Goal: Transaction & Acquisition: Purchase product/service

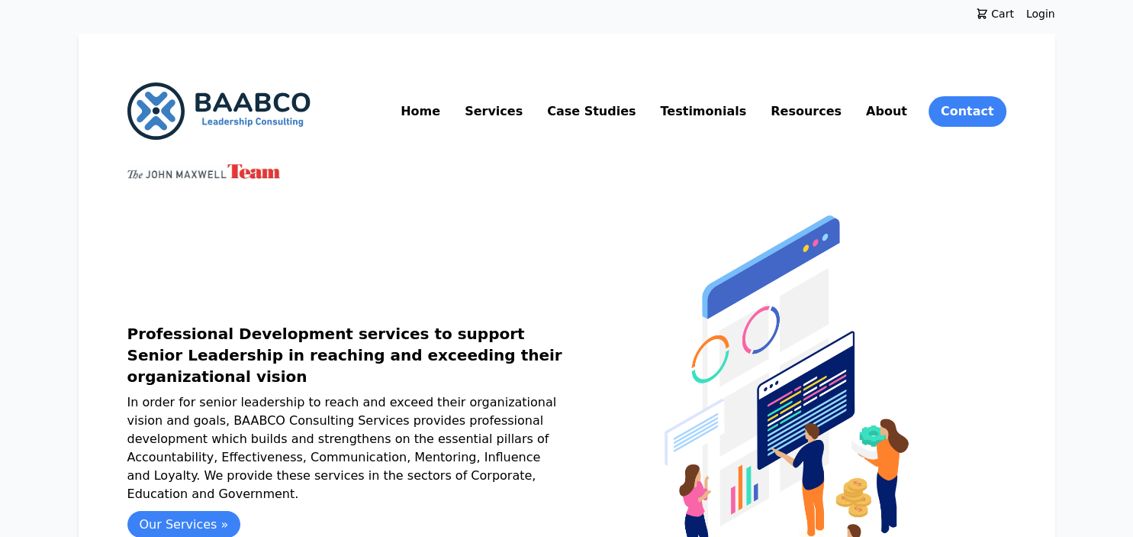
click at [526, 115] on link "Services" at bounding box center [494, 111] width 64 height 24
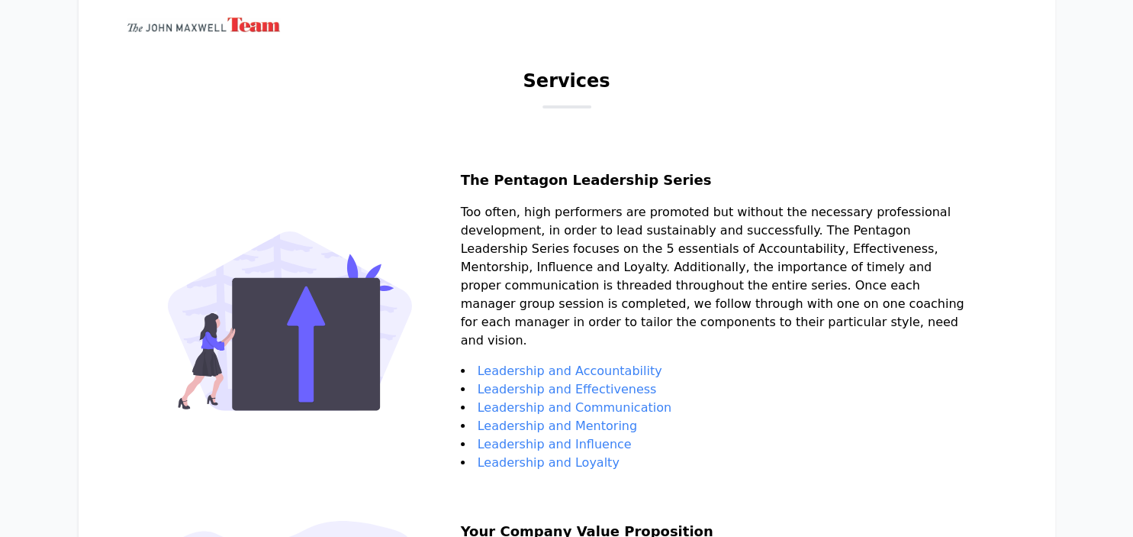
scroll to position [74, 0]
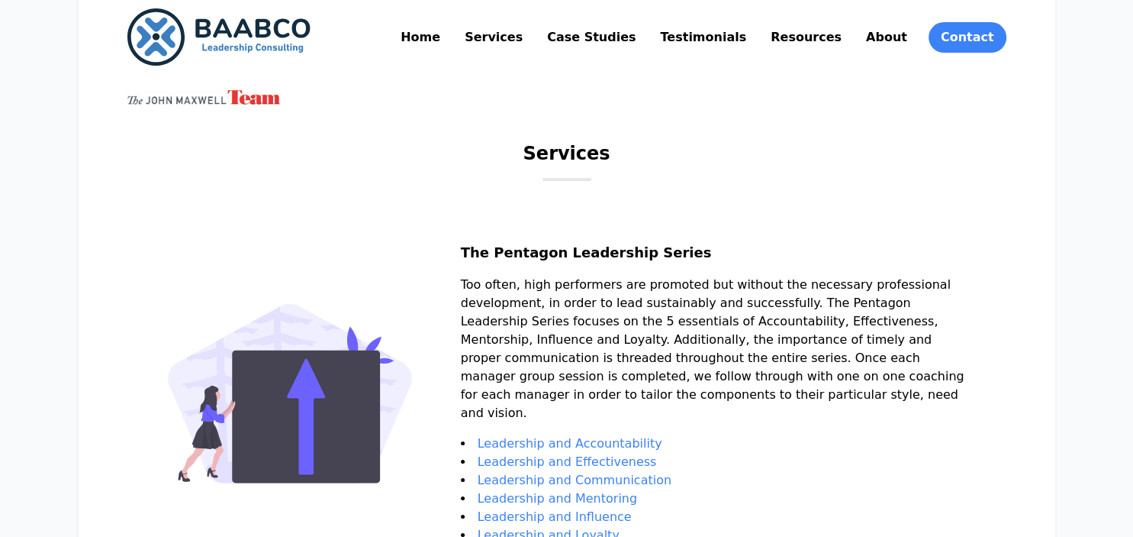
click at [559, 442] on link "Leadership and Accountability" at bounding box center [570, 443] width 185 height 15
click at [818, 37] on link "Resources" at bounding box center [806, 37] width 77 height 24
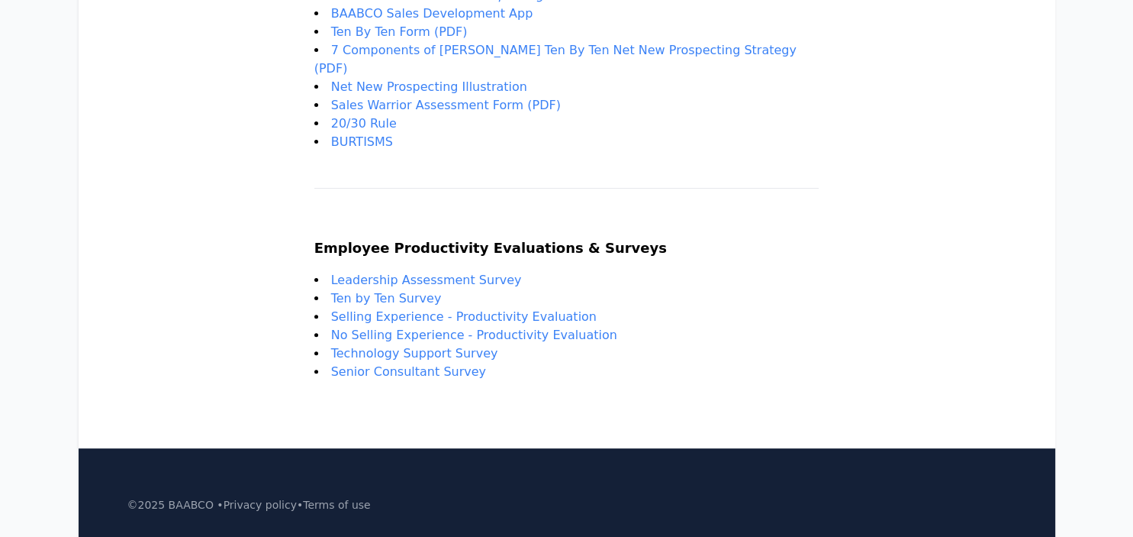
scroll to position [403, 0]
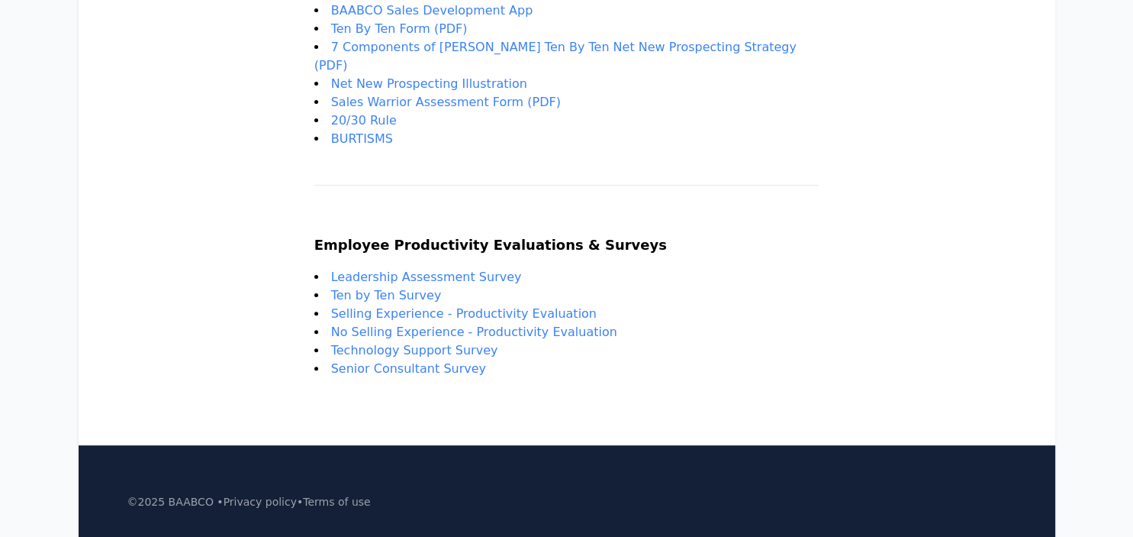
click at [450, 269] on link "Leadership Assessment Survey" at bounding box center [426, 276] width 191 height 15
click at [434, 289] on link "Ten by Ten Survey" at bounding box center [386, 295] width 111 height 15
click at [456, 306] on link "Selling Experience - Productivity Evaluation" at bounding box center [464, 313] width 266 height 15
click at [408, 343] on link "Technology Support Survey" at bounding box center [414, 350] width 167 height 15
click at [447, 363] on link "Senior Consultant Survey" at bounding box center [408, 368] width 155 height 15
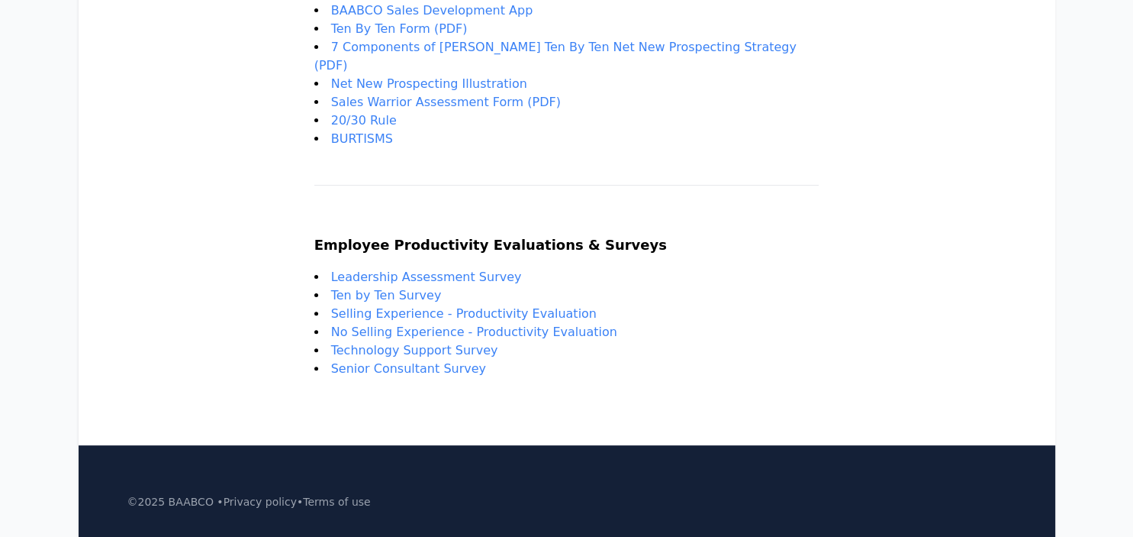
click at [501, 324] on link "No Selling Experience - Productivity Evaluation" at bounding box center [474, 331] width 286 height 15
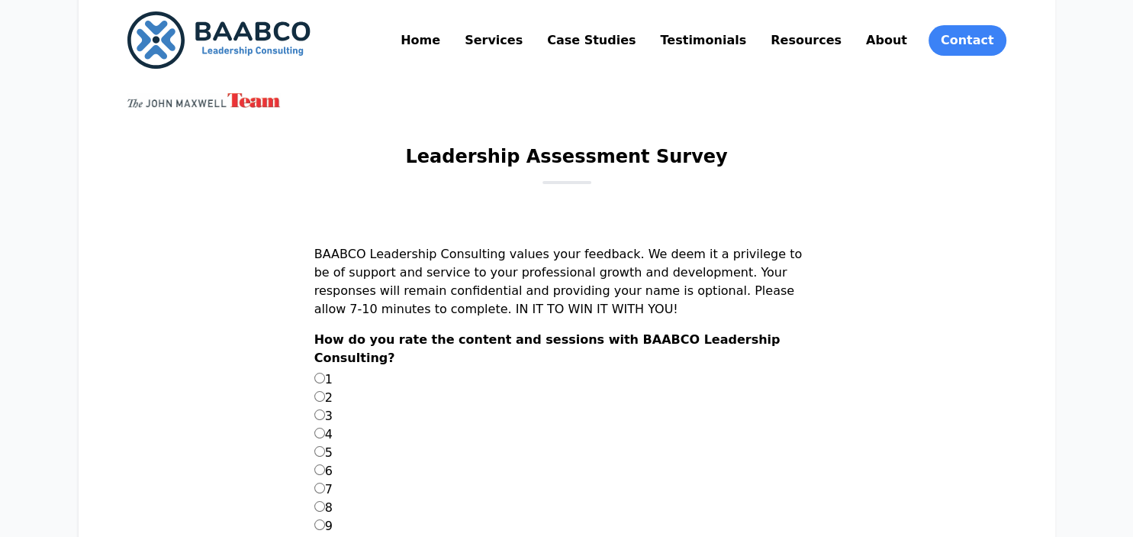
scroll to position [241, 0]
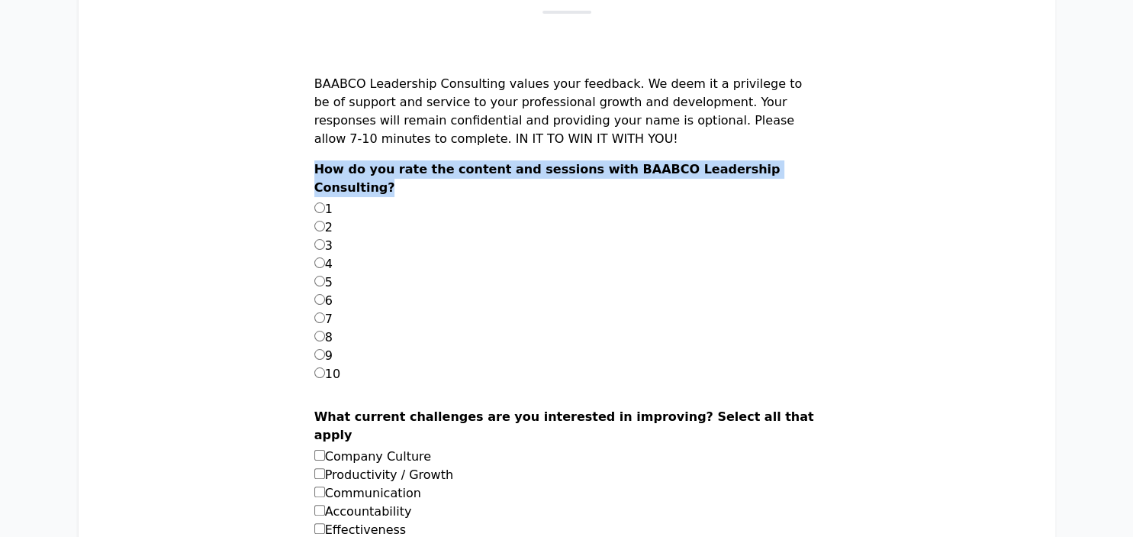
drag, startPoint x: 432, startPoint y: 188, endPoint x: 352, endPoint y: 172, distance: 81.6
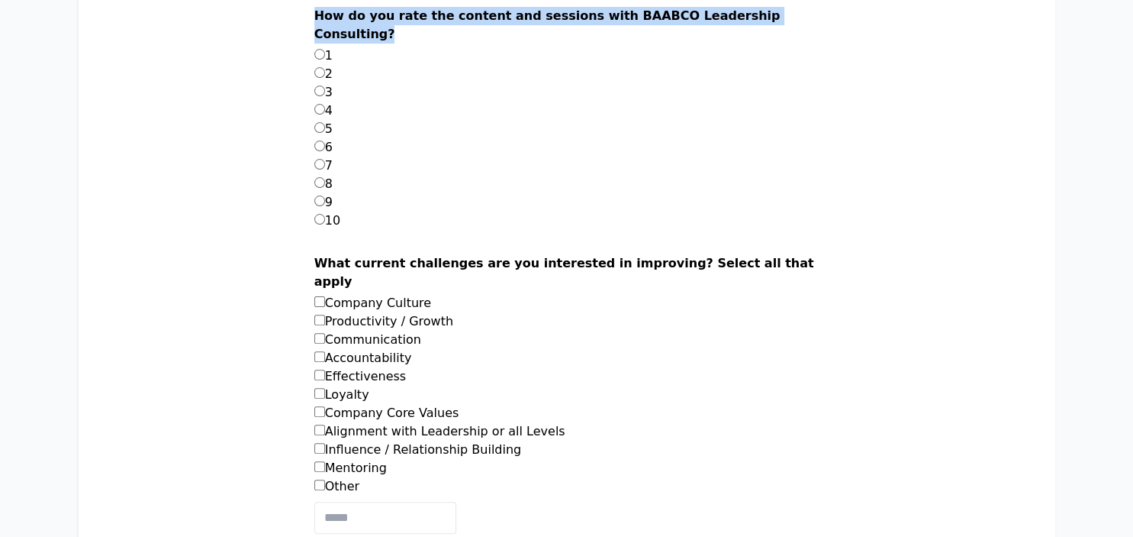
scroll to position [403, 0]
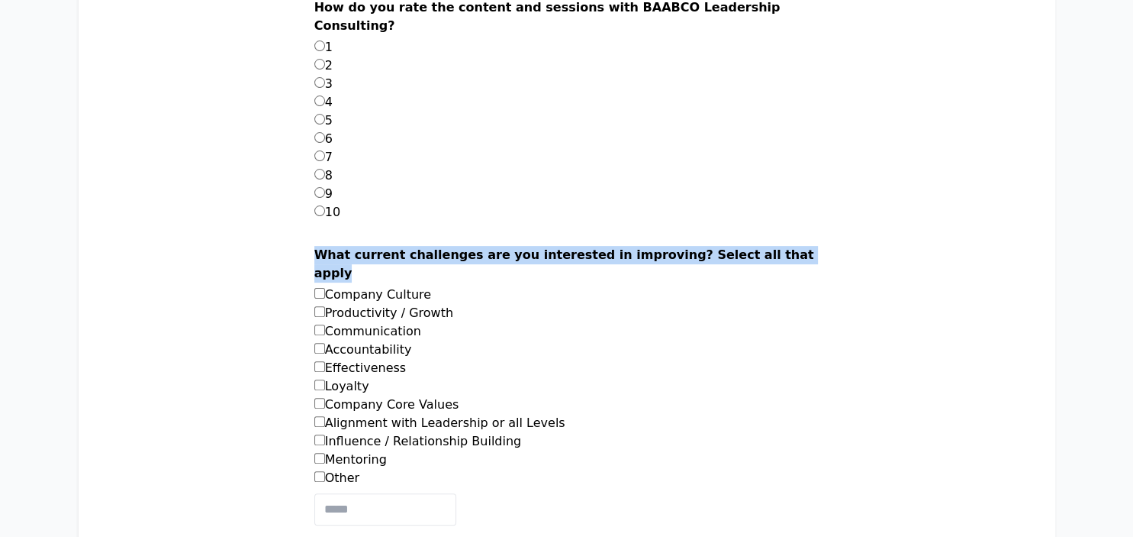
drag, startPoint x: 398, startPoint y: 276, endPoint x: 350, endPoint y: 254, distance: 52.9
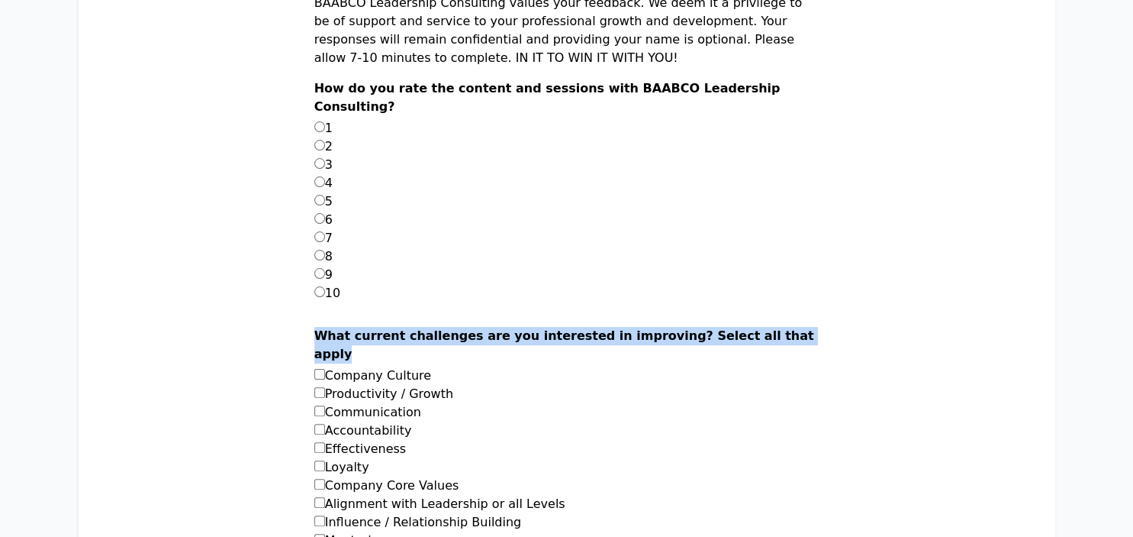
scroll to position [0, 0]
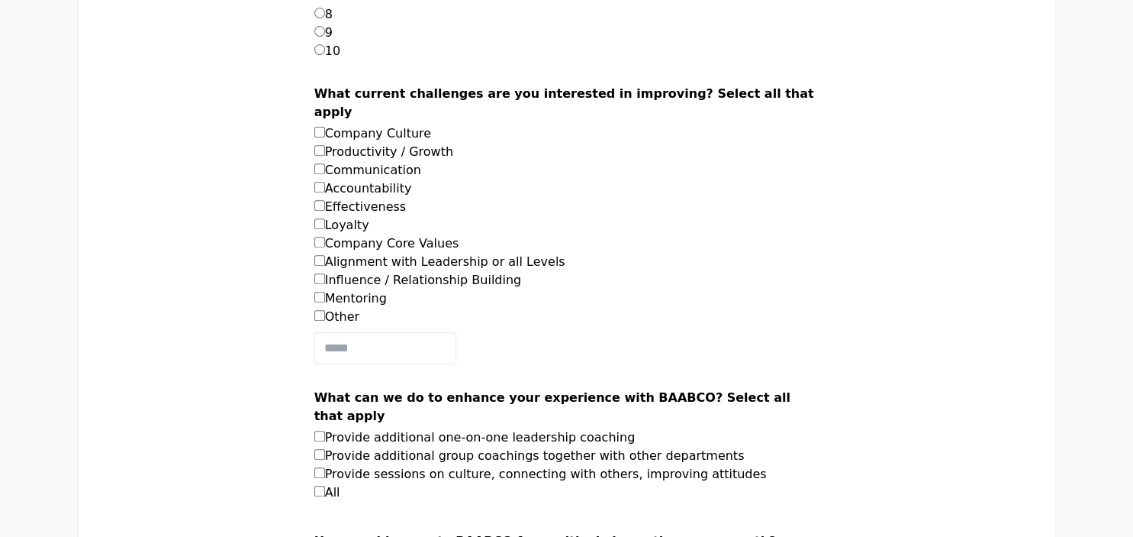
click at [587, 258] on li "Alignment with Leadership or all Levels" at bounding box center [566, 262] width 505 height 18
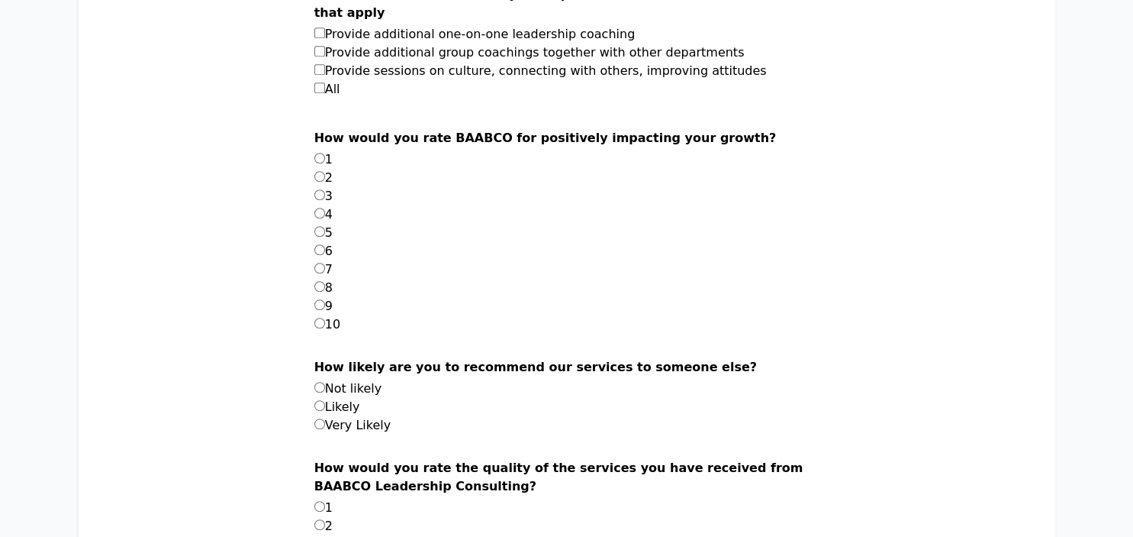
scroll to position [886, 0]
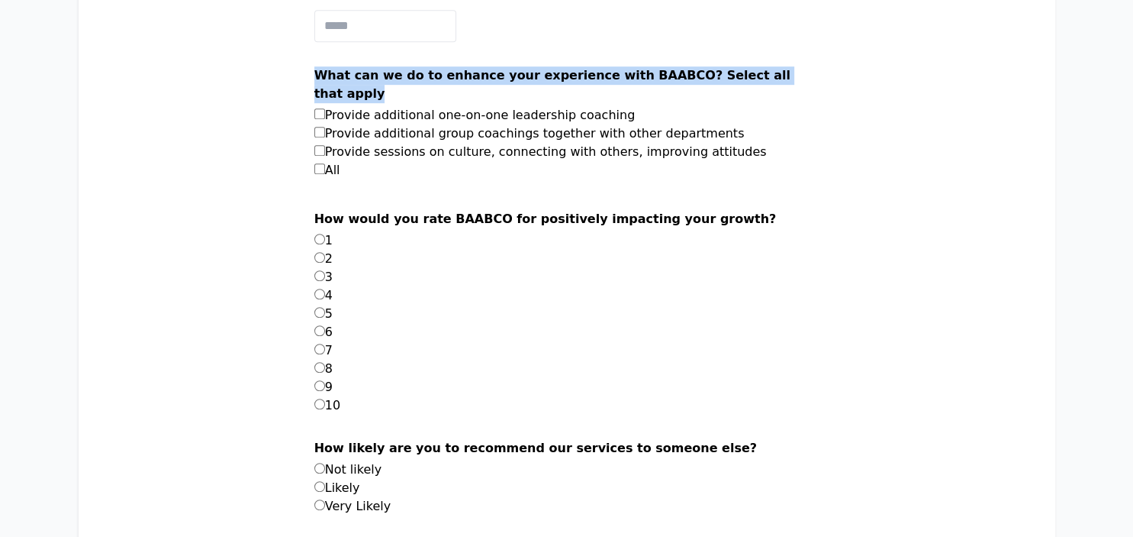
drag, startPoint x: 376, startPoint y: 89, endPoint x: 342, endPoint y: 78, distance: 36.2
click at [342, 78] on main "Leadership Assessment Survey BAABCO Leadership Consulting values your feedback.…" at bounding box center [566, 307] width 879 height 1957
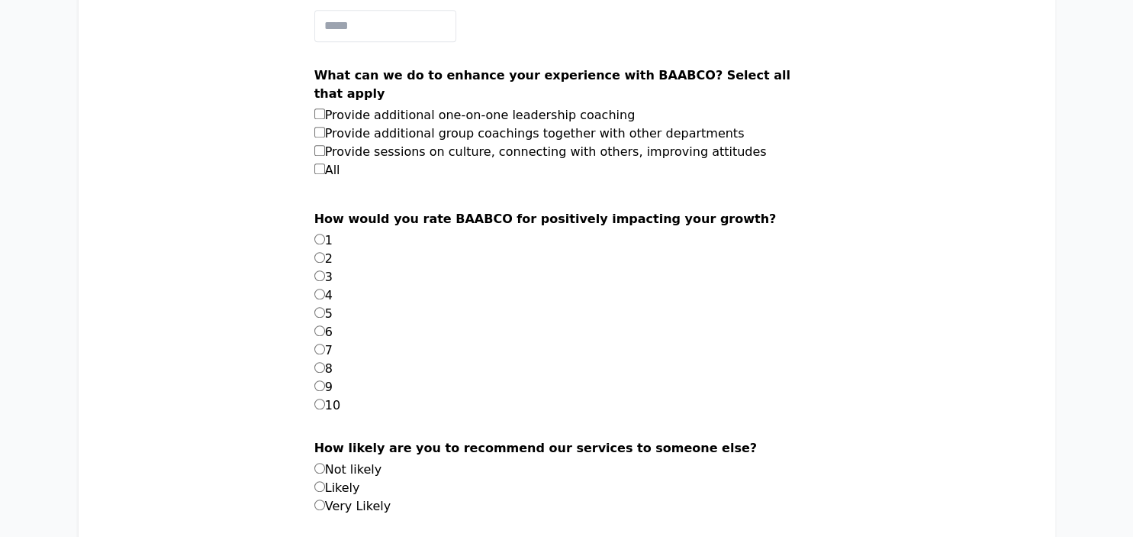
click at [639, 252] on li "2" at bounding box center [566, 259] width 505 height 18
click at [643, 224] on label "How would you rate BAABCO for positively impacting your growth?" at bounding box center [566, 220] width 505 height 21
click at [641, 224] on label "How would you rate BAABCO for positively impacting your growth?" at bounding box center [566, 220] width 505 height 21
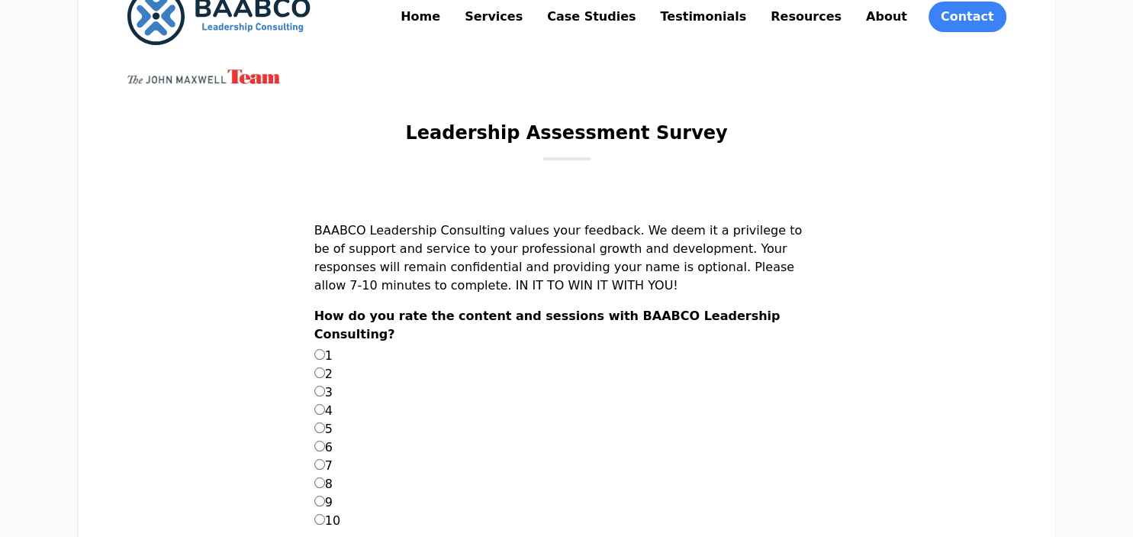
scroll to position [161, 0]
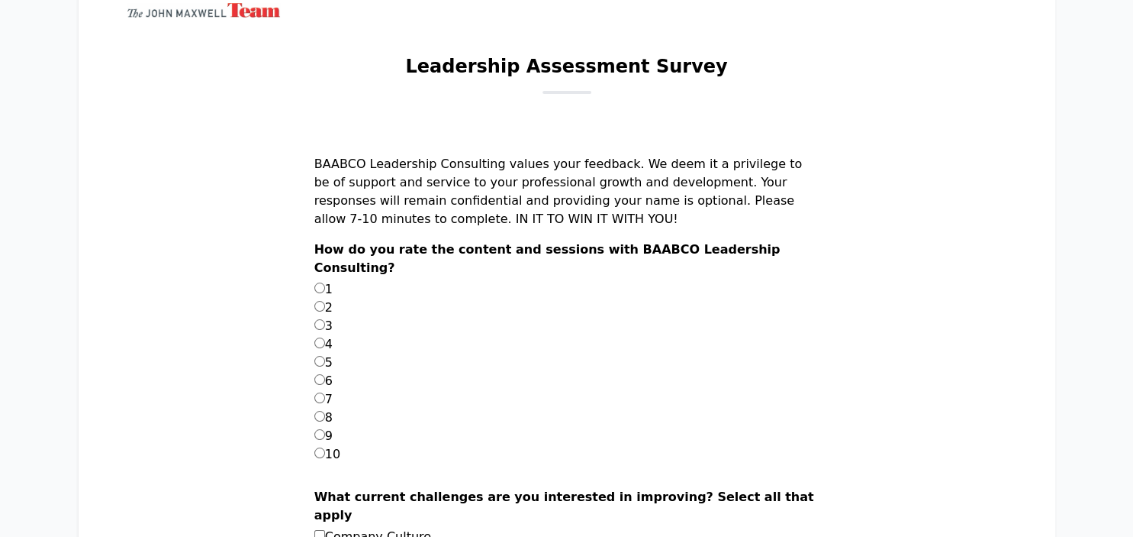
click at [509, 206] on p "BAABCO Leadership Consulting values your feedback. We deem it a privilege to be…" at bounding box center [566, 197] width 505 height 85
click at [508, 206] on p "BAABCO Leadership Consulting values your feedback. We deem it a privilege to be…" at bounding box center [566, 197] width 505 height 85
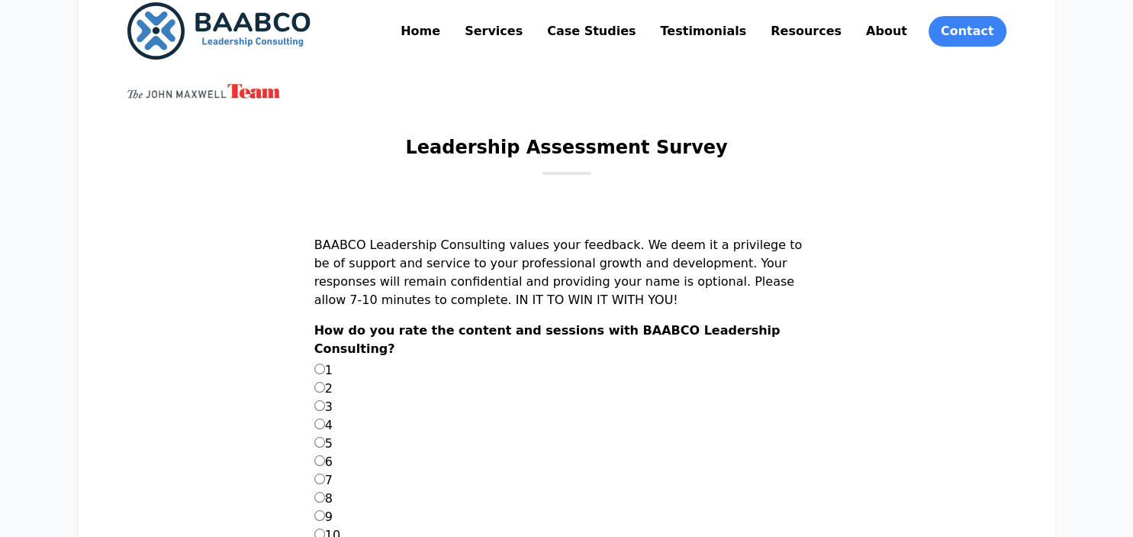
scroll to position [0, 0]
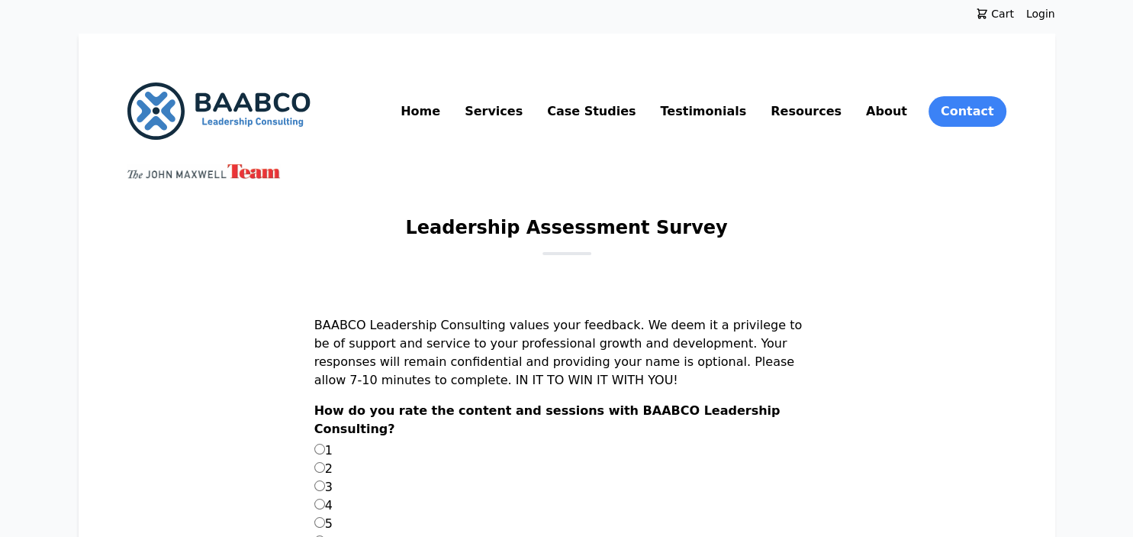
click at [695, 386] on p "BAABCO Leadership Consulting values your feedback. We deem it a privilege to be…" at bounding box center [566, 358] width 505 height 85
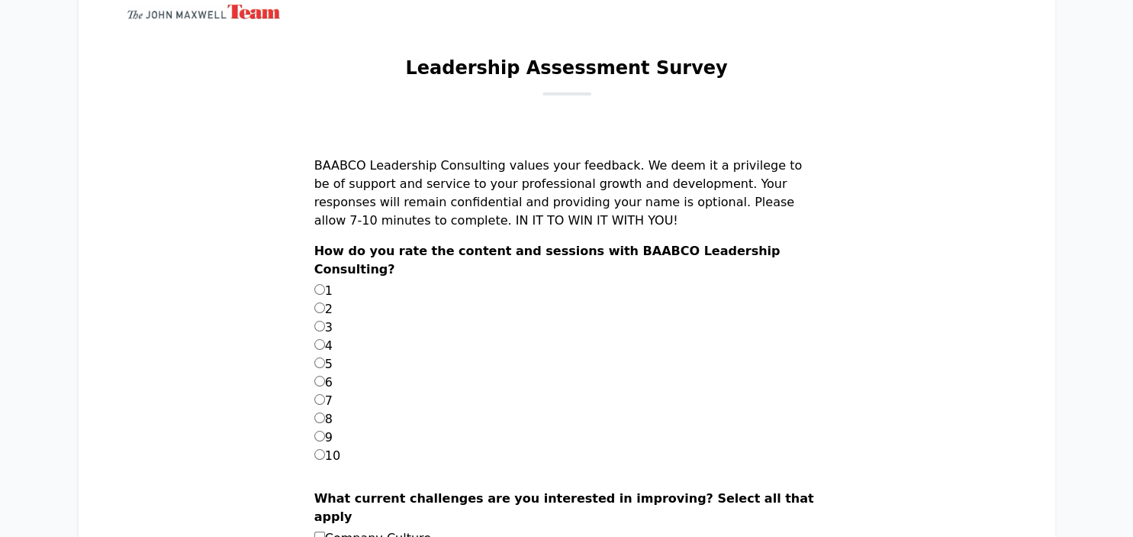
scroll to position [161, 0]
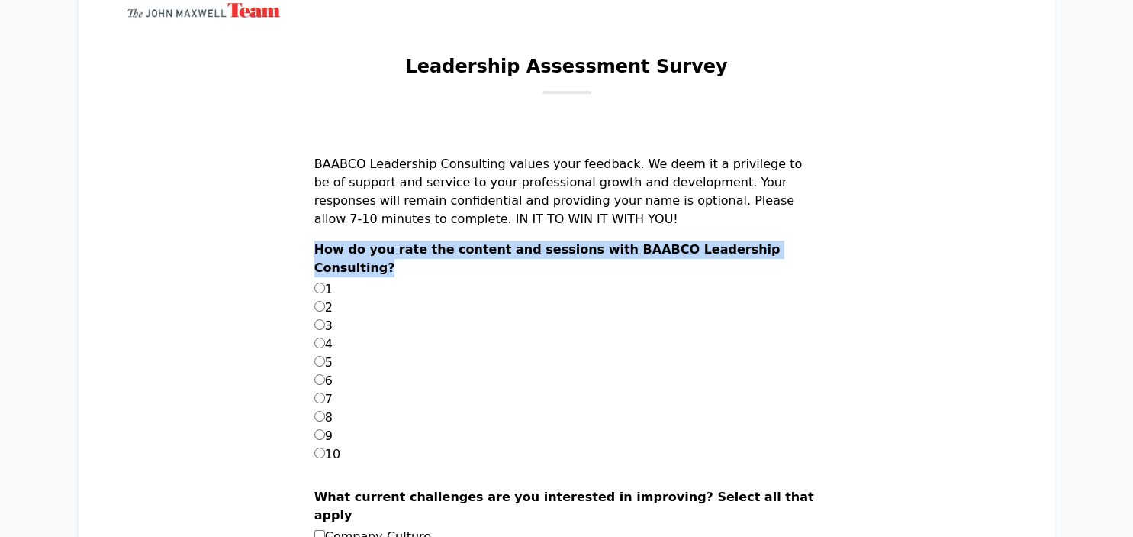
drag, startPoint x: 438, startPoint y: 270, endPoint x: 347, endPoint y: 258, distance: 92.4
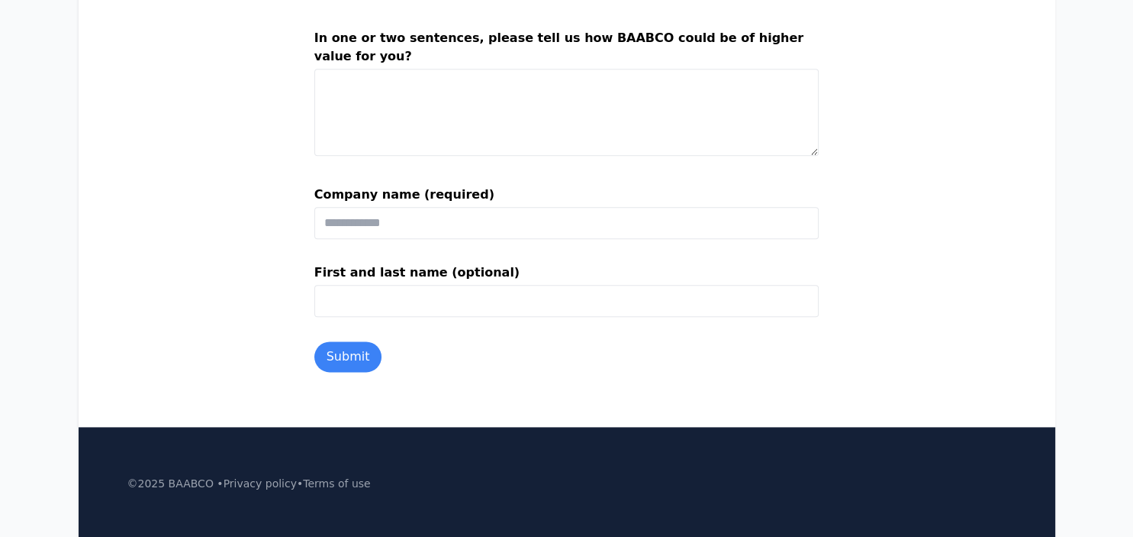
scroll to position [1841, 0]
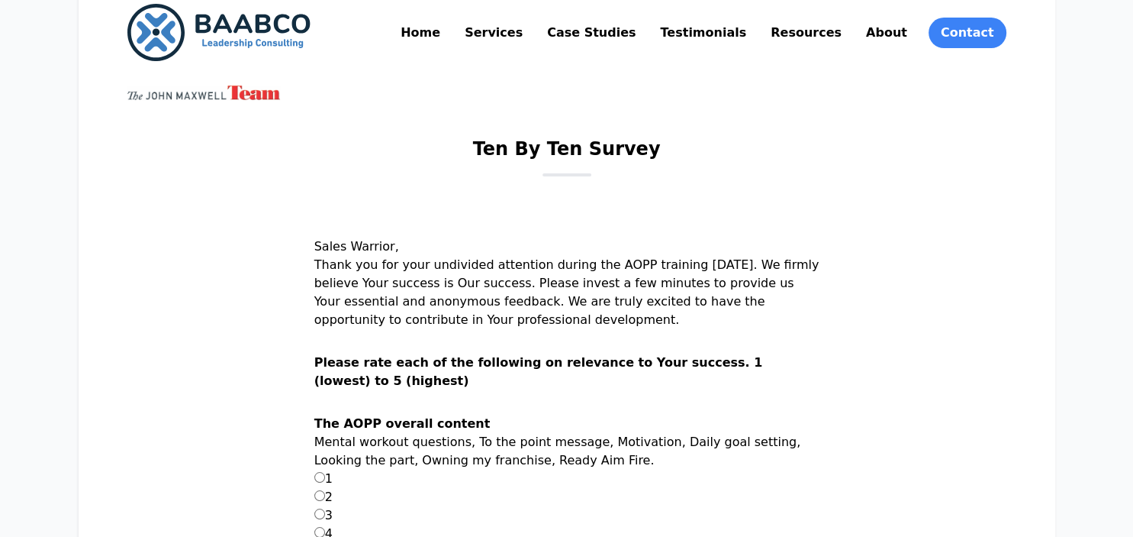
scroll to position [80, 0]
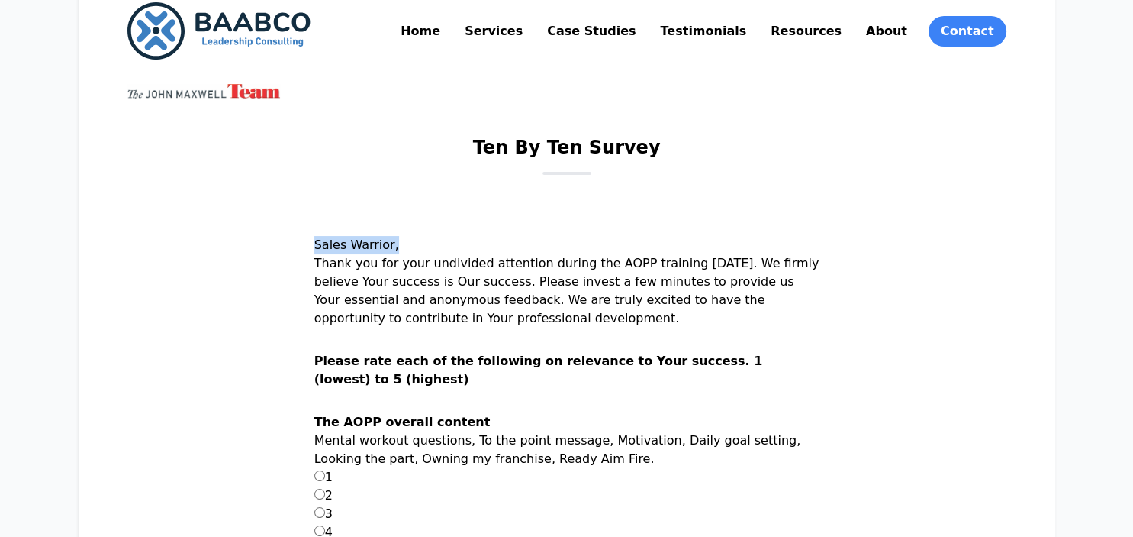
drag, startPoint x: 433, startPoint y: 237, endPoint x: 350, endPoint y: 238, distance: 82.4
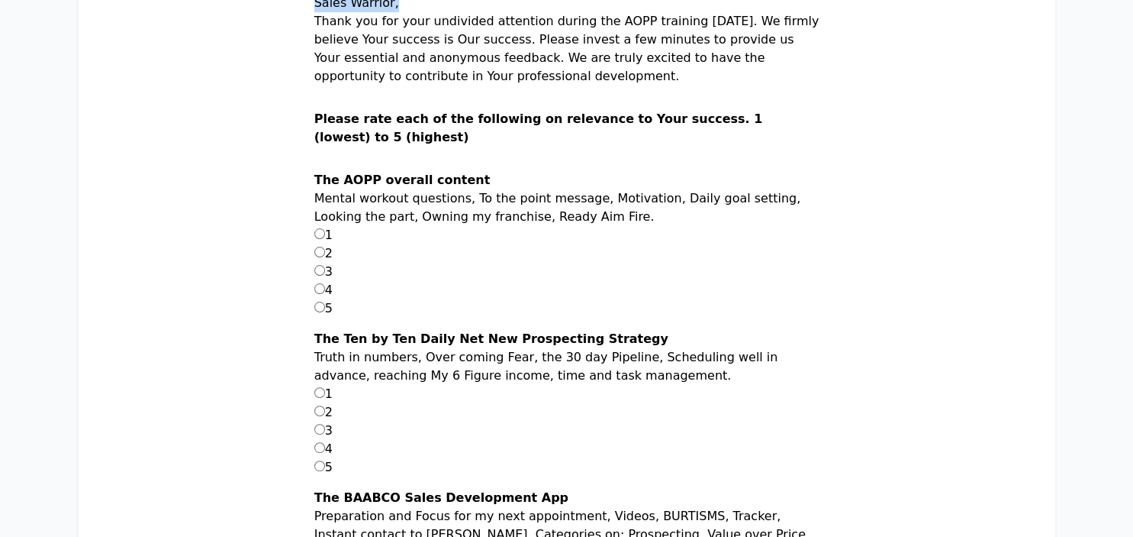
scroll to position [0, 0]
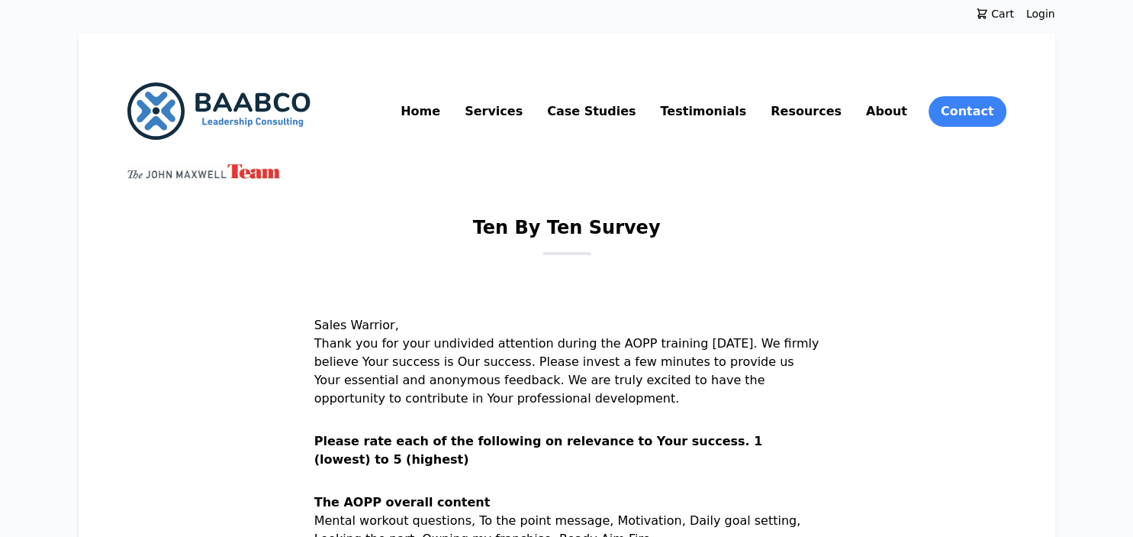
click at [562, 339] on p "Sales Warrior, Thank you for your undivided attention during the AOPP training …" at bounding box center [566, 374] width 505 height 116
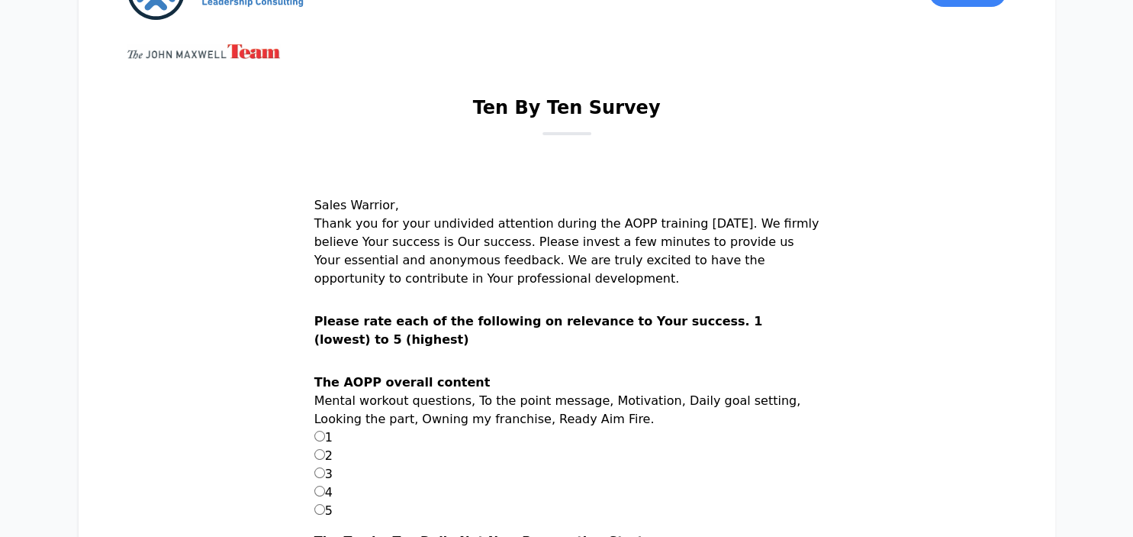
scroll to position [161, 0]
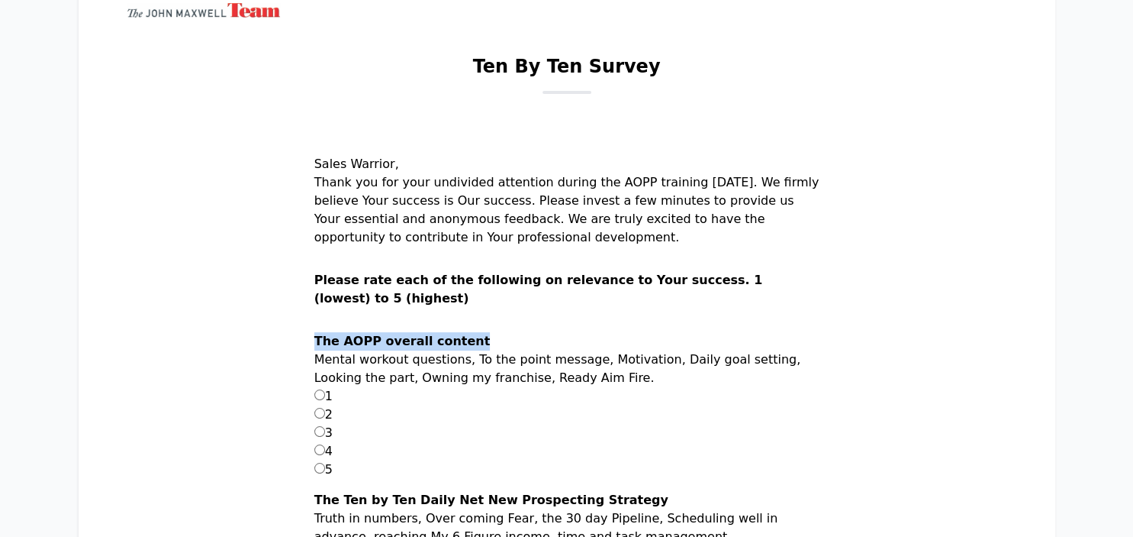
drag, startPoint x: 423, startPoint y: 347, endPoint x: 356, endPoint y: 345, distance: 67.2
click at [356, 345] on div "The AOPP overall content Mental workout questions, To the point message, Motiva…" at bounding box center [566, 411] width 505 height 159
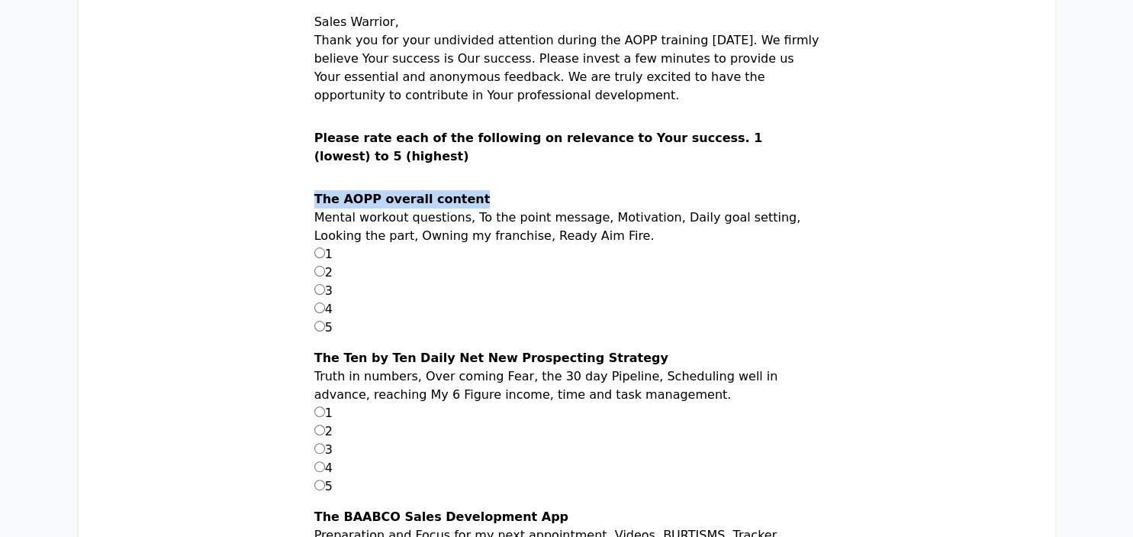
scroll to position [322, 0]
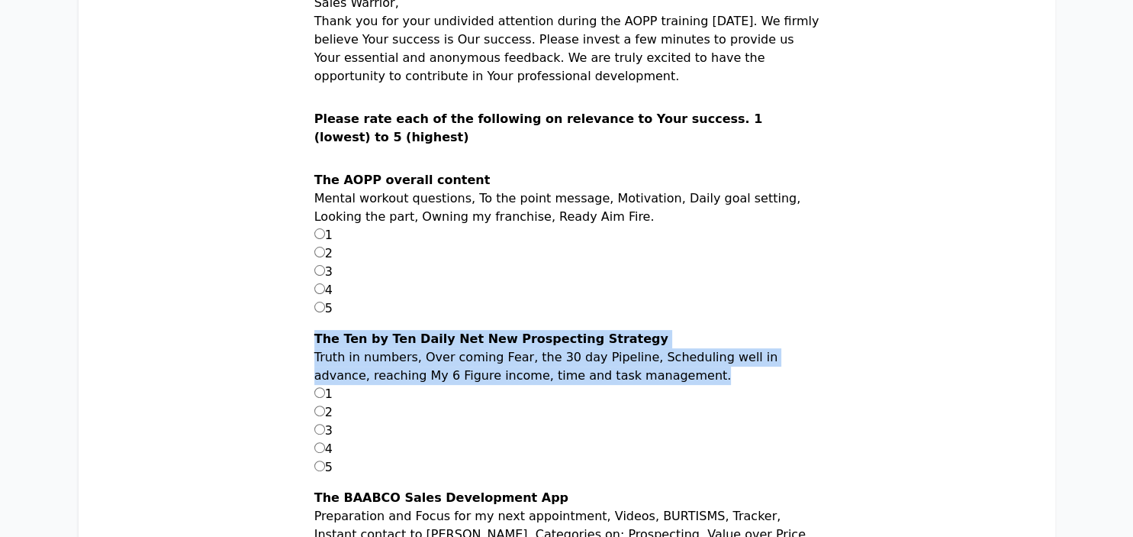
drag, startPoint x: 566, startPoint y: 365, endPoint x: 353, endPoint y: 334, distance: 215.2
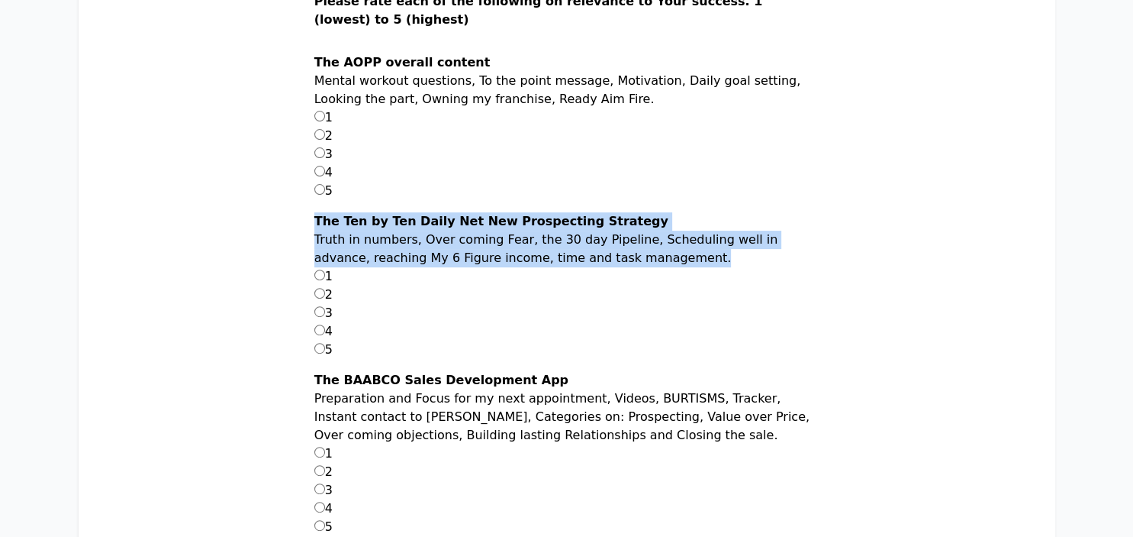
scroll to position [483, 0]
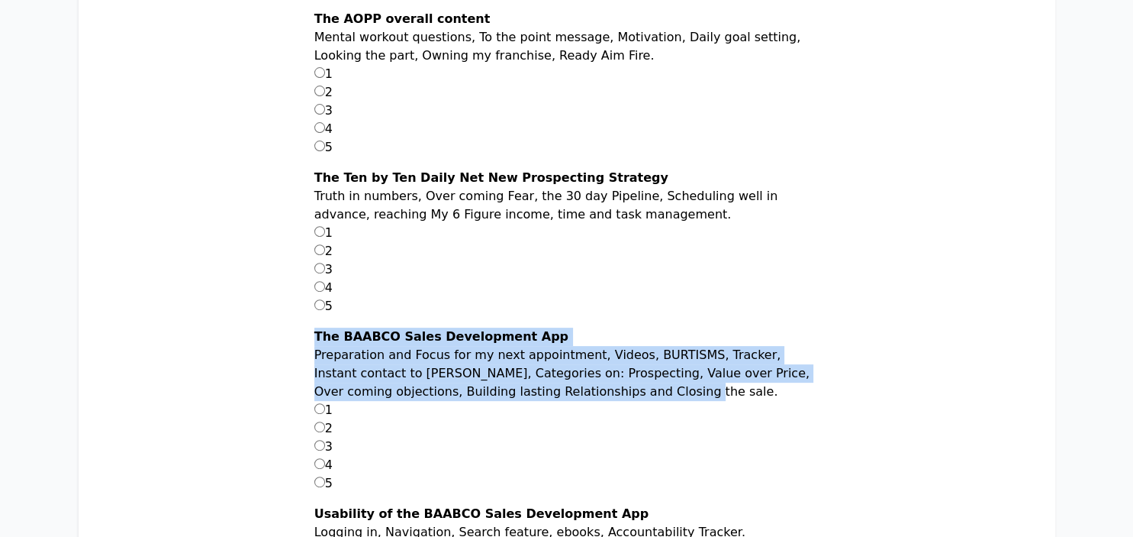
drag, startPoint x: 730, startPoint y: 386, endPoint x: 471, endPoint y: 319, distance: 267.3
click at [337, 340] on main "Ten By Ten Survey Sales Warrior, Thank you for your undivided attention during …" at bounding box center [566, 495] width 879 height 1526
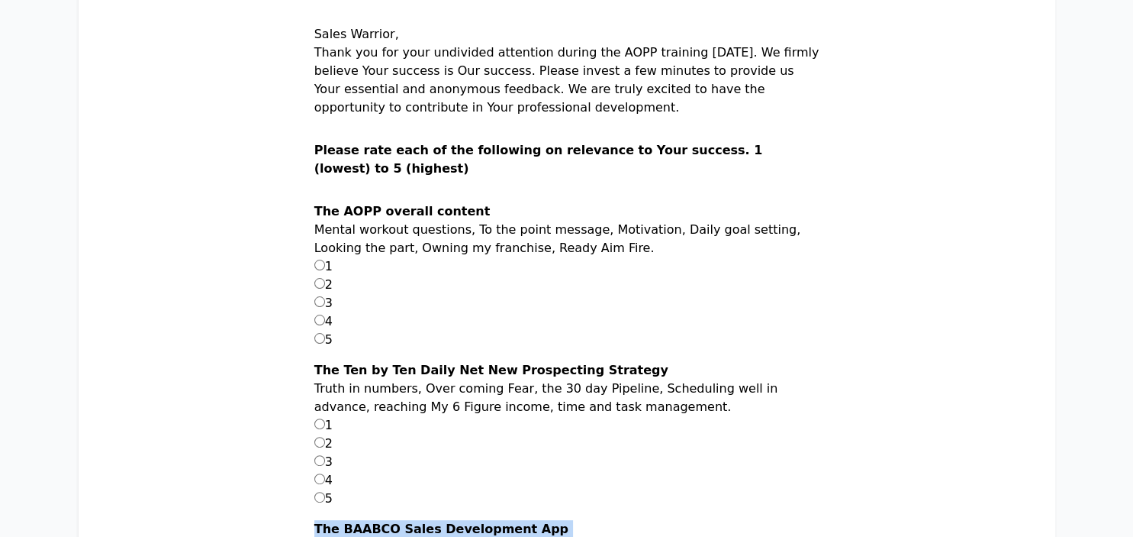
scroll to position [322, 0]
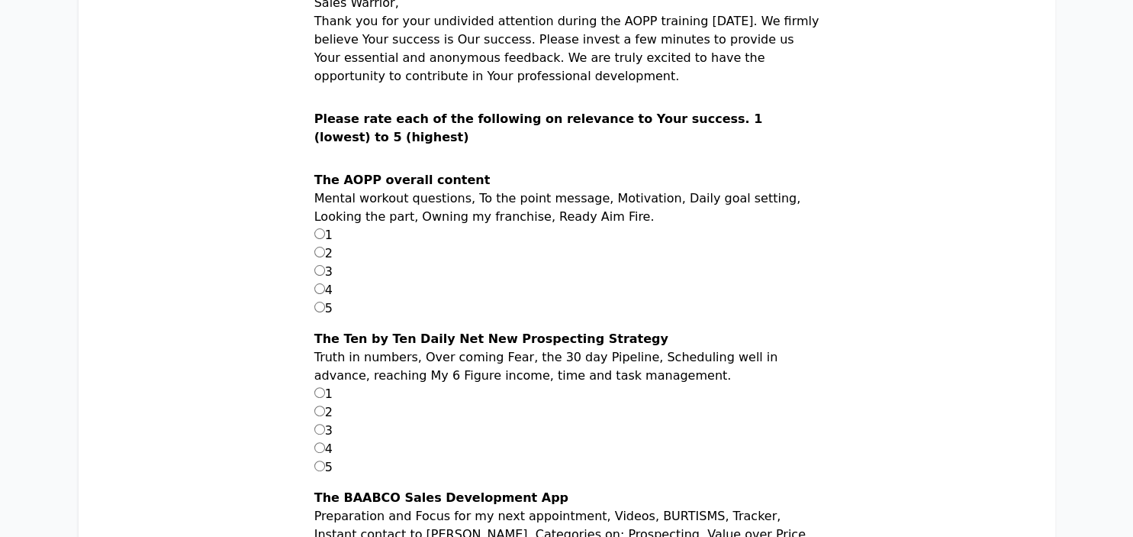
click at [617, 352] on p "Truth in numbers, Over coming Fear, the 30 day Pipeline, Scheduling well in adv…" at bounding box center [566, 366] width 505 height 37
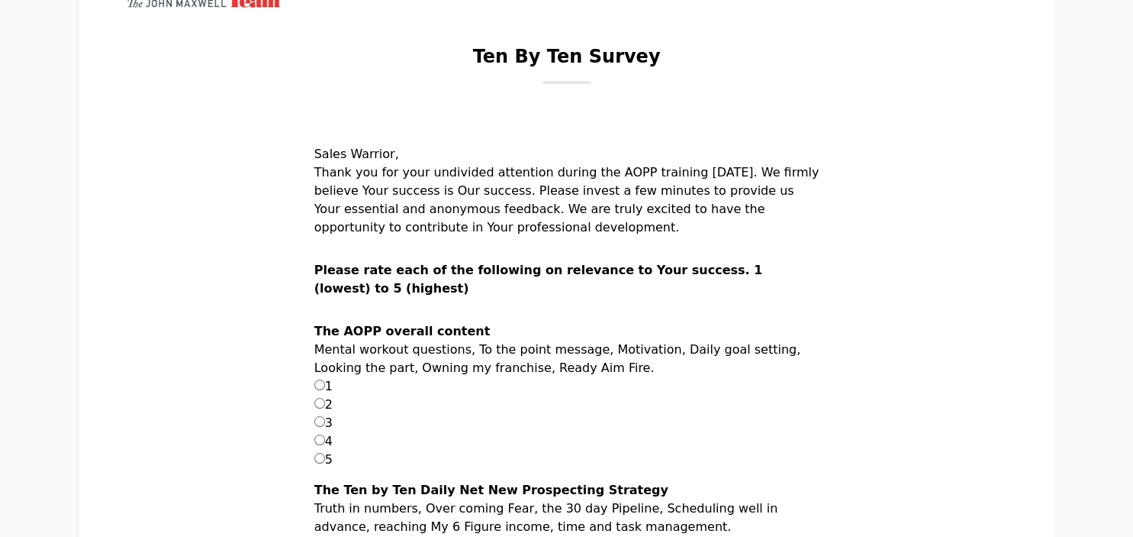
scroll to position [161, 0]
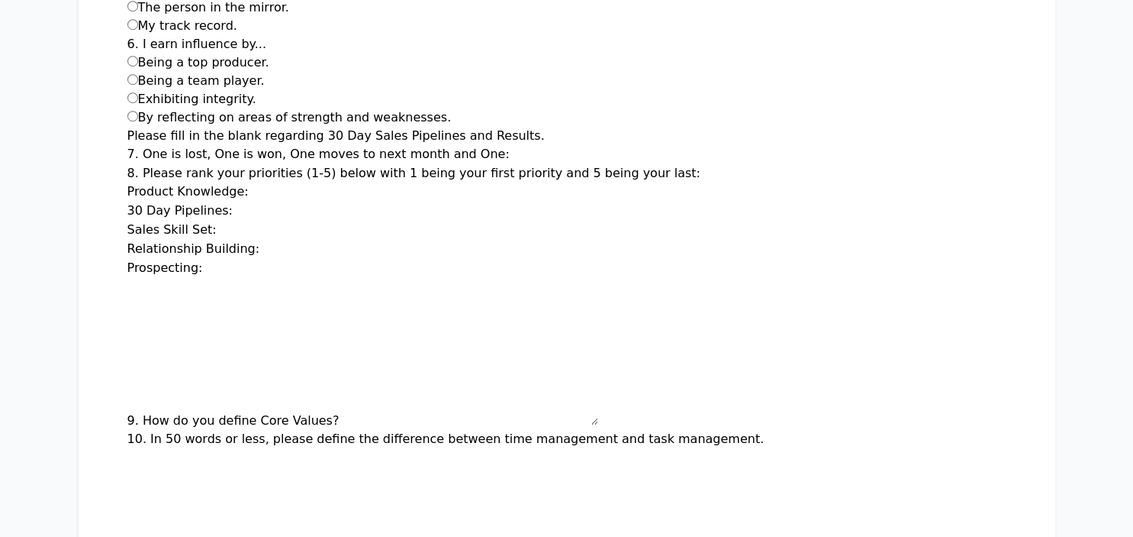
scroll to position [806, 0]
click at [514, 157] on input "7. One is lost, One is won, One moves to next month and One:" at bounding box center [575, 154] width 122 height 18
click at [189, 167] on p "8. Please rank your priorities (1-5) below with 1 being your first priority and…" at bounding box center [566, 172] width 879 height 18
drag, startPoint x: 189, startPoint y: 167, endPoint x: 785, endPoint y: 178, distance: 595.4
click at [195, 167] on p "8. Please rank your priorities (1-5) below with 1 being your first priority and…" at bounding box center [566, 172] width 879 height 18
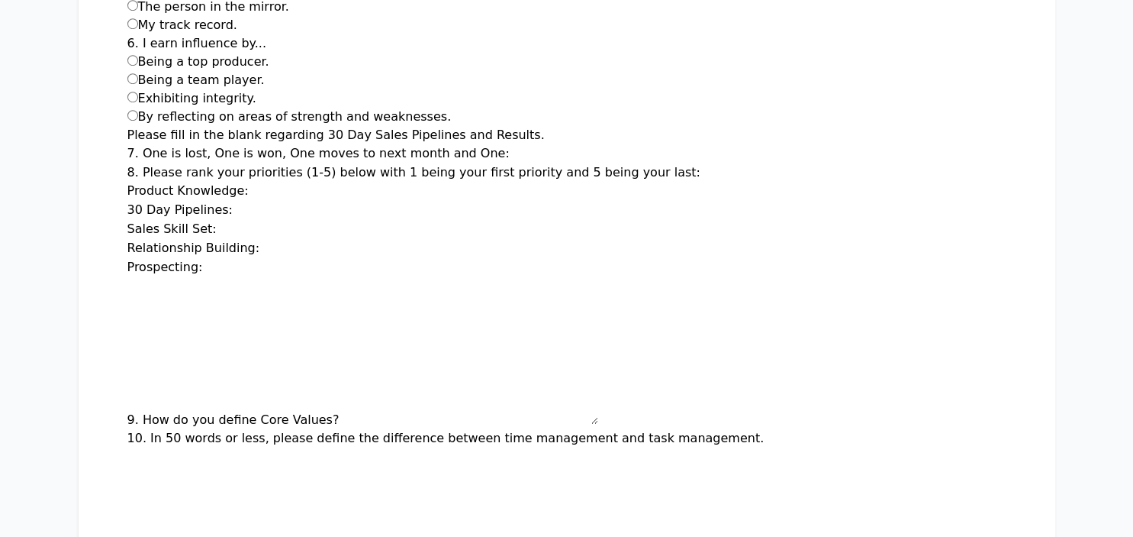
click at [694, 185] on div "Product Knowledge:" at bounding box center [566, 191] width 879 height 19
click at [656, 176] on p "8. Please rank your priorities (1-5) below with 1 being your first priority and…" at bounding box center [566, 172] width 879 height 18
drag, startPoint x: 646, startPoint y: 173, endPoint x: 605, endPoint y: 174, distance: 40.5
click at [637, 176] on p "8. Please rank your priorities (1-5) below with 1 being your first priority and…" at bounding box center [566, 172] width 879 height 18
click at [605, 174] on p "8. Please rank your priorities (1-5) below with 1 being your first priority and…" at bounding box center [566, 172] width 879 height 18
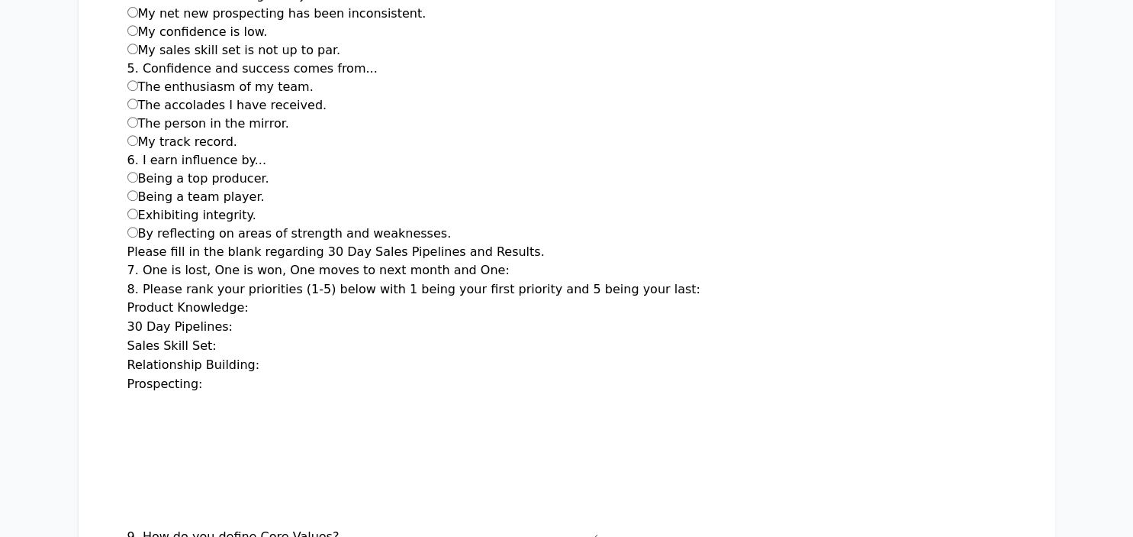
scroll to position [725, 0]
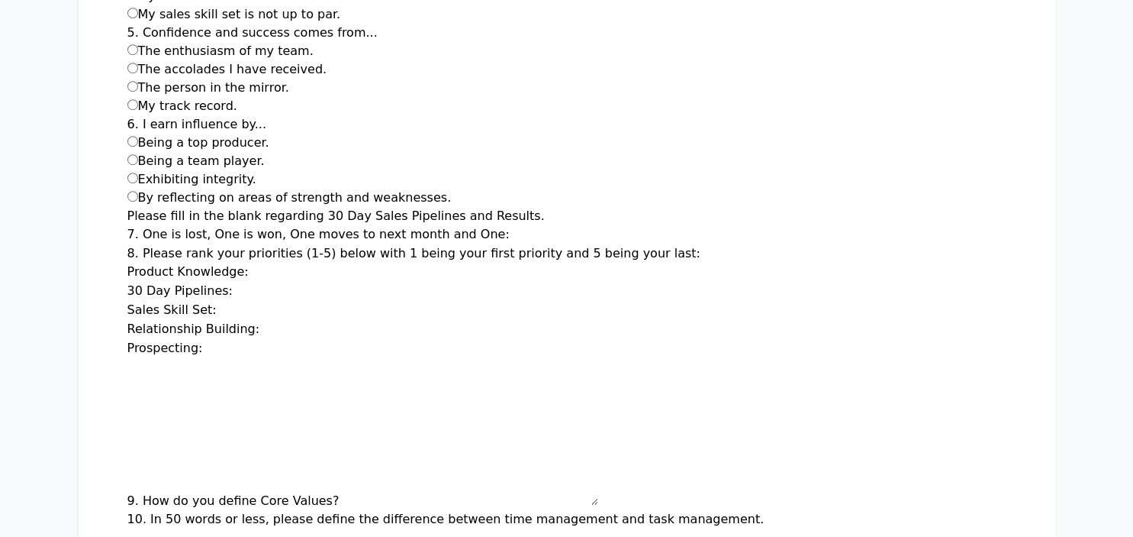
click at [496, 244] on p "8. Please rank your priorities (1-5) below with 1 being your first priority and…" at bounding box center [566, 253] width 879 height 18
click at [514, 234] on input "7. One is lost, One is won, One moves to next month and One:" at bounding box center [575, 235] width 122 height 18
click at [356, 272] on input "Product Knowledge:" at bounding box center [314, 272] width 122 height 18
click at [266, 301] on input "Sales Skill Set:" at bounding box center [282, 310] width 122 height 18
click at [262, 285] on input "30 Day Pipelines:" at bounding box center [298, 291] width 122 height 18
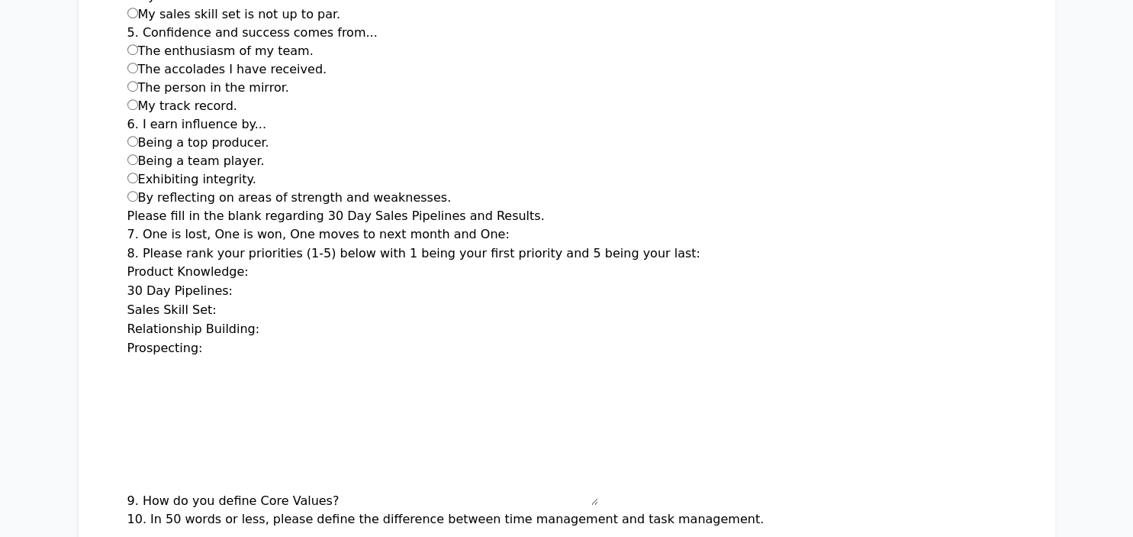
click at [253, 310] on input "Sales Skill Set:" at bounding box center [282, 310] width 122 height 18
click at [263, 331] on input "Relationship Building:" at bounding box center [324, 330] width 122 height 18
click at [230, 347] on input "Prospecting:" at bounding box center [268, 349] width 122 height 18
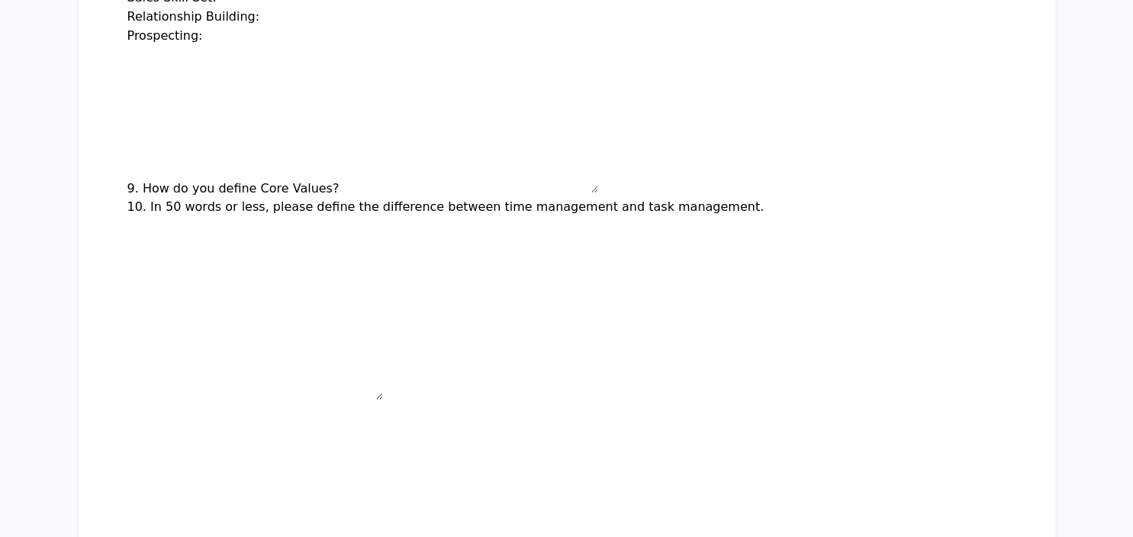
scroll to position [1047, 0]
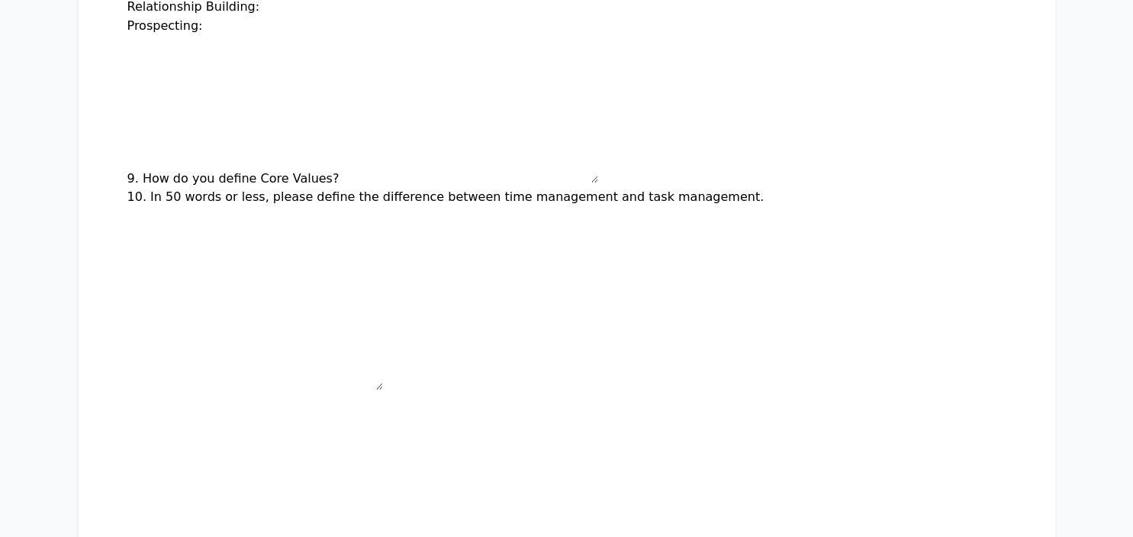
click at [285, 304] on div "10. In 50 words or less, please define the difference between time management a…" at bounding box center [566, 291] width 879 height 207
click at [274, 254] on div "10. In 50 words or less, please define the difference between time management a…" at bounding box center [566, 291] width 879 height 207
click at [267, 226] on div "10. In 50 words or less, please define the difference between time management a…" at bounding box center [566, 291] width 879 height 207
click at [264, 199] on div "10. In 50 words or less, please define the difference between time management a…" at bounding box center [566, 291] width 879 height 207
click at [521, 166] on textarea "9. How do you define Core Values?" at bounding box center [471, 109] width 256 height 147
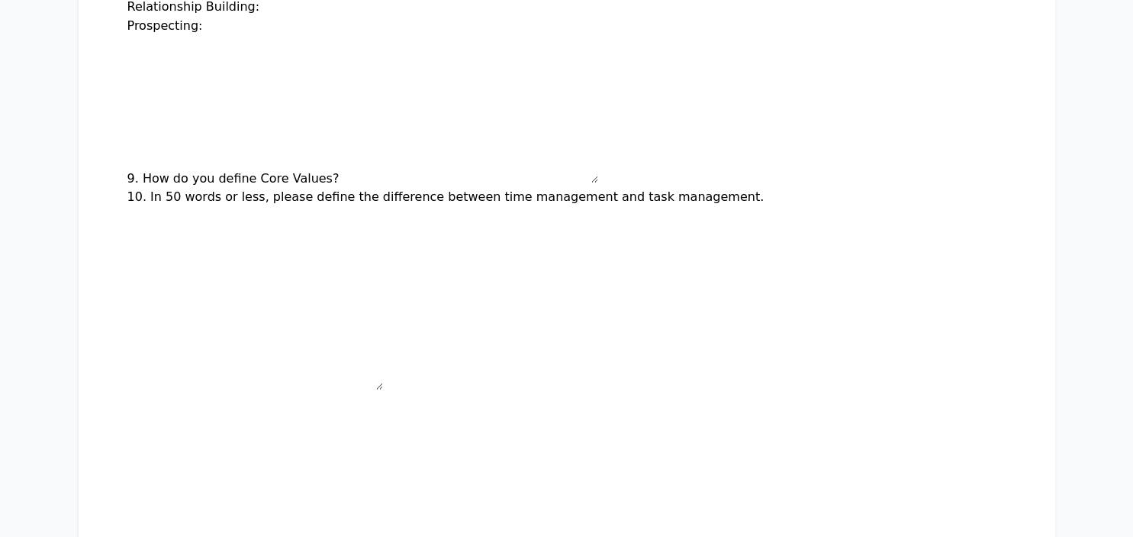
scroll to position [1128, 0]
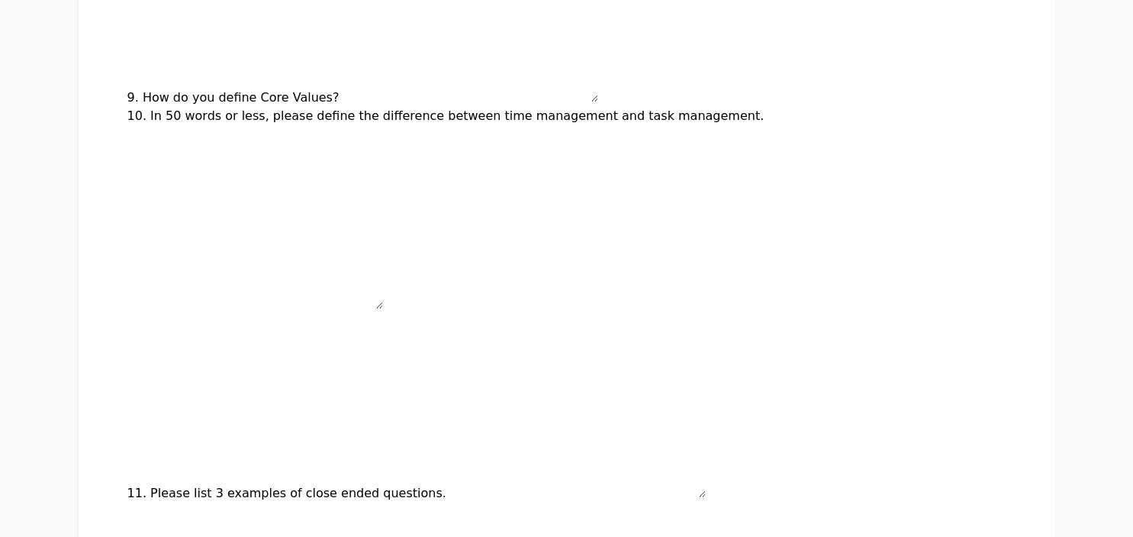
click at [527, 314] on textarea "11. Please list 3 examples of close ended questions." at bounding box center [578, 405] width 256 height 183
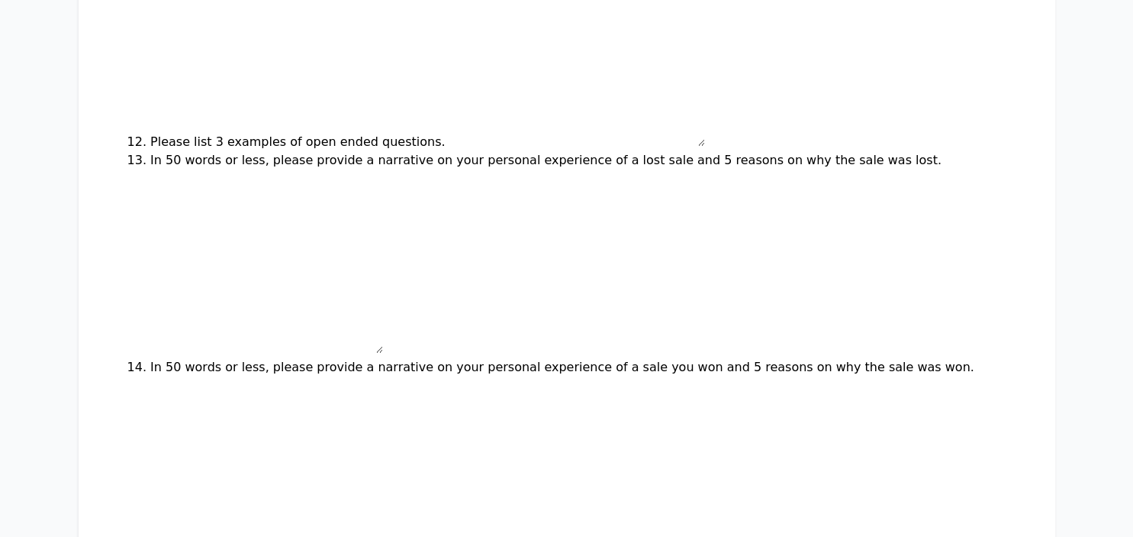
scroll to position [1692, 0]
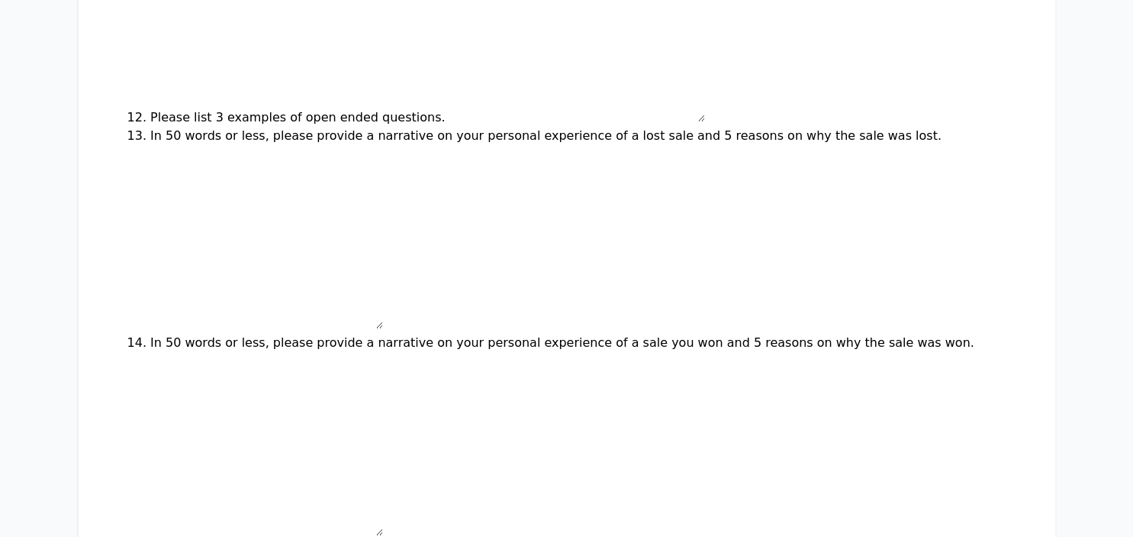
click at [447, 159] on div "13. In 50 words or less, please provide a narrative on your personal experience…" at bounding box center [566, 230] width 879 height 207
click at [363, 174] on textarea "13. In 50 words or less, please provide a narrative on your personal experience…" at bounding box center [255, 236] width 256 height 183
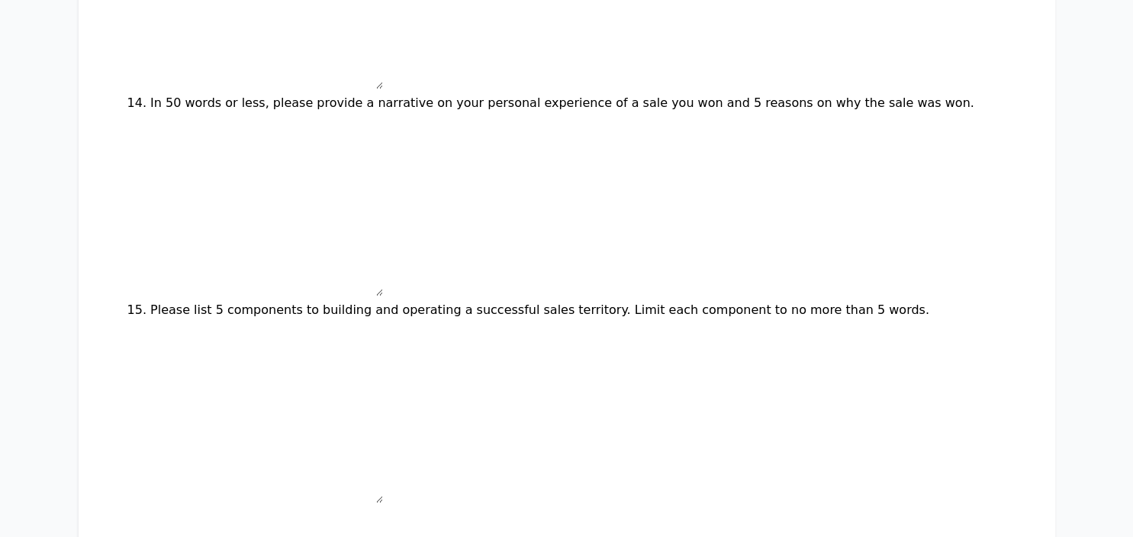
scroll to position [1934, 0]
click at [401, 325] on div "15. Please list 5 components to building and operating a successful sales terri…" at bounding box center [566, 401] width 879 height 207
click at [264, 325] on textarea "15. Please list 5 components to building and operating a successful sales terri…" at bounding box center [255, 408] width 256 height 183
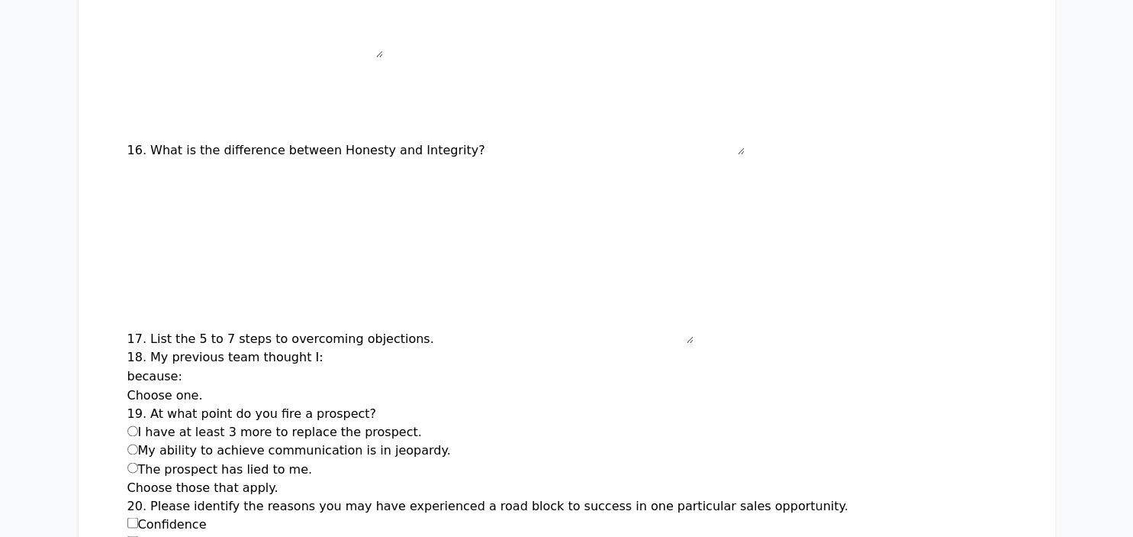
scroll to position [2418, 0]
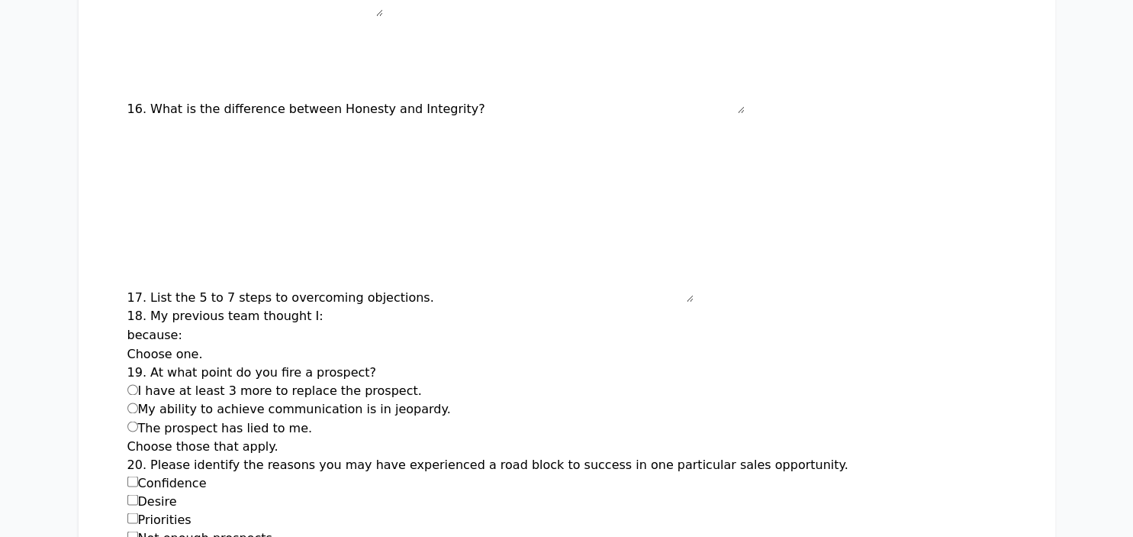
click at [327, 308] on input "text" at bounding box center [418, 317] width 183 height 18
click at [266, 327] on input "text" at bounding box center [277, 336] width 183 height 18
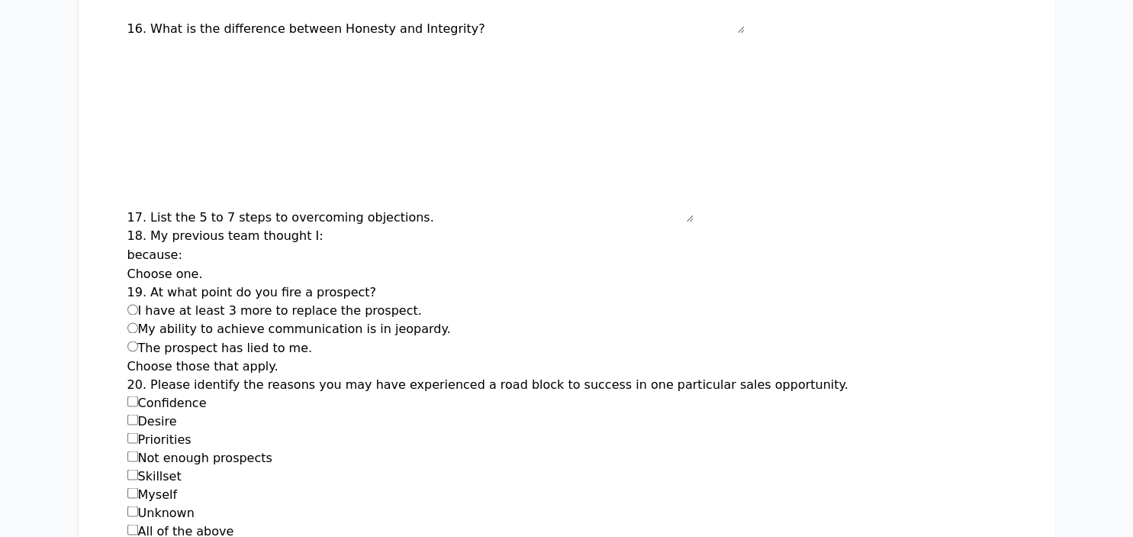
click at [213, 356] on h2 "Choose those that apply." at bounding box center [566, 365] width 879 height 18
click at [232, 356] on h2 "Choose those that apply." at bounding box center [566, 365] width 879 height 18
click at [143, 356] on h2 "Choose those that apply." at bounding box center [566, 365] width 879 height 18
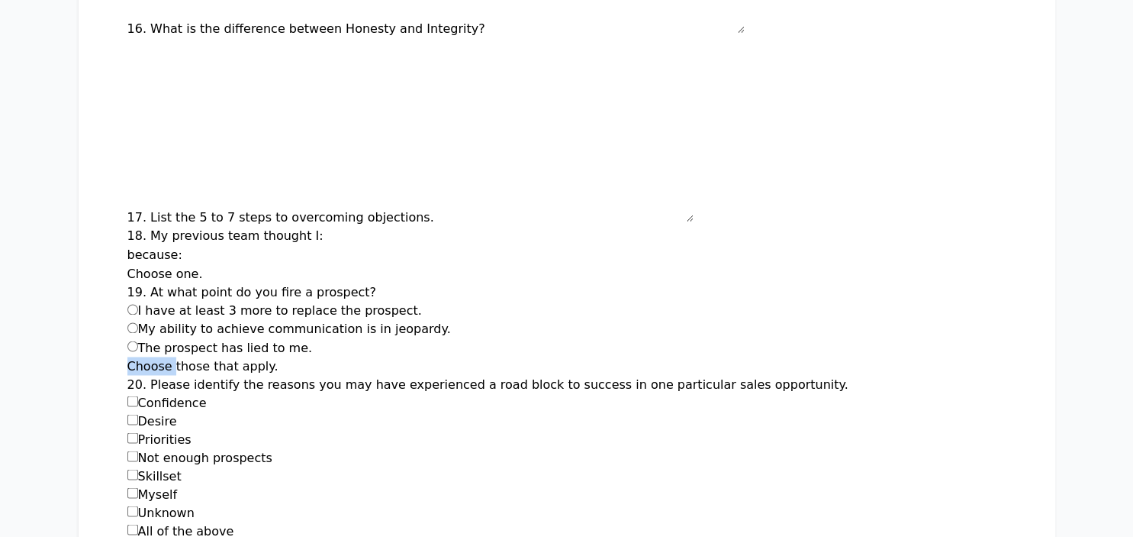
drag, startPoint x: 143, startPoint y: 299, endPoint x: 258, endPoint y: 291, distance: 114.8
click at [148, 356] on h2 "Choose those that apply." at bounding box center [566, 365] width 879 height 18
click at [258, 356] on h2 "Choose those that apply." at bounding box center [566, 365] width 879 height 18
click at [288, 356] on h2 "Choose those that apply." at bounding box center [566, 365] width 879 height 18
drag, startPoint x: 289, startPoint y: 301, endPoint x: 265, endPoint y: 304, distance: 23.8
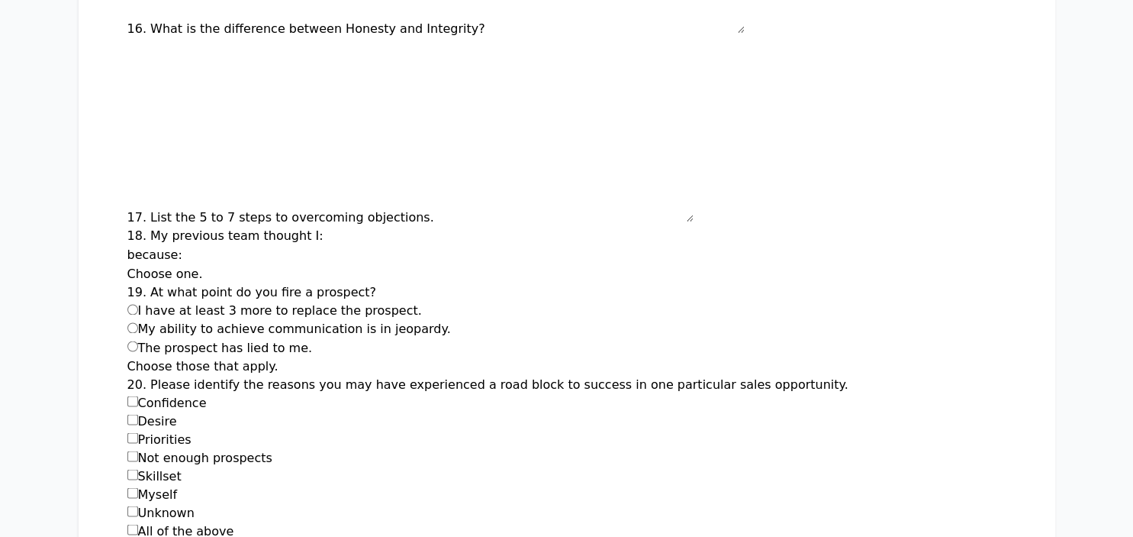
click at [282, 356] on h2 "Choose those that apply." at bounding box center [566, 365] width 879 height 18
click at [265, 356] on h2 "Choose those that apply." at bounding box center [566, 365] width 879 height 18
click at [235, 356] on h2 "Choose those that apply." at bounding box center [566, 365] width 879 height 18
click at [143, 356] on h2 "Choose those that apply." at bounding box center [566, 365] width 879 height 18
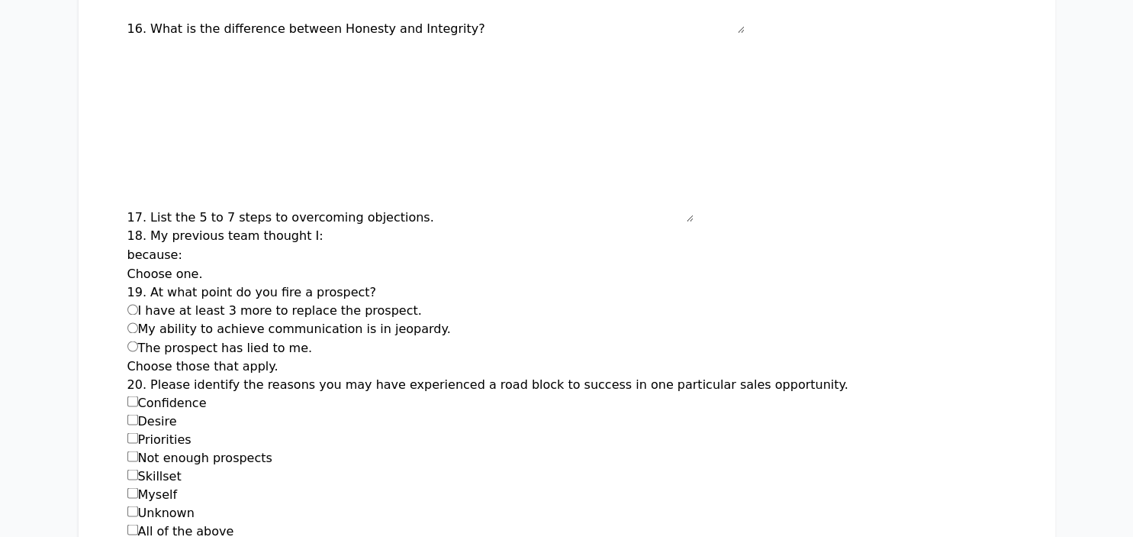
click at [263, 340] on label "The prospect has lied to me." at bounding box center [219, 347] width 185 height 15
click at [270, 340] on label "The prospect has lied to me." at bounding box center [219, 347] width 185 height 15
click at [209, 356] on h2 "Choose those that apply." at bounding box center [566, 365] width 879 height 18
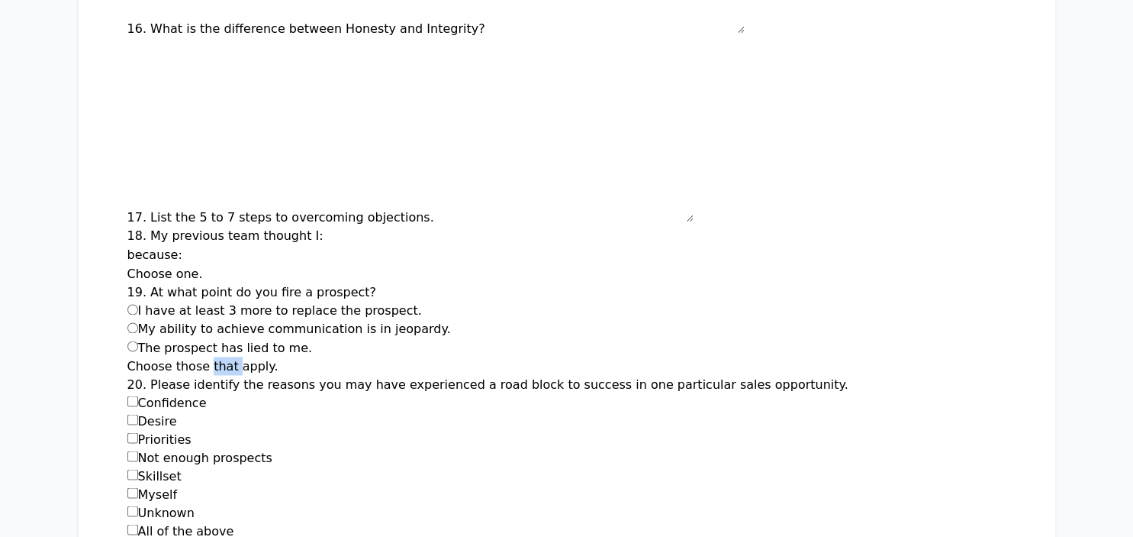
click at [209, 356] on h2 "Choose those that apply." at bounding box center [566, 365] width 879 height 18
click at [320, 356] on h2 "Choose those that apply." at bounding box center [566, 365] width 879 height 18
drag, startPoint x: 348, startPoint y: 224, endPoint x: 155, endPoint y: 221, distance: 193.1
click at [155, 283] on div "19. At what point do you fire a prospect? I have at least 3 more to replace the…" at bounding box center [566, 319] width 879 height 73
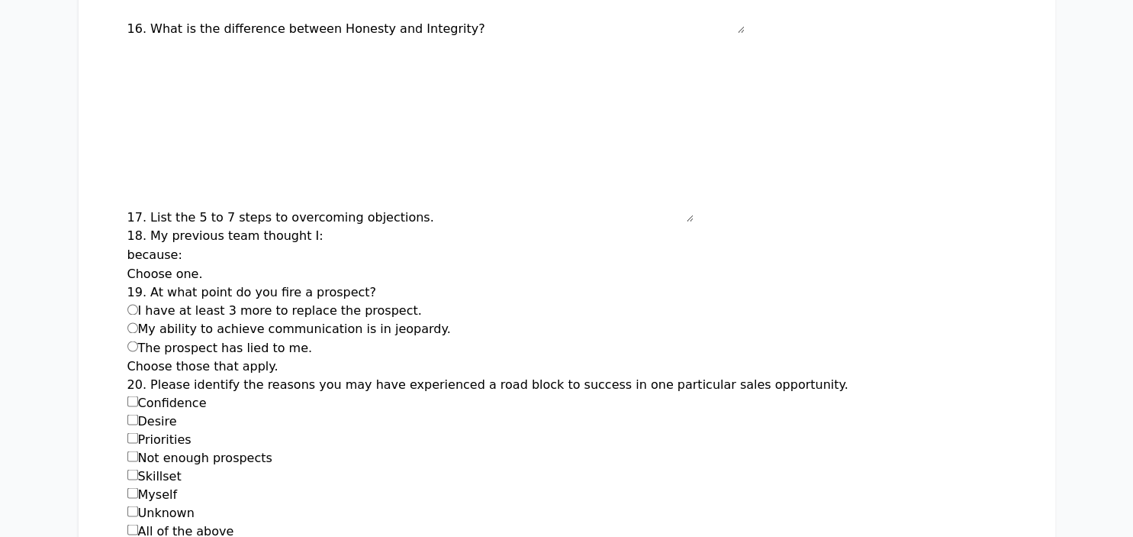
click at [156, 265] on h2 "Choose one." at bounding box center [566, 274] width 879 height 18
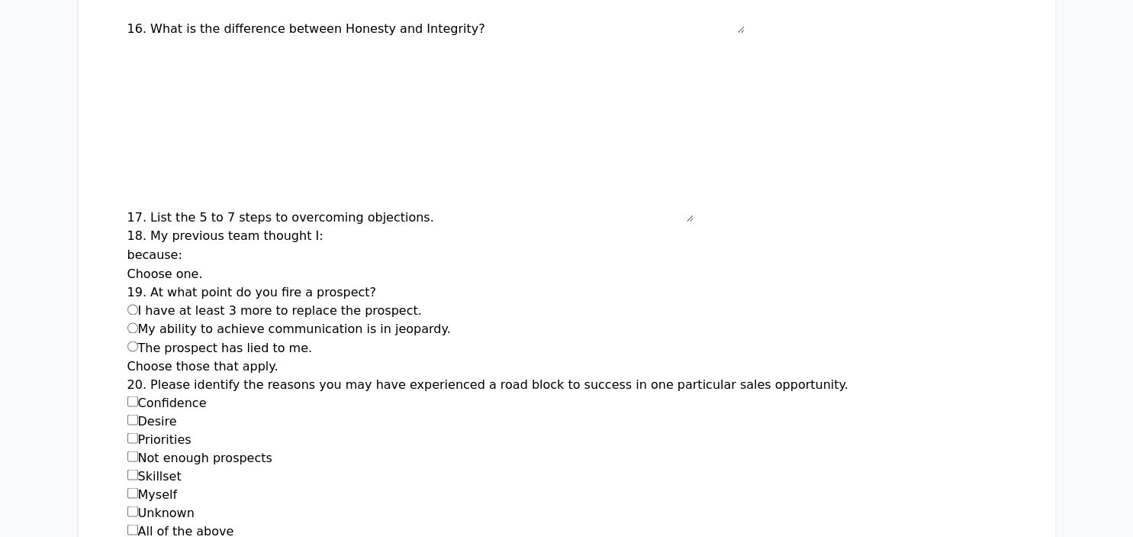
click at [157, 265] on h2 "Choose one." at bounding box center [566, 274] width 879 height 18
click at [237, 356] on h2 "Choose those that apply." at bounding box center [566, 365] width 879 height 18
click at [148, 265] on h2 "Choose one." at bounding box center [566, 274] width 879 height 18
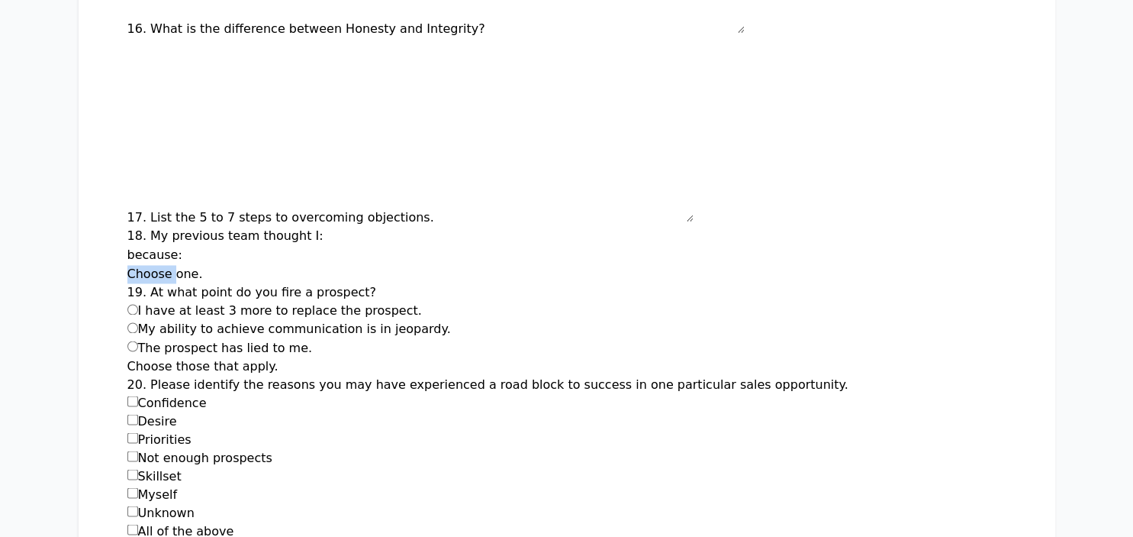
click at [148, 265] on h2 "Choose one." at bounding box center [566, 274] width 879 height 18
click at [204, 356] on h2 "Choose those that apply." at bounding box center [566, 365] width 879 height 18
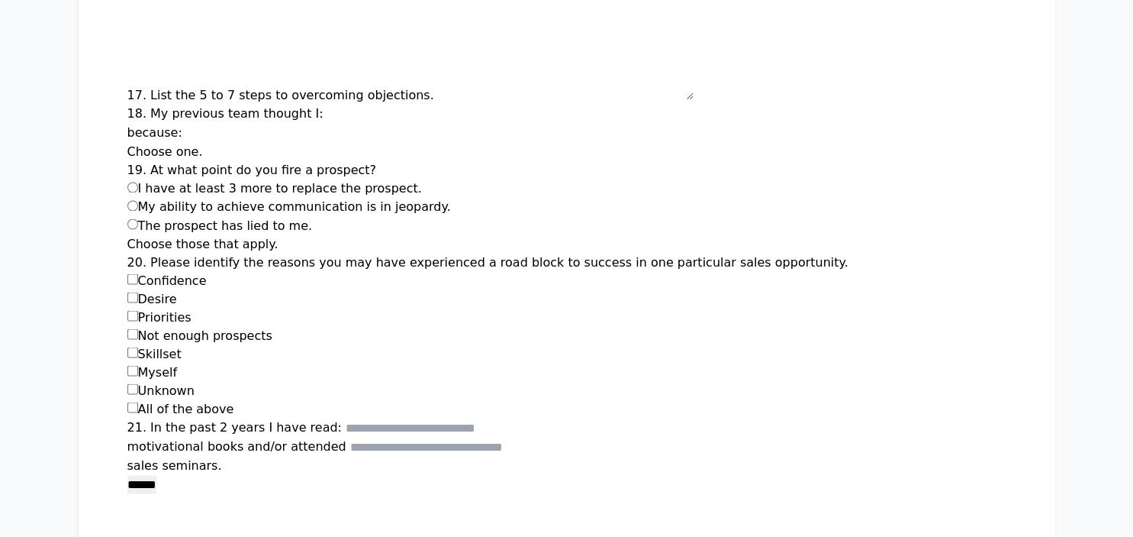
scroll to position [2659, 0]
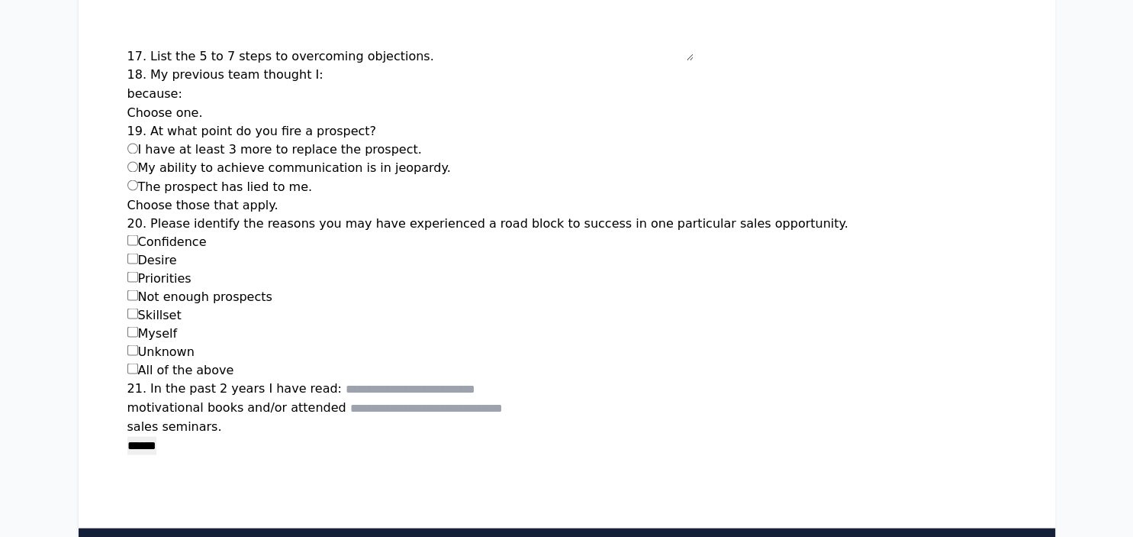
click at [493, 379] on input "21. In the past 2 years I have read:" at bounding box center [437, 388] width 183 height 18
click at [280, 417] on p "sales seminars." at bounding box center [566, 426] width 879 height 18
click at [227, 417] on p "sales seminars." at bounding box center [566, 426] width 879 height 18
drag, startPoint x: 221, startPoint y: 358, endPoint x: 179, endPoint y: 359, distance: 42.7
click at [214, 417] on p "sales seminars." at bounding box center [566, 426] width 879 height 18
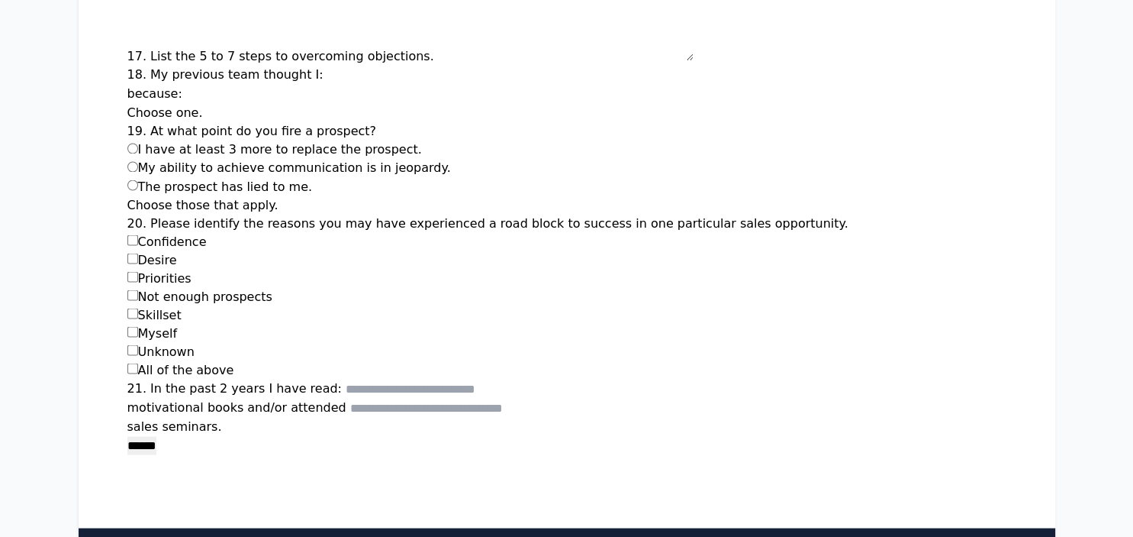
click at [171, 417] on p "sales seminars." at bounding box center [566, 426] width 879 height 18
click at [192, 435] on p "******" at bounding box center [566, 444] width 879 height 19
click at [194, 417] on p "sales seminars." at bounding box center [566, 426] width 879 height 18
drag, startPoint x: 269, startPoint y: 359, endPoint x: 544, endPoint y: 343, distance: 275.2
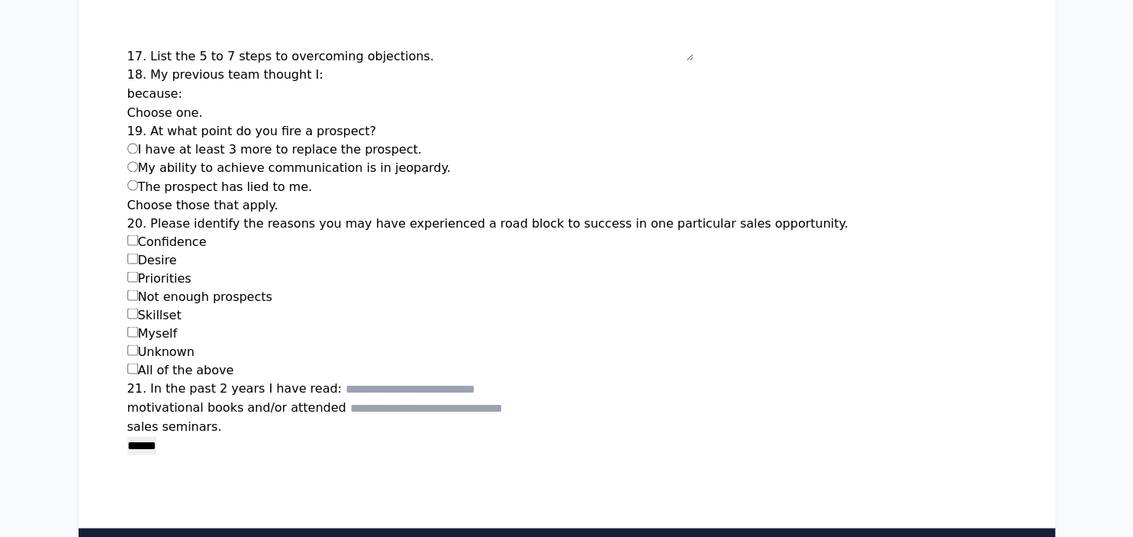
click at [277, 417] on p "sales seminars." at bounding box center [566, 426] width 879 height 18
click at [544, 398] on div "motivational books and/or attended sales seminars." at bounding box center [566, 416] width 879 height 37
click at [423, 417] on p "sales seminars." at bounding box center [566, 426] width 879 height 18
click at [413, 398] on input "motivational books and/or attended" at bounding box center [441, 407] width 183 height 18
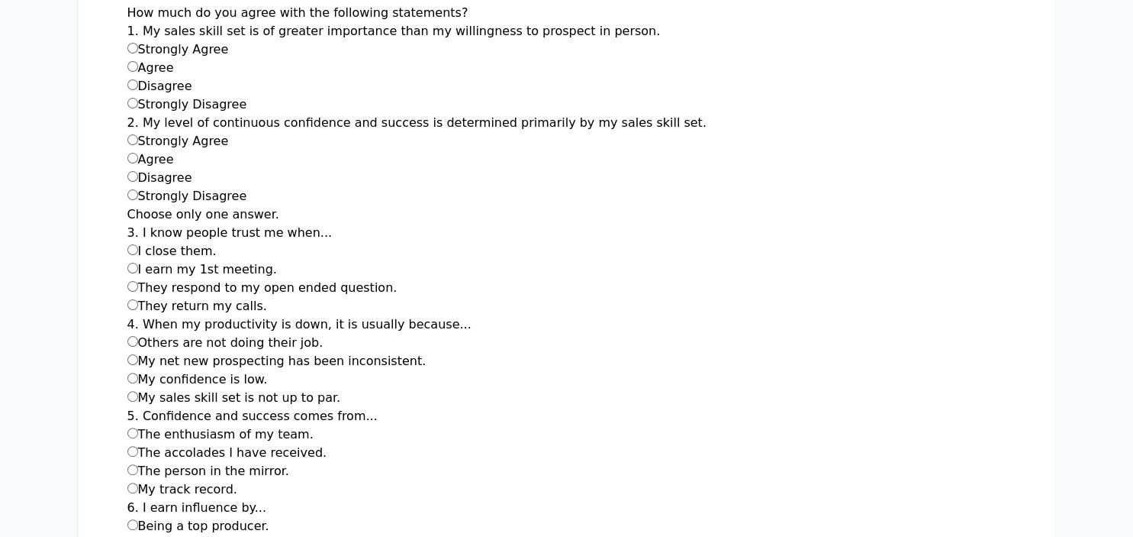
scroll to position [0, 0]
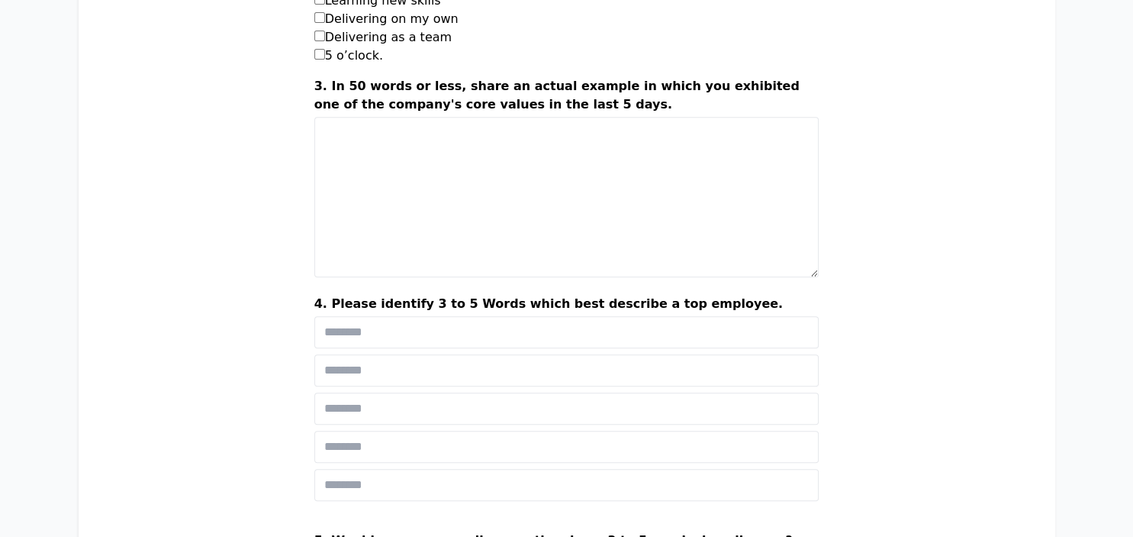
scroll to position [725, 0]
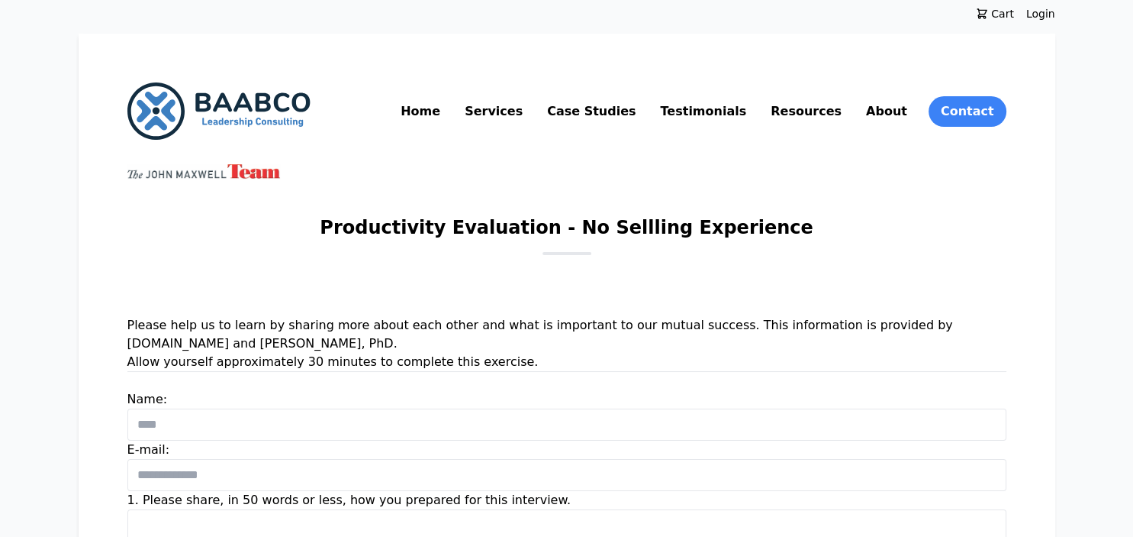
scroll to position [80, 0]
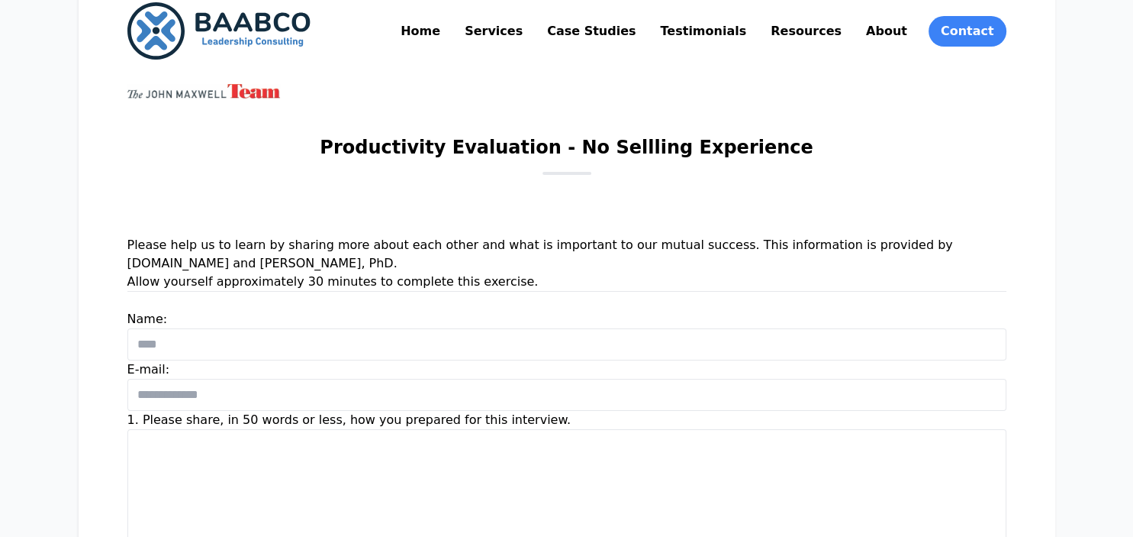
click at [426, 287] on h3 "Allow yourself approximately 30 minutes to complete this exercise." at bounding box center [566, 281] width 879 height 18
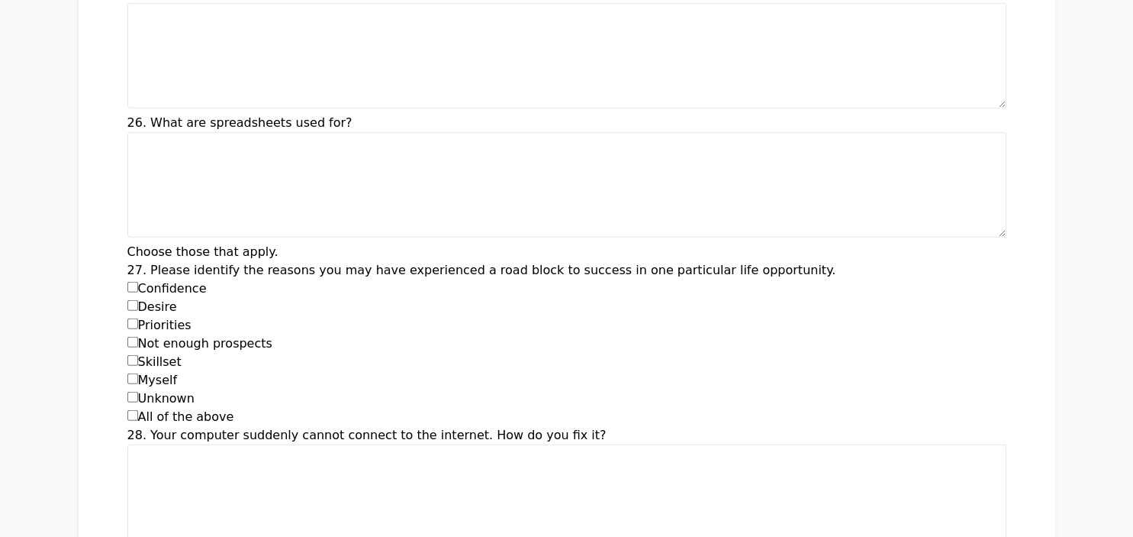
scroll to position [4433, 0]
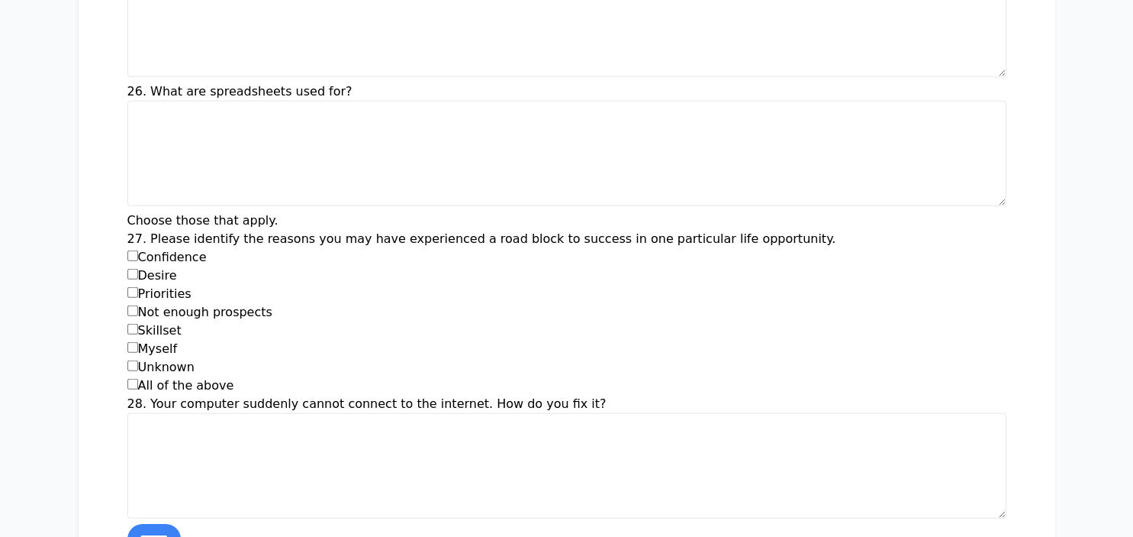
click at [227, 211] on h2 "Choose those that apply." at bounding box center [566, 220] width 879 height 18
click at [226, 211] on h2 "Choose those that apply." at bounding box center [566, 220] width 879 height 18
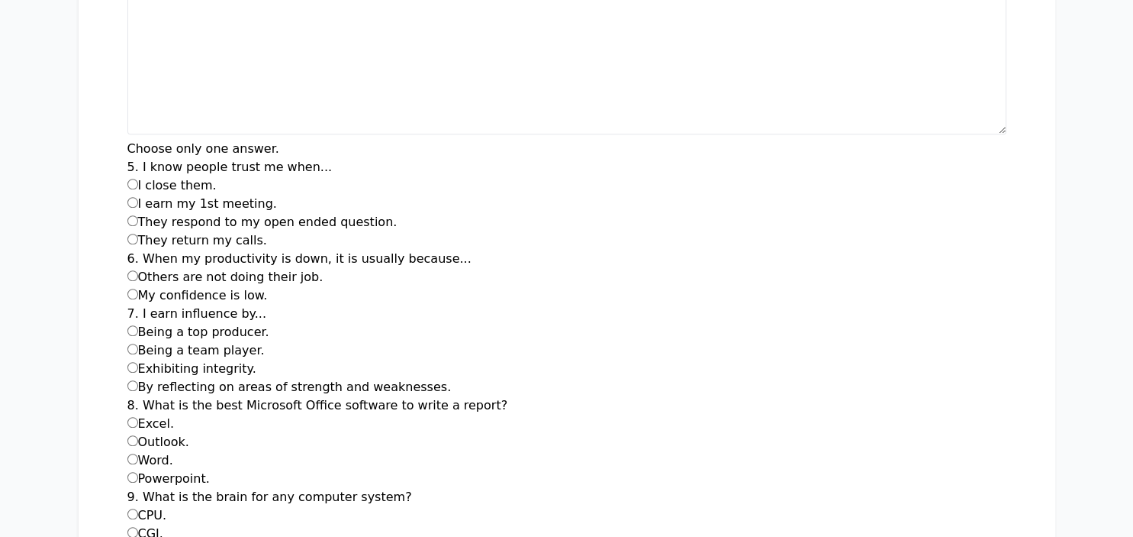
scroll to position [806, 0]
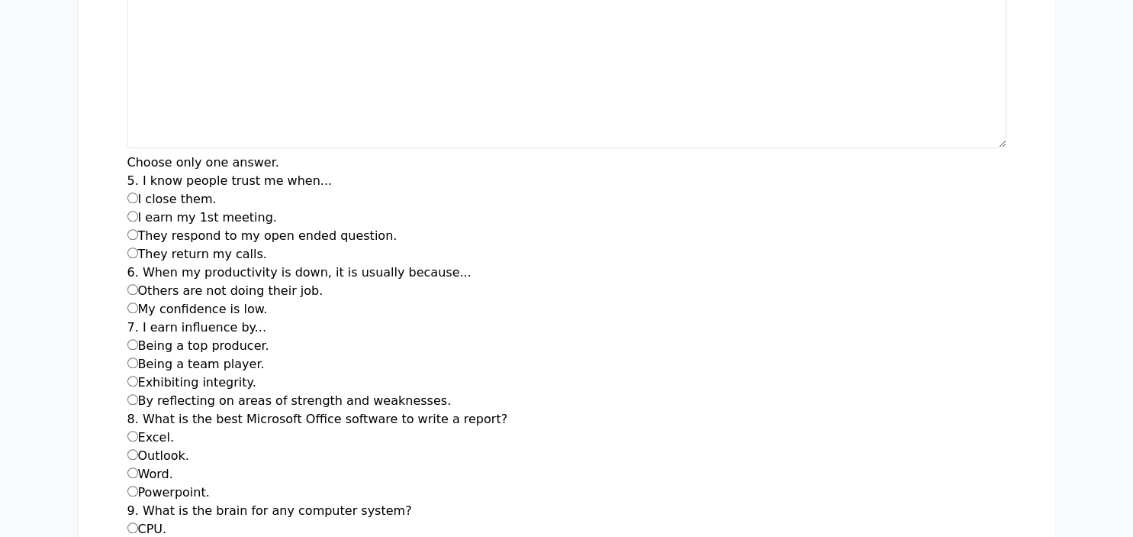
click at [226, 153] on h2 "Choose only one answer." at bounding box center [566, 162] width 879 height 18
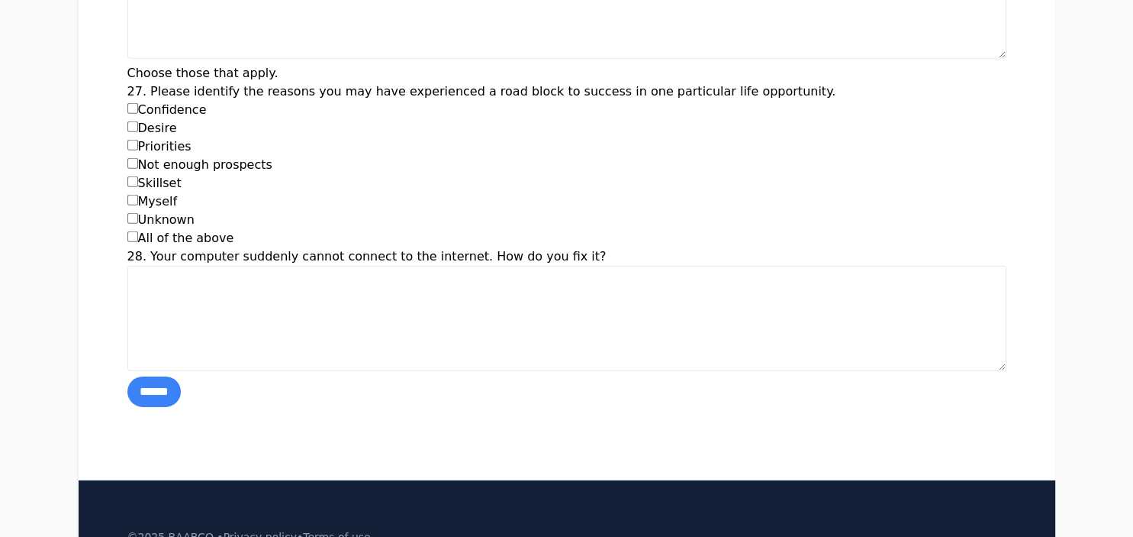
scroll to position [4593, 0]
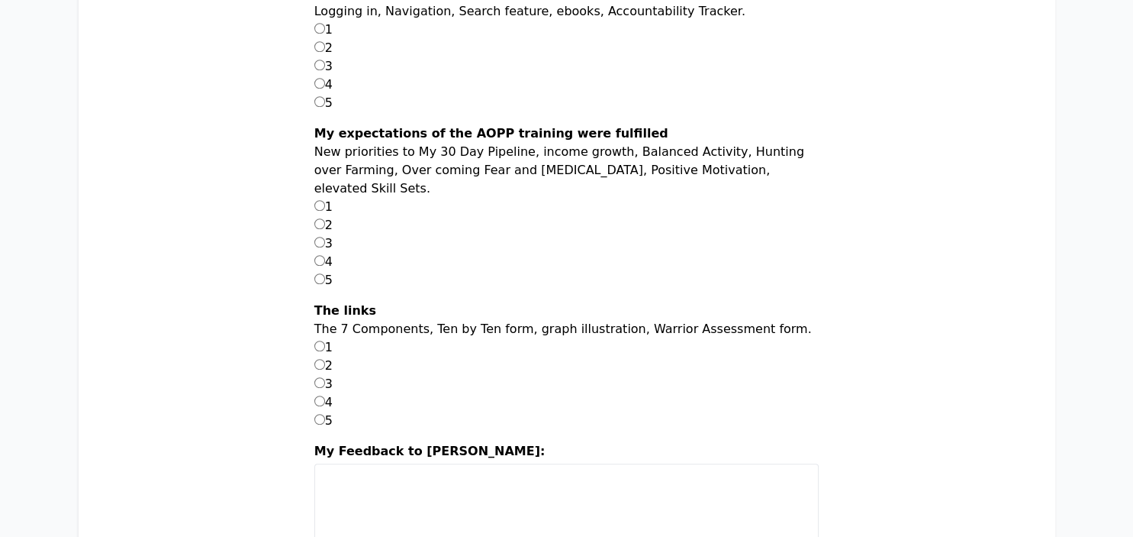
scroll to position [1031, 0]
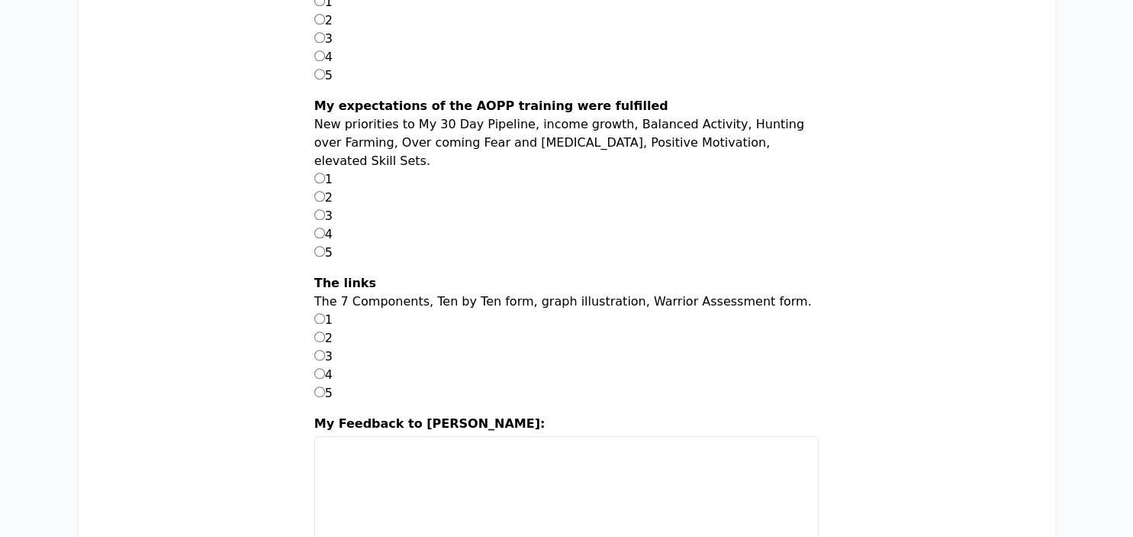
click at [376, 285] on strong "The links" at bounding box center [345, 283] width 62 height 15
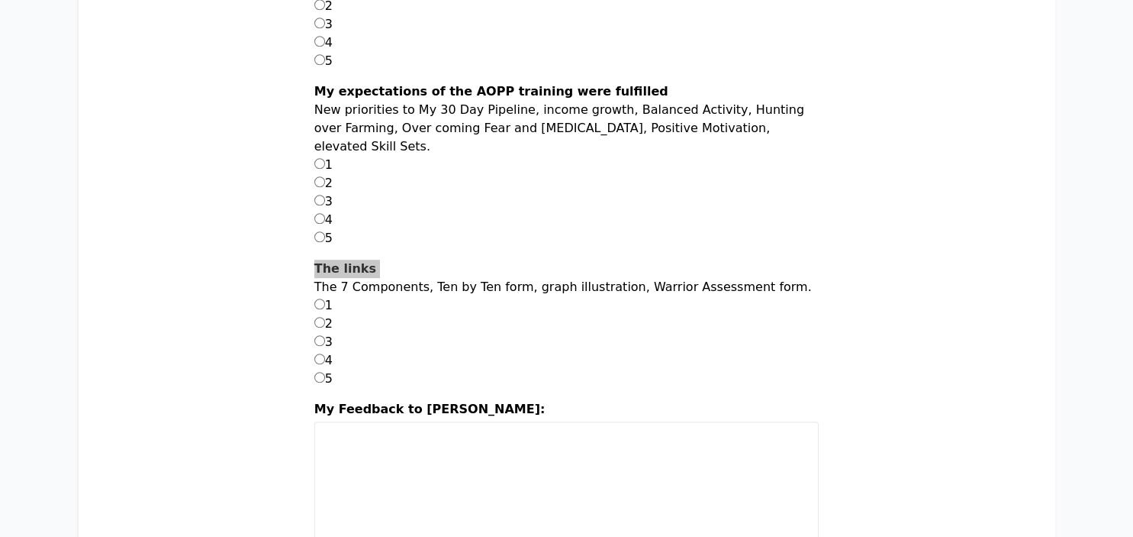
scroll to position [1128, 0]
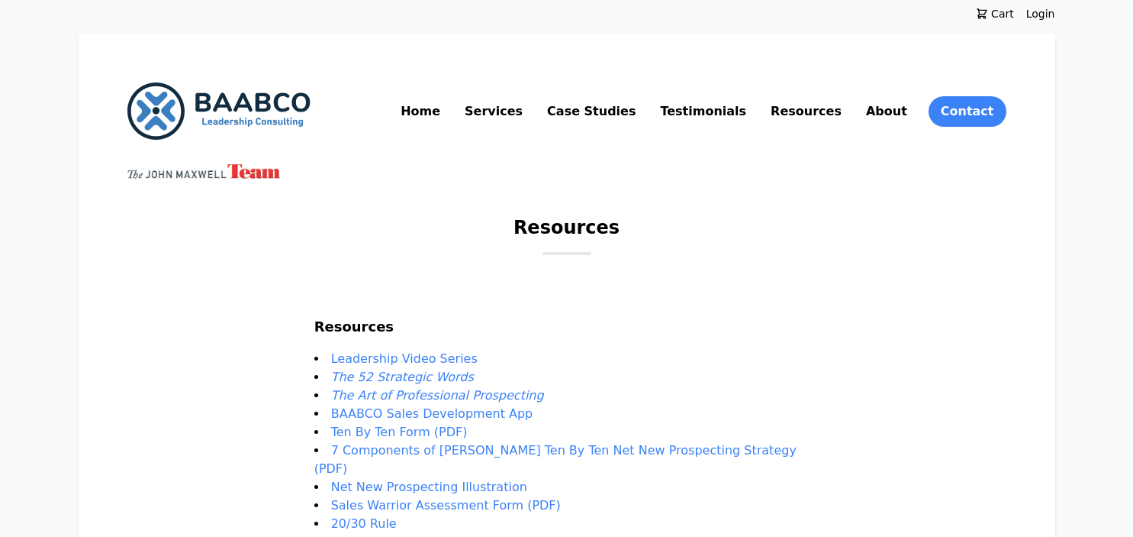
scroll to position [403, 0]
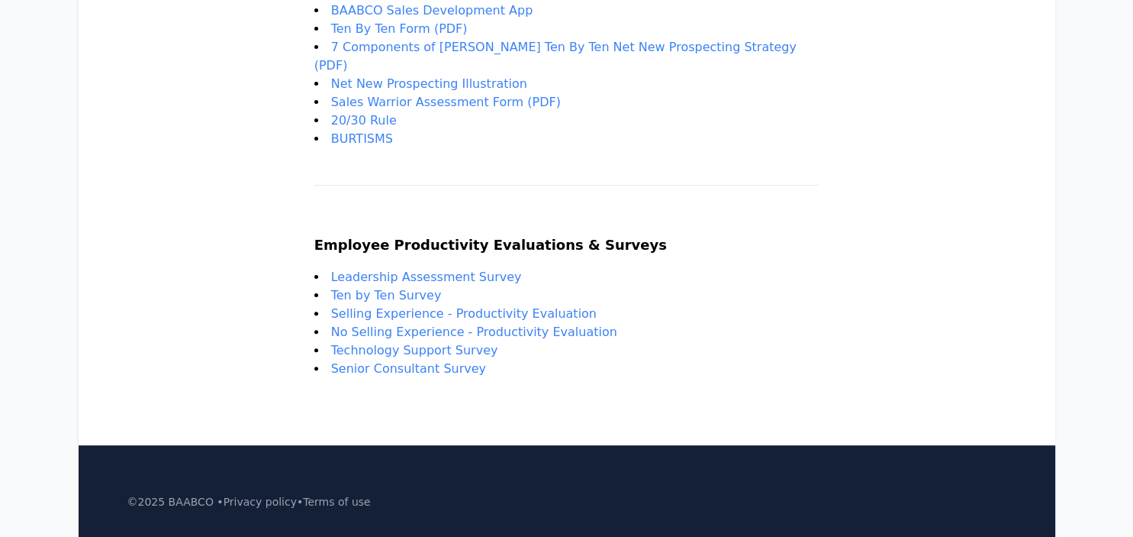
click at [472, 269] on link "Leadership Assessment Survey" at bounding box center [426, 276] width 191 height 15
click at [423, 289] on link "Ten by Ten Survey" at bounding box center [386, 295] width 111 height 15
click at [451, 343] on link "Technology Support Survey" at bounding box center [414, 350] width 167 height 15
click at [463, 361] on link "Senior Consultant Survey" at bounding box center [408, 368] width 155 height 15
click at [467, 361] on link "Senior Consultant Survey" at bounding box center [408, 368] width 155 height 15
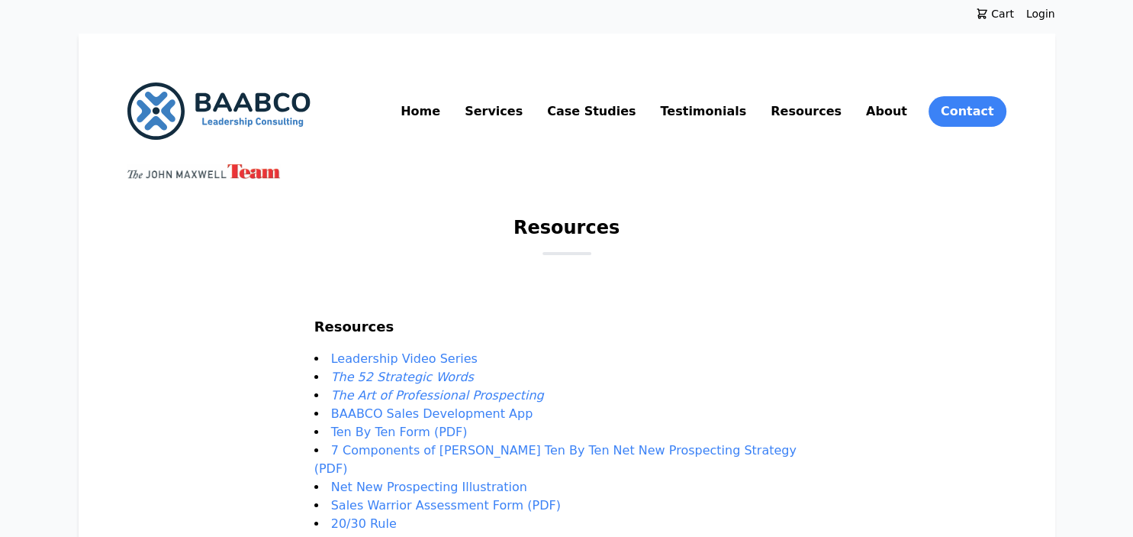
scroll to position [322, 0]
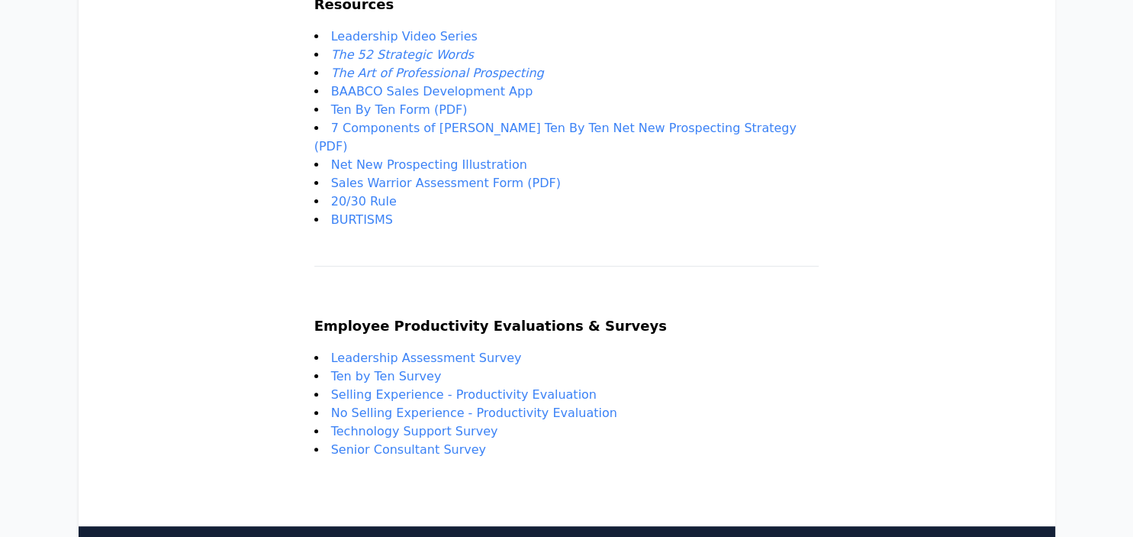
click at [436, 442] on link "Senior Consultant Survey" at bounding box center [408, 449] width 155 height 15
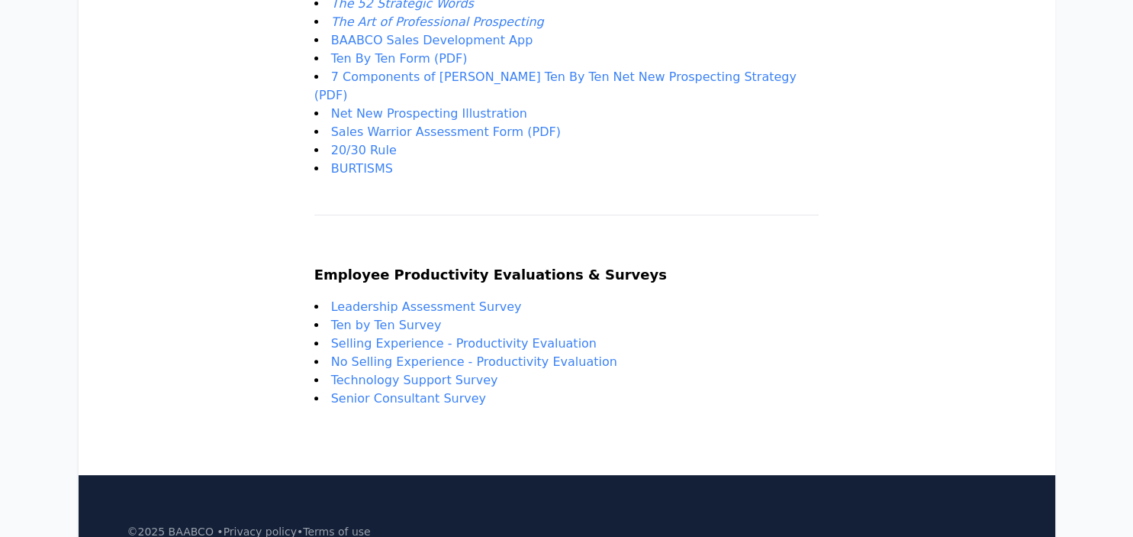
scroll to position [464, 0]
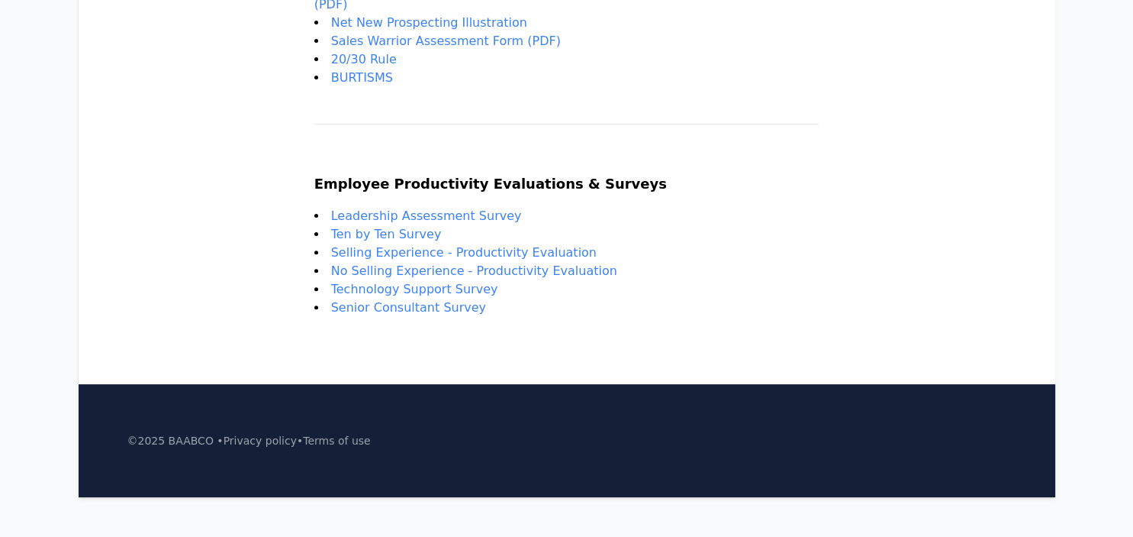
click at [435, 227] on link "Ten by Ten Survey" at bounding box center [386, 234] width 111 height 15
click at [451, 208] on link "Leadership Assessment Survey" at bounding box center [426, 215] width 191 height 15
click at [469, 245] on link "Selling Experience - Productivity Evaluation" at bounding box center [464, 252] width 266 height 15
click at [579, 263] on link "No Selling Experience - Productivity Evaluation" at bounding box center [474, 270] width 286 height 15
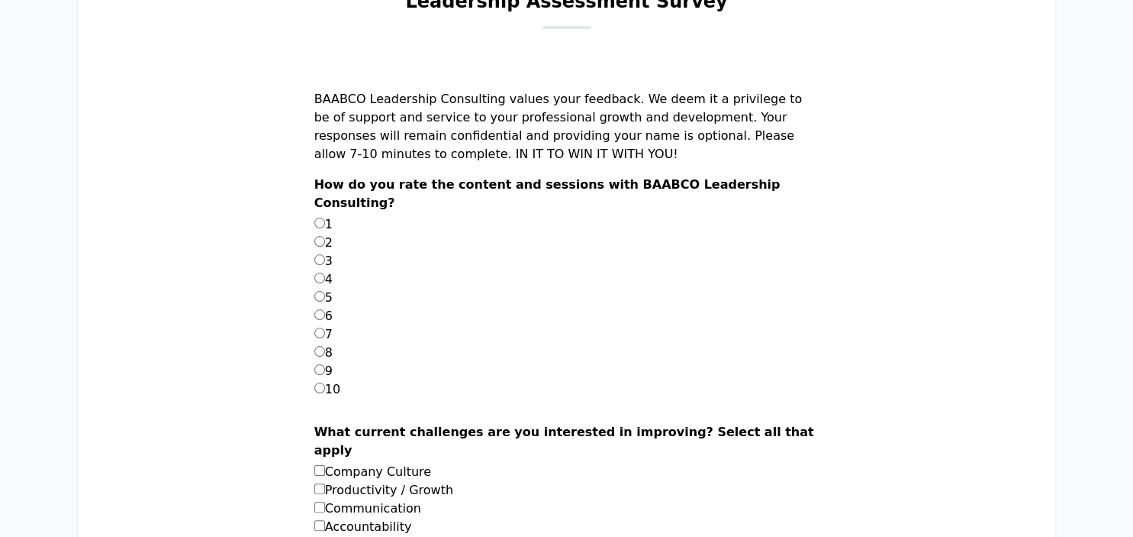
scroll to position [241, 0]
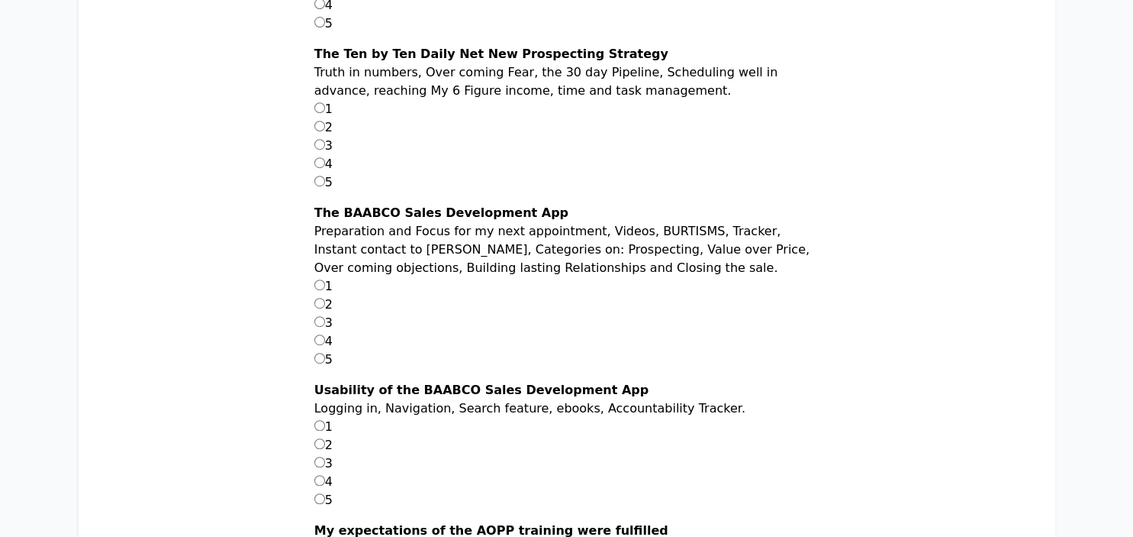
scroll to position [644, 0]
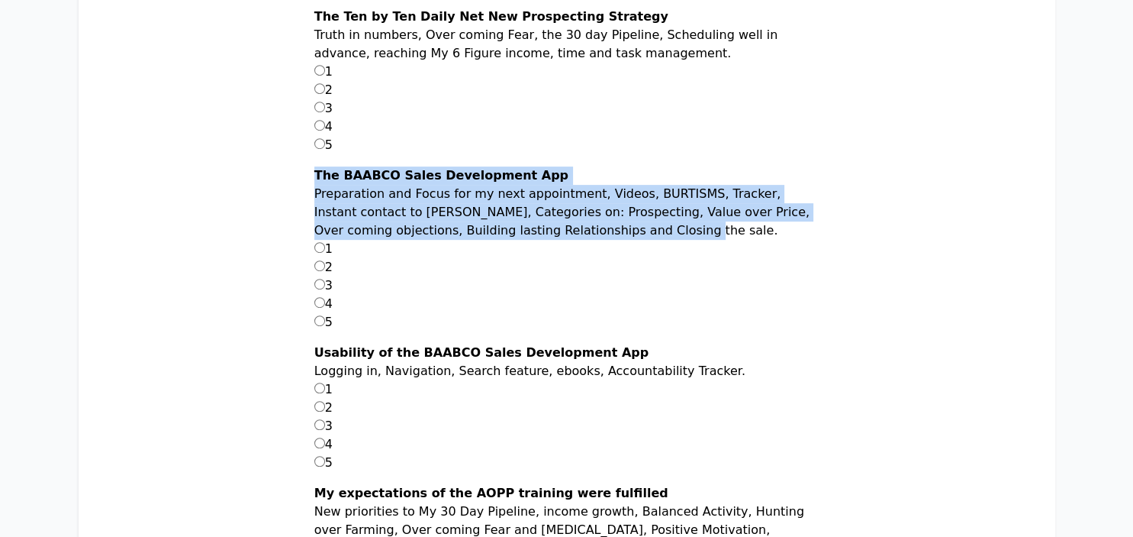
drag, startPoint x: 556, startPoint y: 211, endPoint x: 350, endPoint y: 176, distance: 209.0
click at [350, 176] on main "Ten By Ten Survey Sales Warrior, Thank you for your undivided attention during …" at bounding box center [566, 334] width 879 height 1526
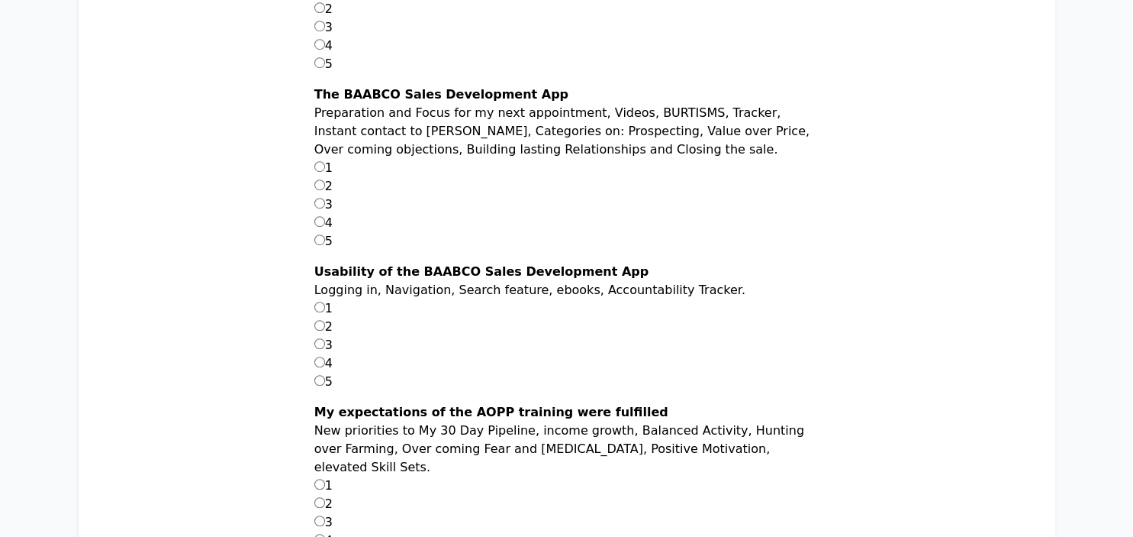
click at [512, 281] on p "Logging in, Navigation, Search feature, ebooks, Accountability Tracker." at bounding box center [566, 290] width 505 height 18
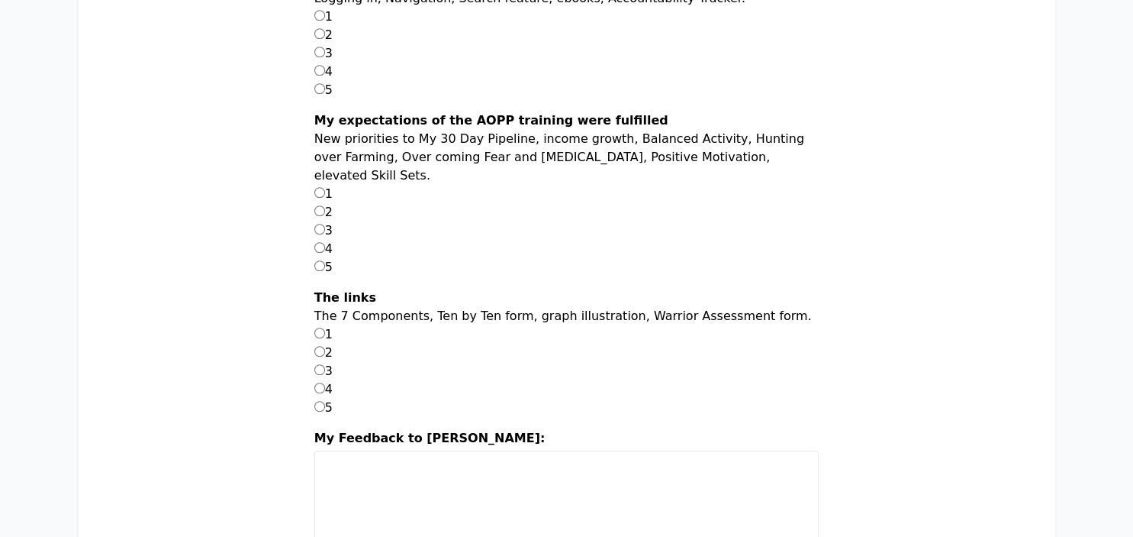
scroll to position [967, 0]
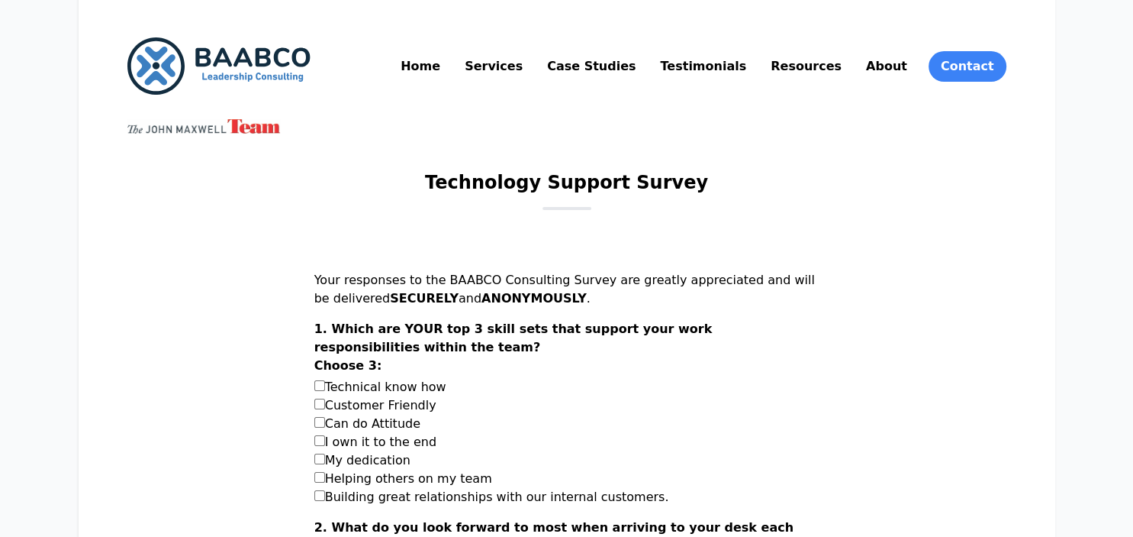
scroll to position [80, 0]
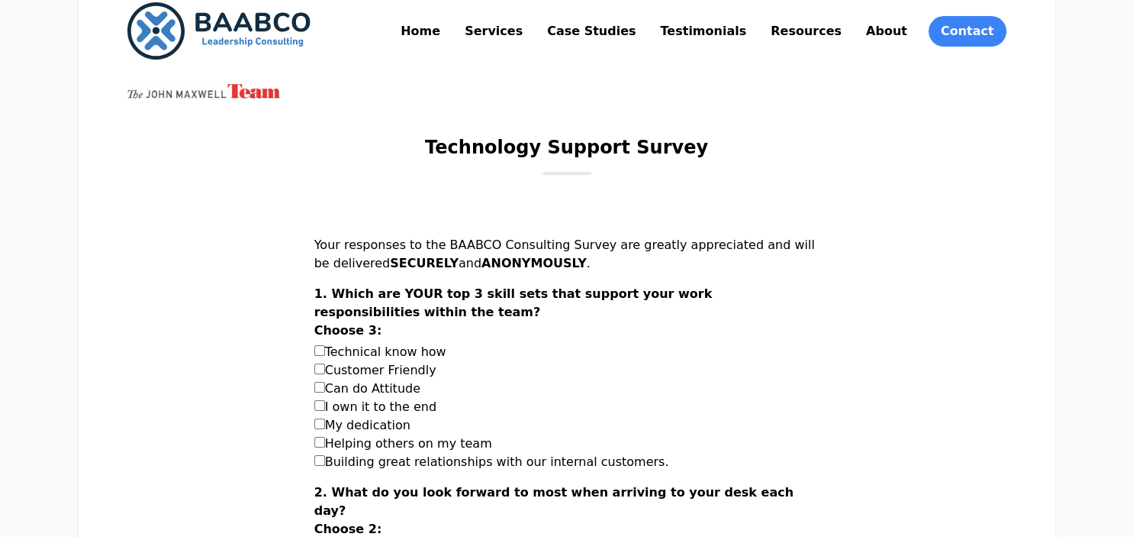
click at [638, 139] on h1 "Technology Support Survey" at bounding box center [566, 153] width 283 height 37
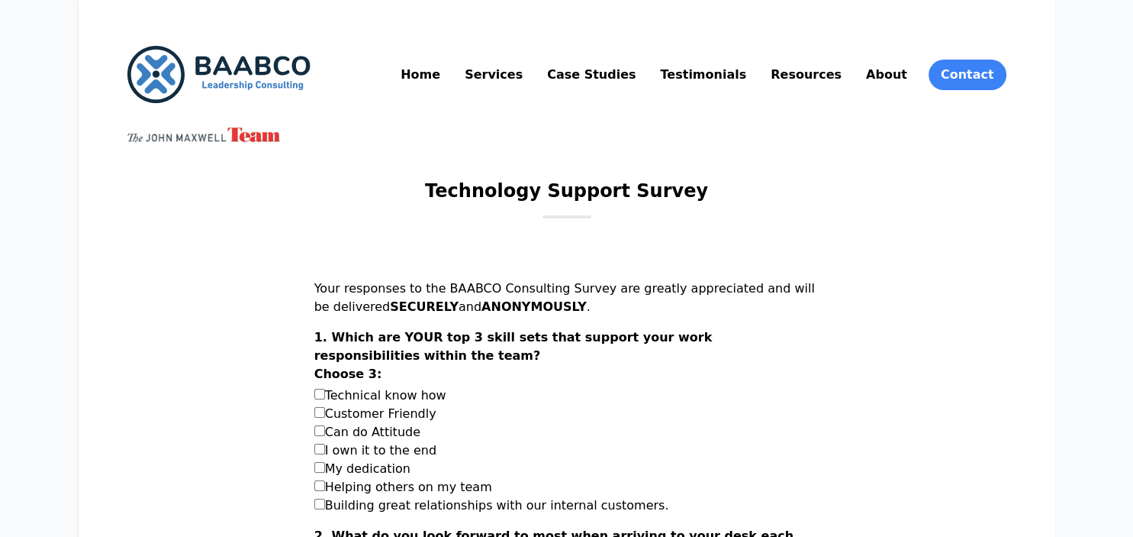
scroll to position [0, 0]
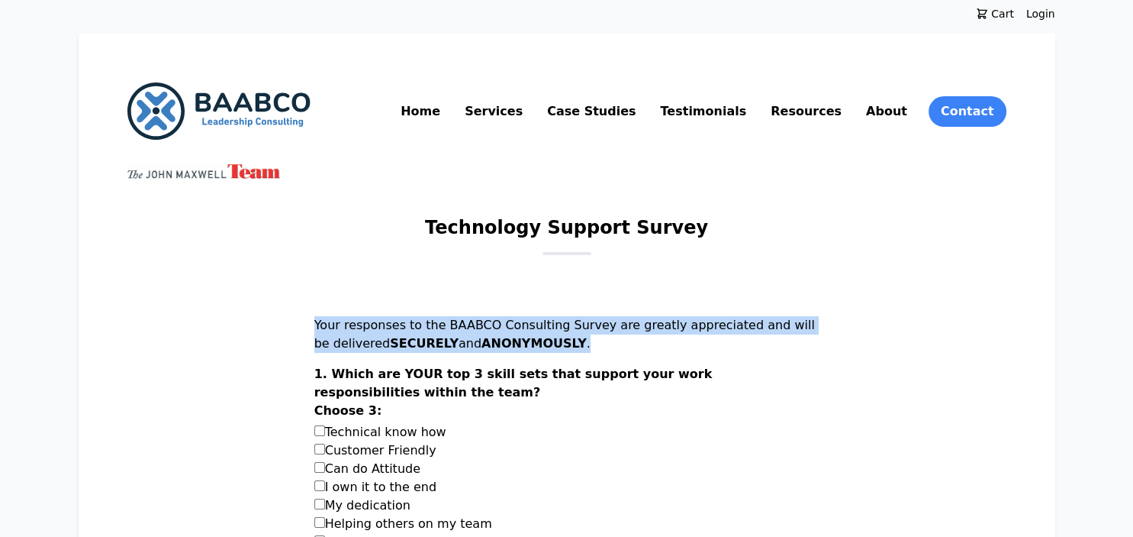
drag, startPoint x: 628, startPoint y: 339, endPoint x: 352, endPoint y: 316, distance: 277.2
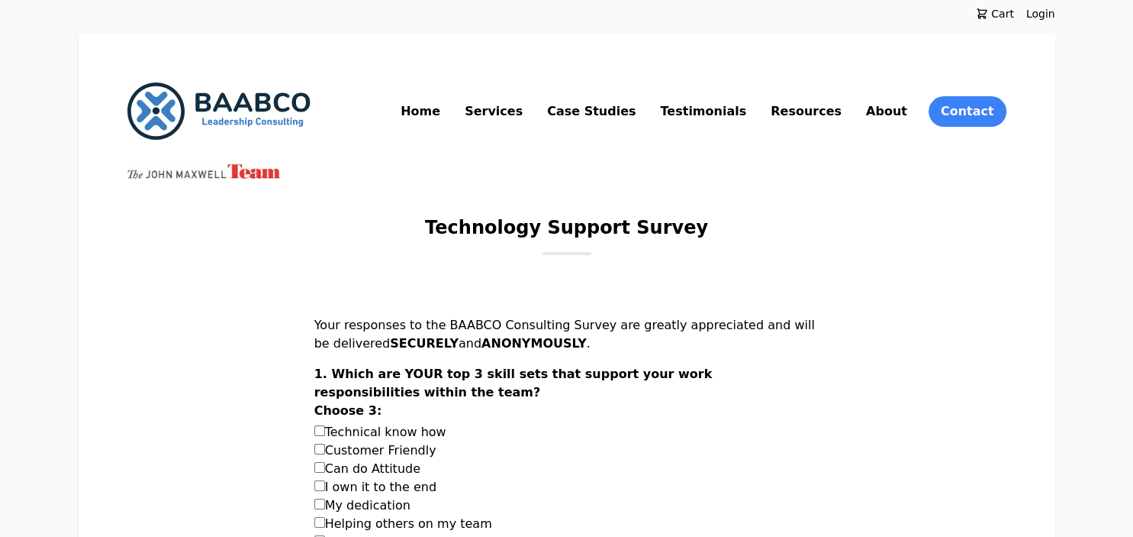
click at [488, 229] on h1 "Technology Support Survey" at bounding box center [566, 233] width 283 height 37
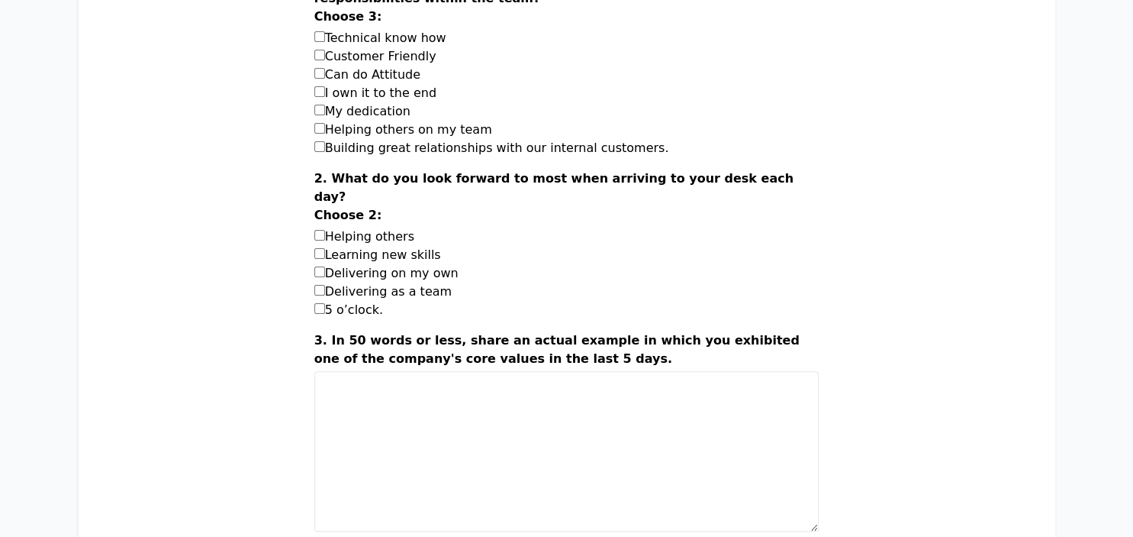
scroll to position [241, 0]
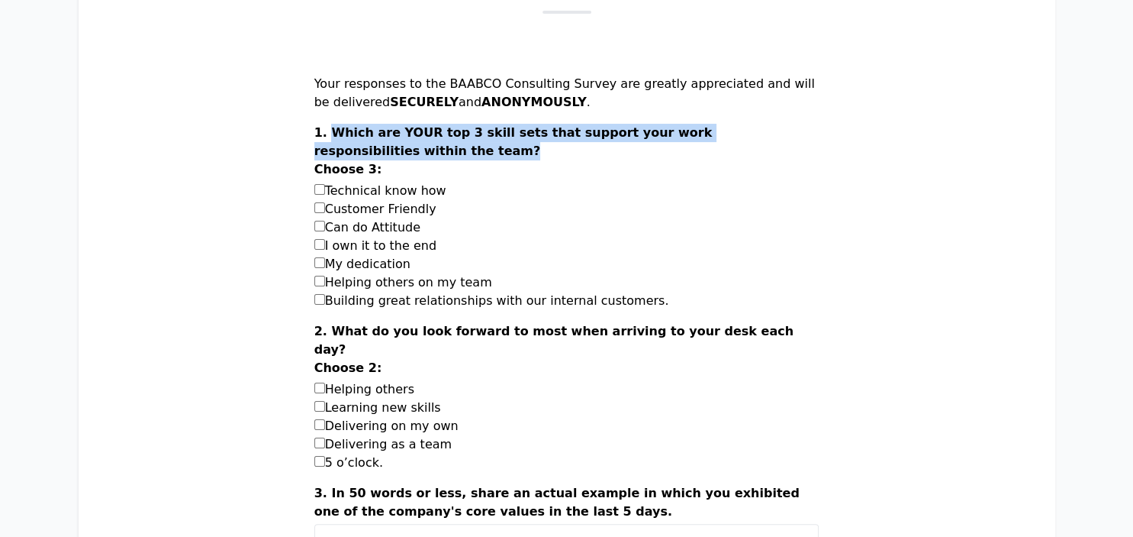
drag, startPoint x: 453, startPoint y: 149, endPoint x: 370, endPoint y: 131, distance: 84.3
click at [370, 131] on label "1. Which are YOUR top 3 skill sets that support your work responsibilities with…" at bounding box center [566, 153] width 505 height 58
copy label "Which are YOUR top 3 skill sets that support your work responsibilities within …"
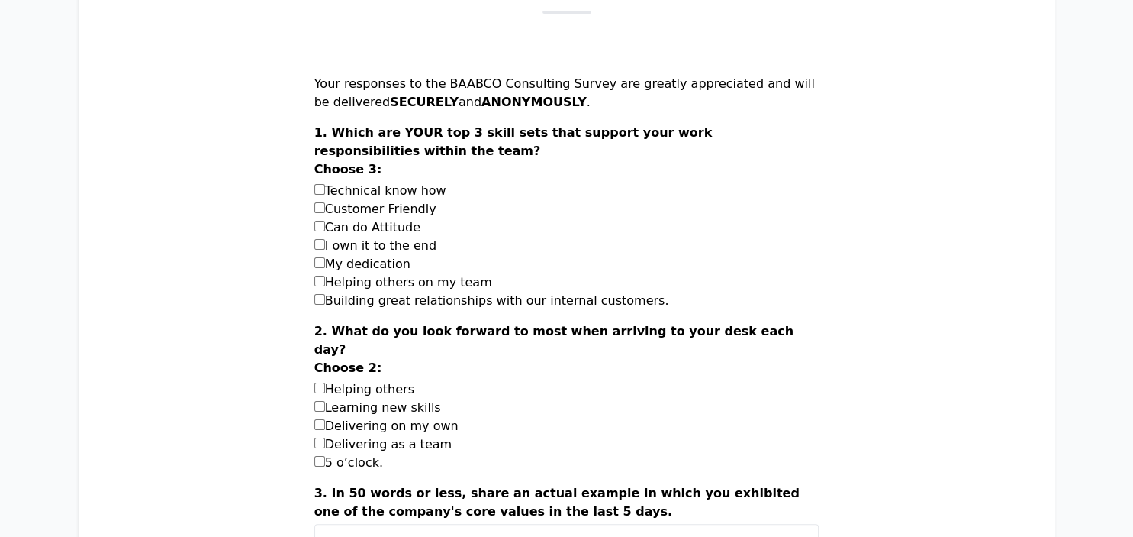
click at [560, 227] on div "Can do Attitude" at bounding box center [566, 227] width 505 height 18
click at [417, 192] on label "Technical know how" at bounding box center [380, 190] width 132 height 15
copy div "Technical know how"
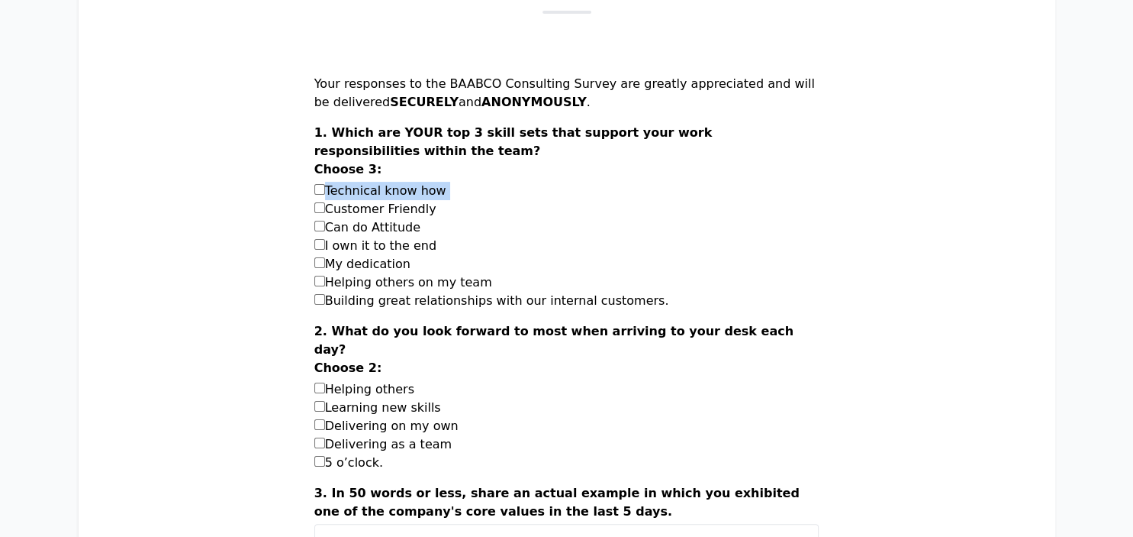
drag, startPoint x: 466, startPoint y: 208, endPoint x: 368, endPoint y: 205, distance: 98.5
click at [368, 205] on div "Customer Friendly" at bounding box center [566, 209] width 505 height 18
copy label "Customer Friendly"
drag, startPoint x: 421, startPoint y: 226, endPoint x: 369, endPoint y: 230, distance: 51.3
click at [369, 230] on div "Can do Attitude" at bounding box center [566, 227] width 505 height 18
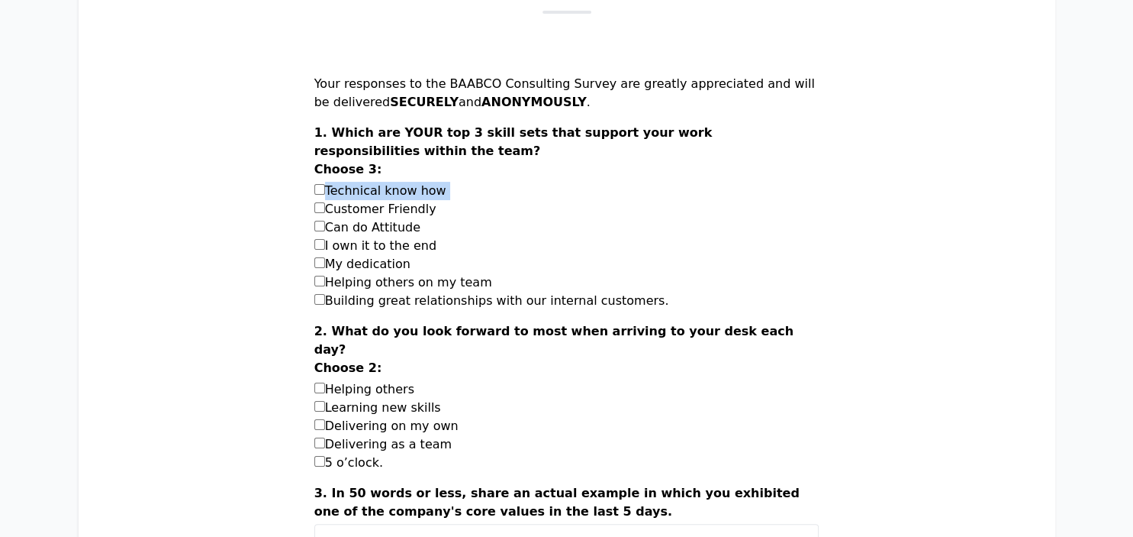
copy label "Can do Attitude"
drag, startPoint x: 459, startPoint y: 247, endPoint x: 367, endPoint y: 252, distance: 92.5
click at [367, 252] on div "I own it to the end" at bounding box center [566, 246] width 505 height 18
copy label "I own it to the end"
drag, startPoint x: 448, startPoint y: 267, endPoint x: 371, endPoint y: 269, distance: 77.1
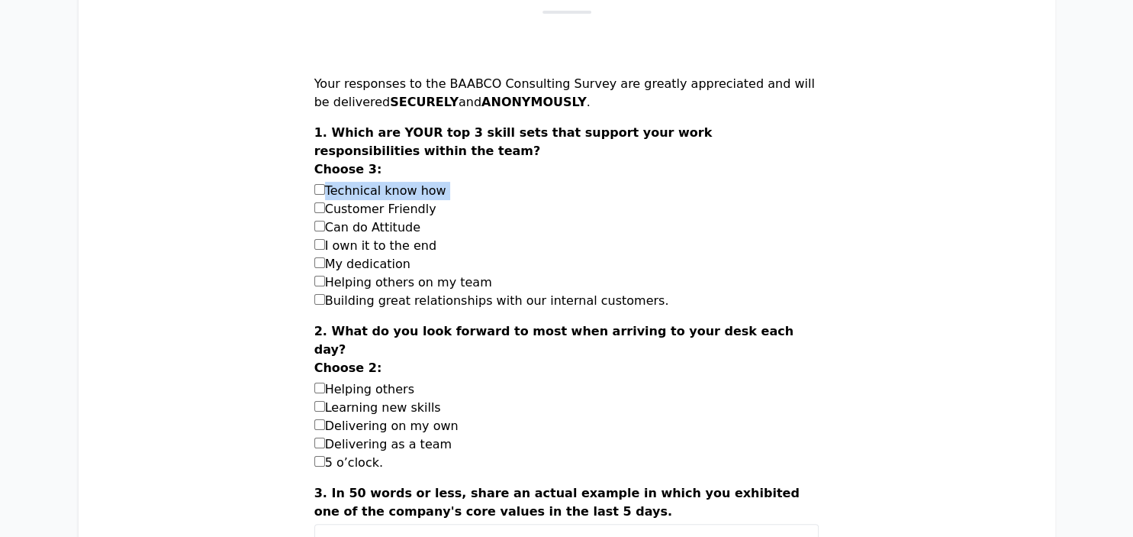
click at [371, 269] on div "My dedication" at bounding box center [566, 264] width 505 height 18
copy label "My dedication"
drag, startPoint x: 520, startPoint y: 279, endPoint x: 369, endPoint y: 282, distance: 151.2
click at [369, 282] on div "Helping others on my team" at bounding box center [566, 282] width 505 height 18
copy label "Helping others on my team"
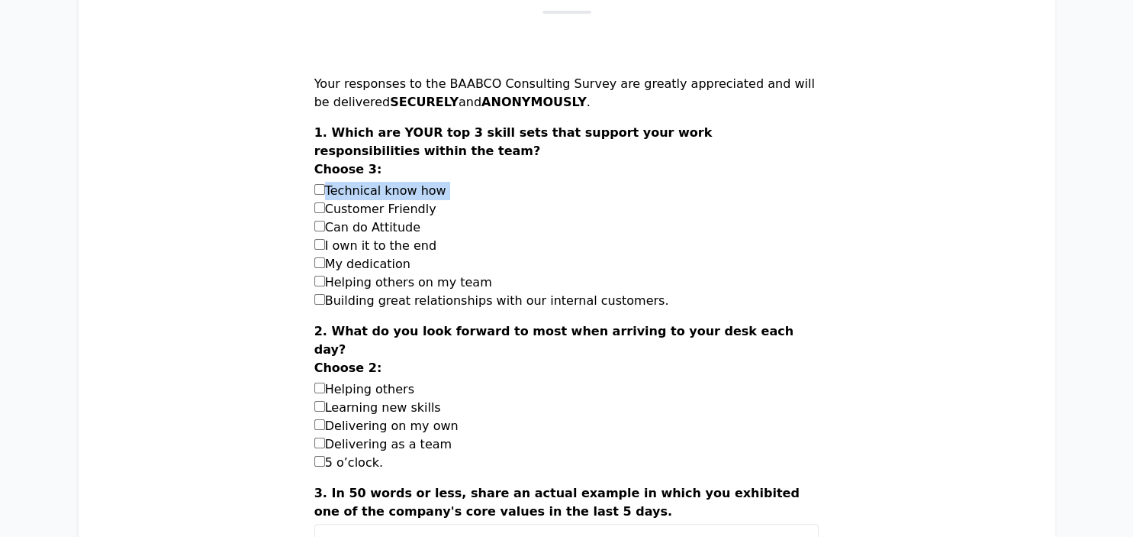
drag, startPoint x: 618, startPoint y: 301, endPoint x: 369, endPoint y: 302, distance: 248.8
click at [369, 302] on div "Building great relationships with our internal customers." at bounding box center [566, 301] width 505 height 18
copy label "Building great relationships with our internal customers."
drag, startPoint x: 459, startPoint y: 225, endPoint x: 369, endPoint y: 228, distance: 90.1
click at [369, 228] on div "Can do Attitude" at bounding box center [566, 227] width 505 height 18
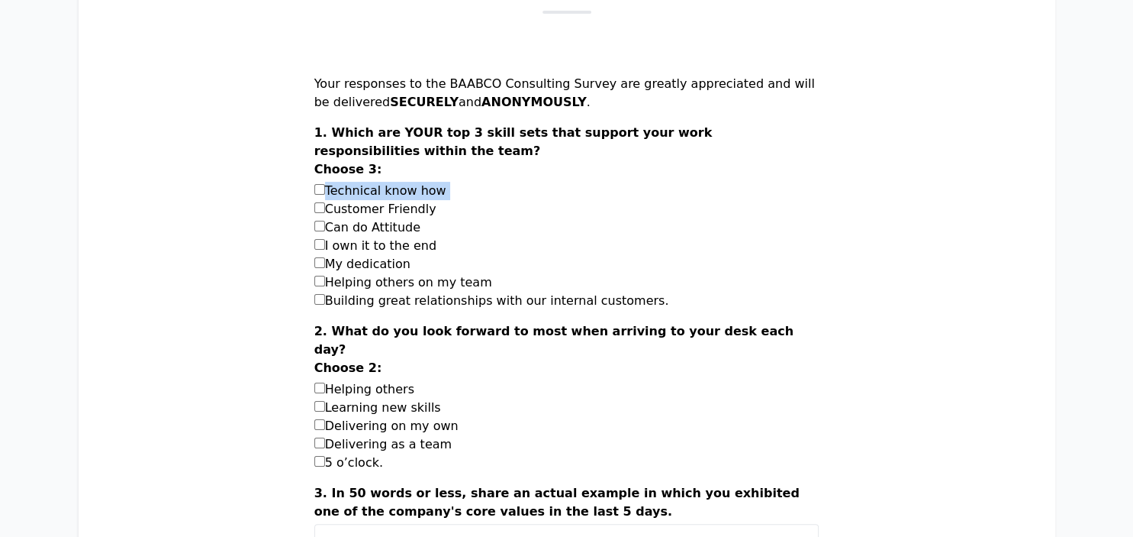
copy label "Can do Attitude"
drag, startPoint x: 453, startPoint y: 272, endPoint x: 371, endPoint y: 266, distance: 82.7
click at [371, 266] on div "My dedication" at bounding box center [566, 264] width 505 height 18
copy label "My dedication"
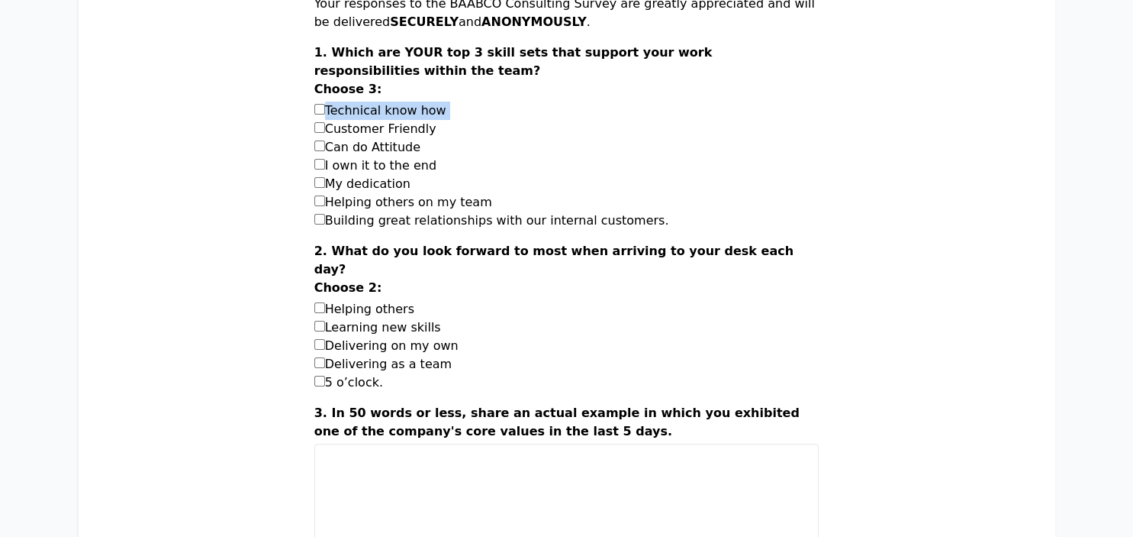
scroll to position [322, 0]
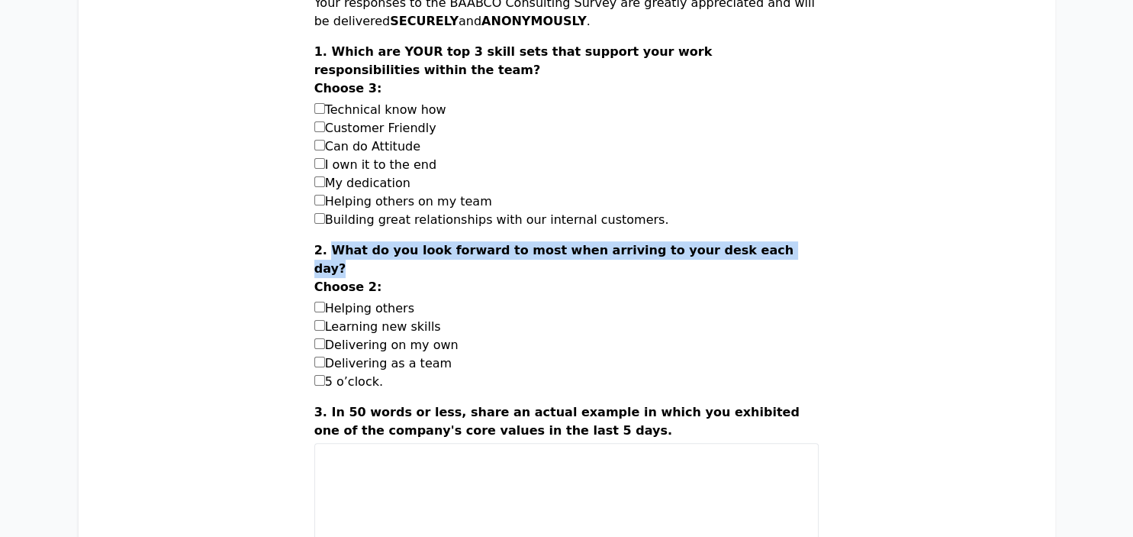
drag, startPoint x: 385, startPoint y: 270, endPoint x: 370, endPoint y: 247, distance: 27.5
click at [369, 250] on label "2. What do you look forward to most when arriving to your desk each day? Choose…" at bounding box center [566, 270] width 505 height 58
drag, startPoint x: 453, startPoint y: 309, endPoint x: 371, endPoint y: 308, distance: 82.4
click at [371, 308] on div "Helping others" at bounding box center [566, 308] width 505 height 18
drag, startPoint x: 447, startPoint y: 323, endPoint x: 369, endPoint y: 324, distance: 77.9
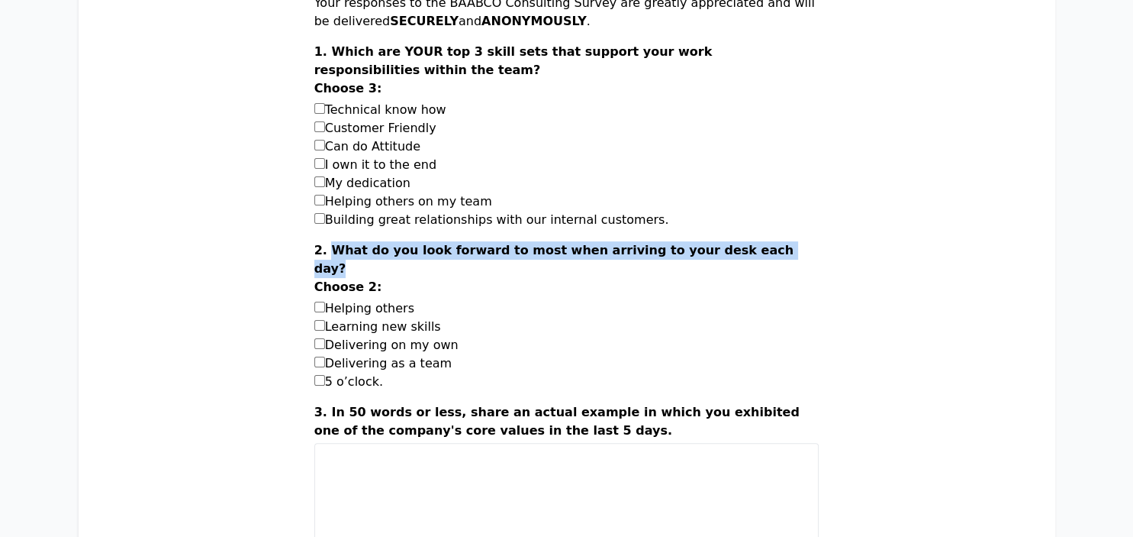
click at [369, 324] on div "Learning new skills" at bounding box center [566, 327] width 505 height 18
drag, startPoint x: 466, startPoint y: 343, endPoint x: 368, endPoint y: 340, distance: 97.7
click at [368, 340] on div "Delivering on my own" at bounding box center [566, 345] width 505 height 18
drag, startPoint x: 477, startPoint y: 363, endPoint x: 370, endPoint y: 365, distance: 106.9
click at [370, 365] on div "Delivering as a team" at bounding box center [566, 363] width 505 height 18
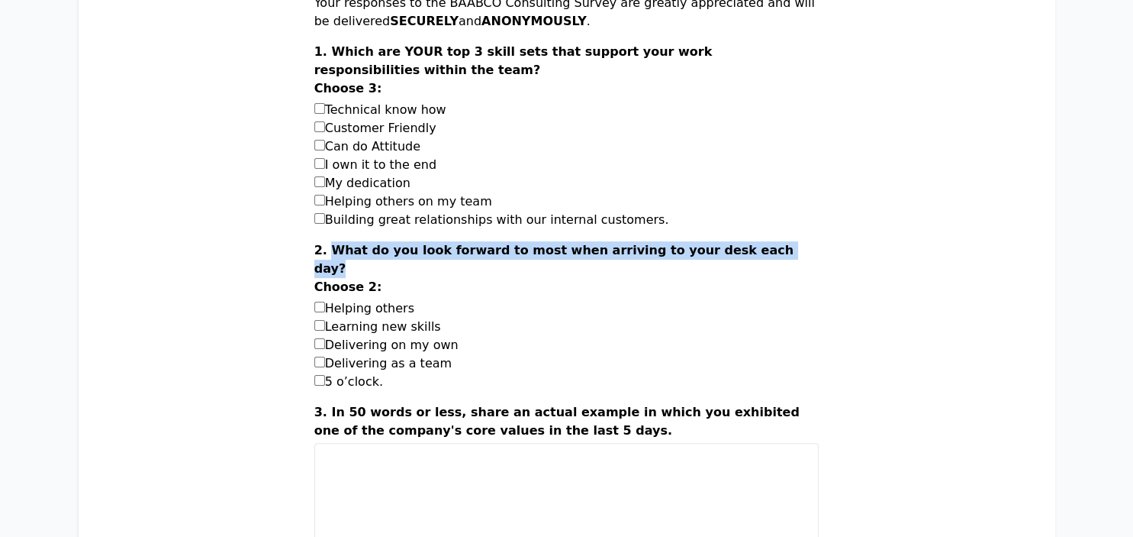
drag, startPoint x: 438, startPoint y: 383, endPoint x: 369, endPoint y: 382, distance: 69.5
click at [369, 382] on div "5 o’clock." at bounding box center [566, 381] width 505 height 18
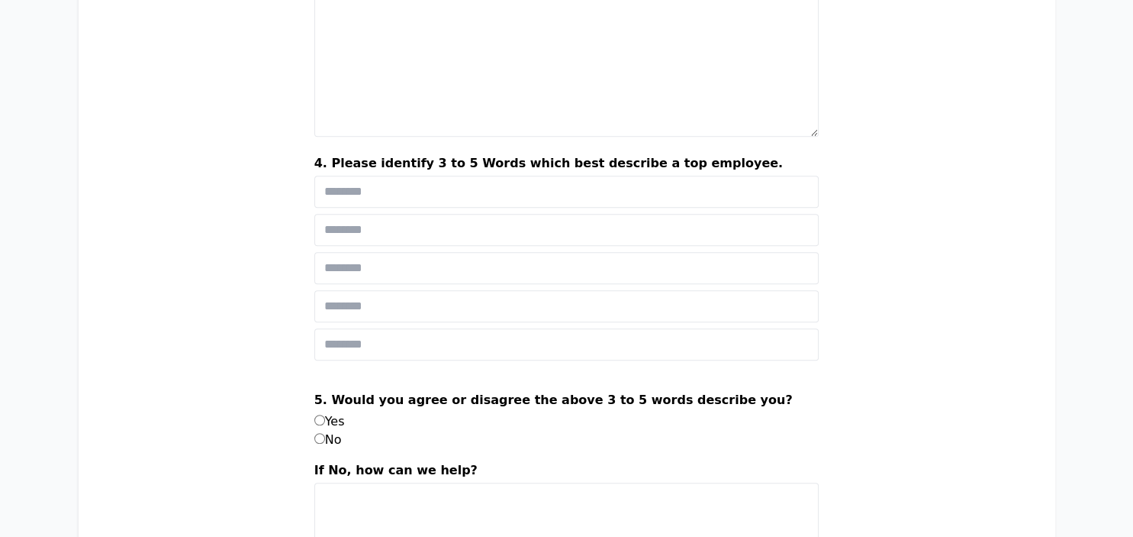
scroll to position [806, 0]
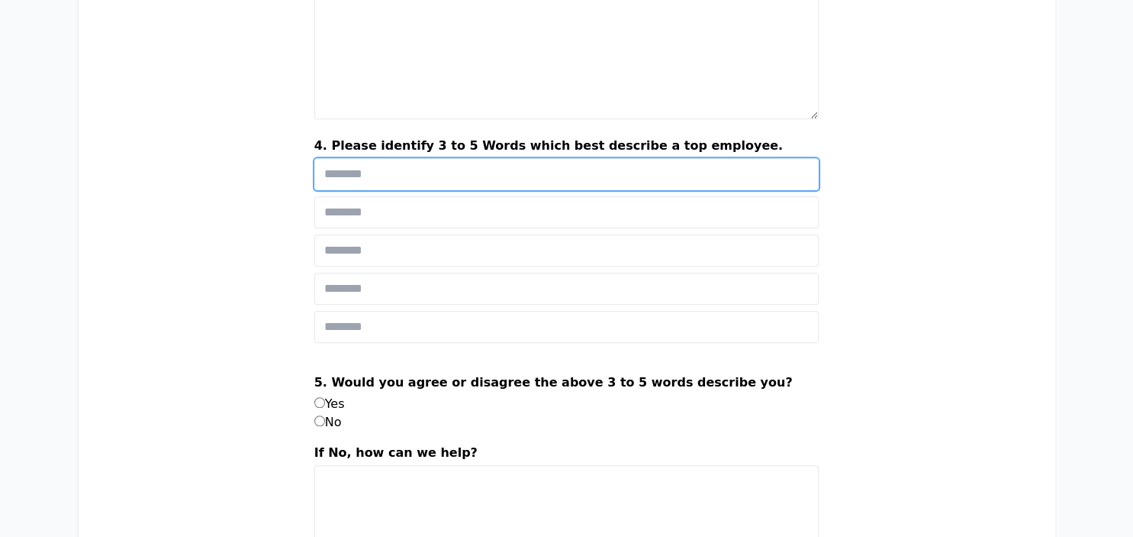
click at [408, 179] on input "text" at bounding box center [566, 174] width 505 height 32
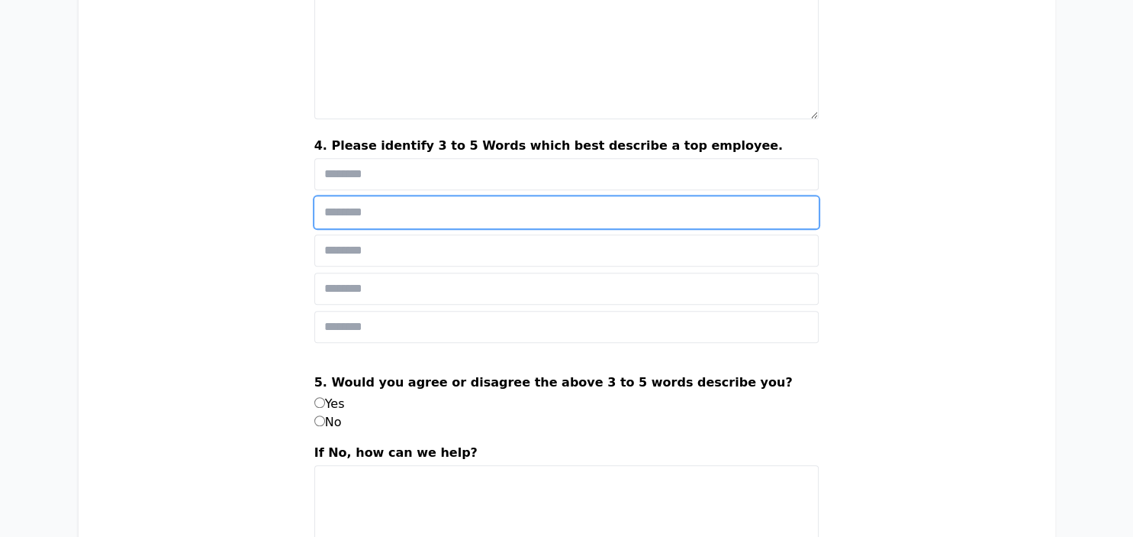
click at [404, 205] on input "text" at bounding box center [566, 212] width 505 height 32
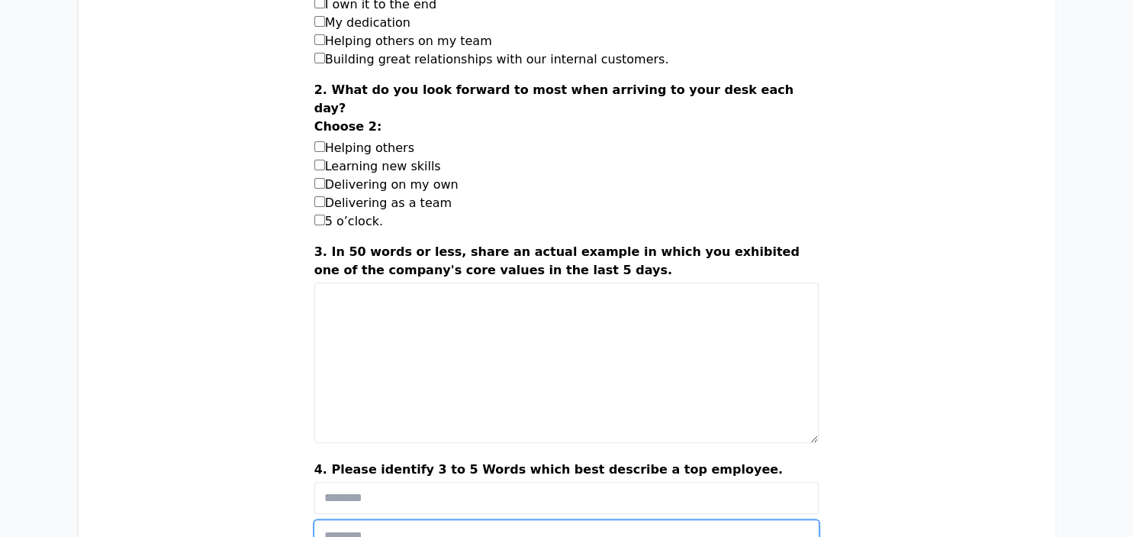
scroll to position [483, 0]
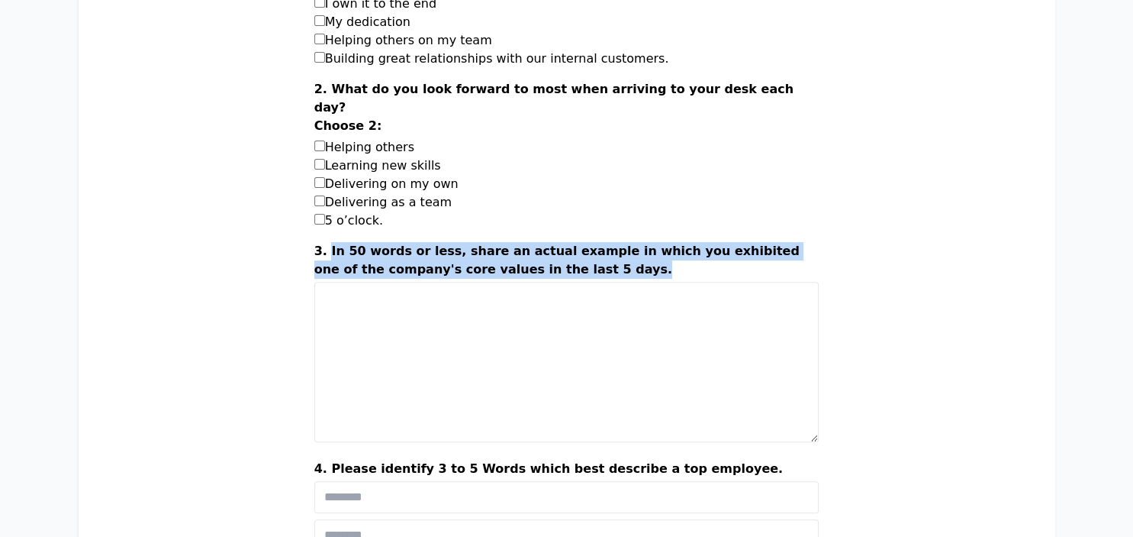
drag, startPoint x: 366, startPoint y: 252, endPoint x: 629, endPoint y: 268, distance: 263.0
click at [629, 268] on label "3. In 50 words or less, share an actual example in which you exhibited one of t…" at bounding box center [566, 262] width 505 height 40
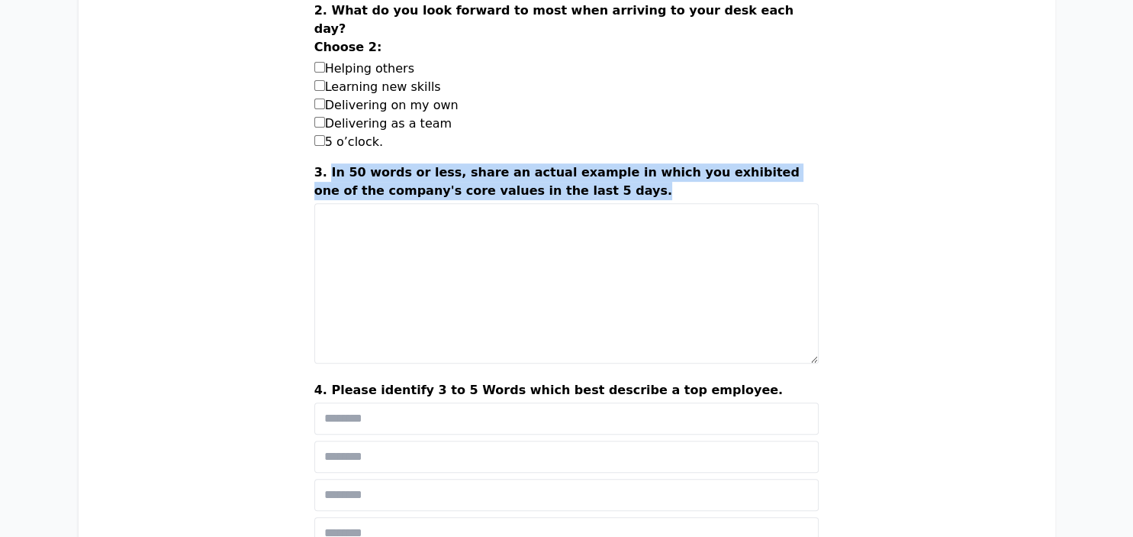
scroll to position [564, 0]
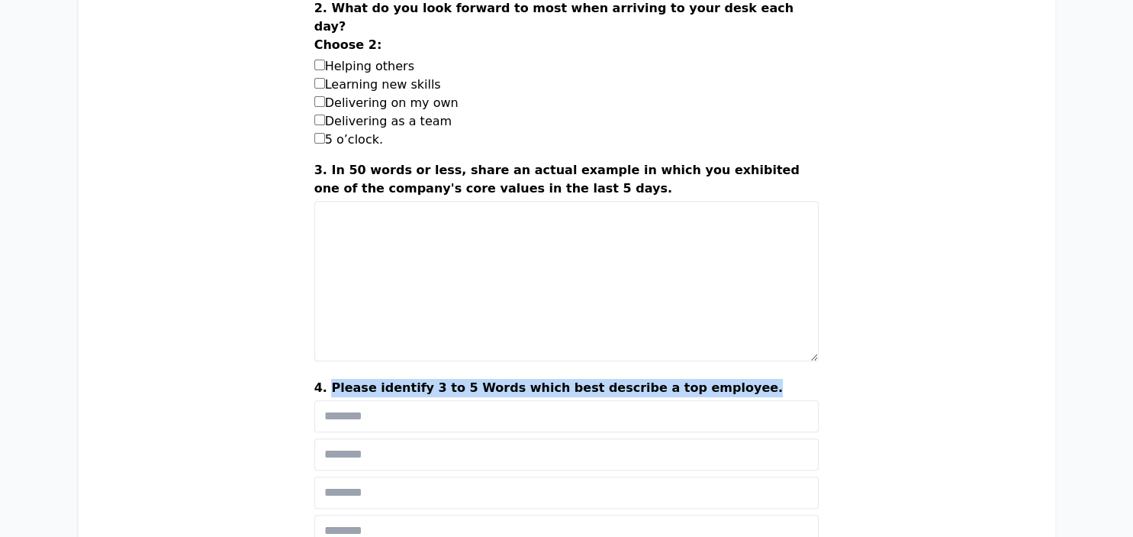
drag, startPoint x: 743, startPoint y: 382, endPoint x: 367, endPoint y: 387, distance: 375.6
click at [367, 387] on label "4. Please identify 3 to 5 Words which best describe a top employee." at bounding box center [566, 389] width 505 height 21
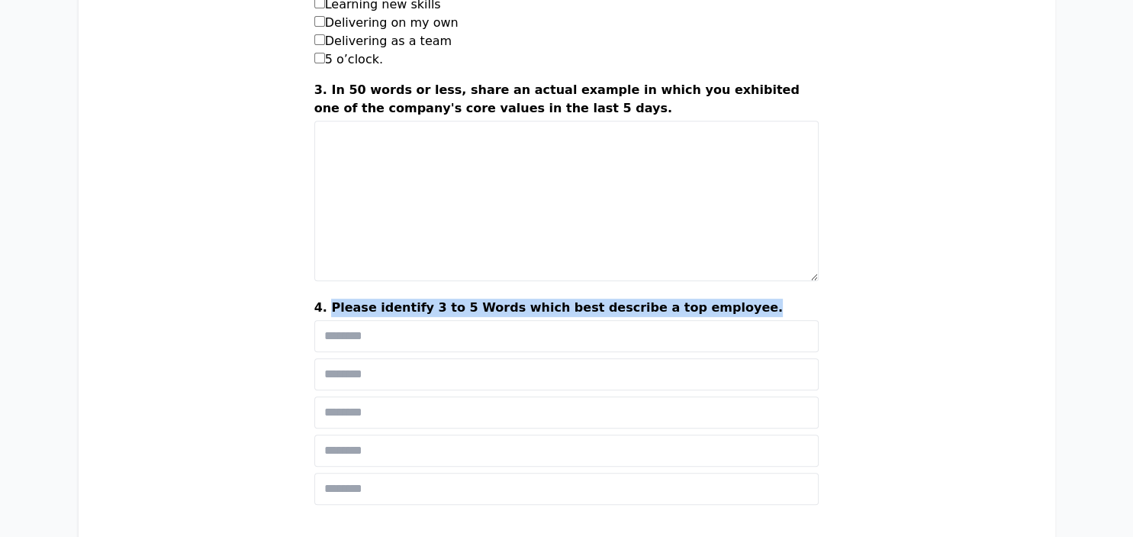
scroll to position [644, 0]
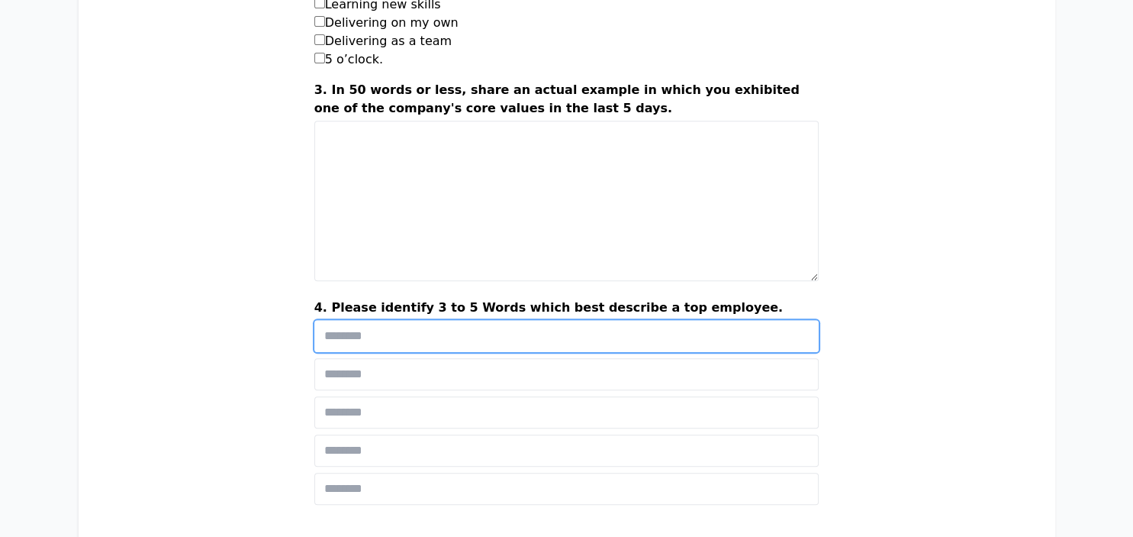
click at [432, 343] on input "text" at bounding box center [566, 336] width 505 height 32
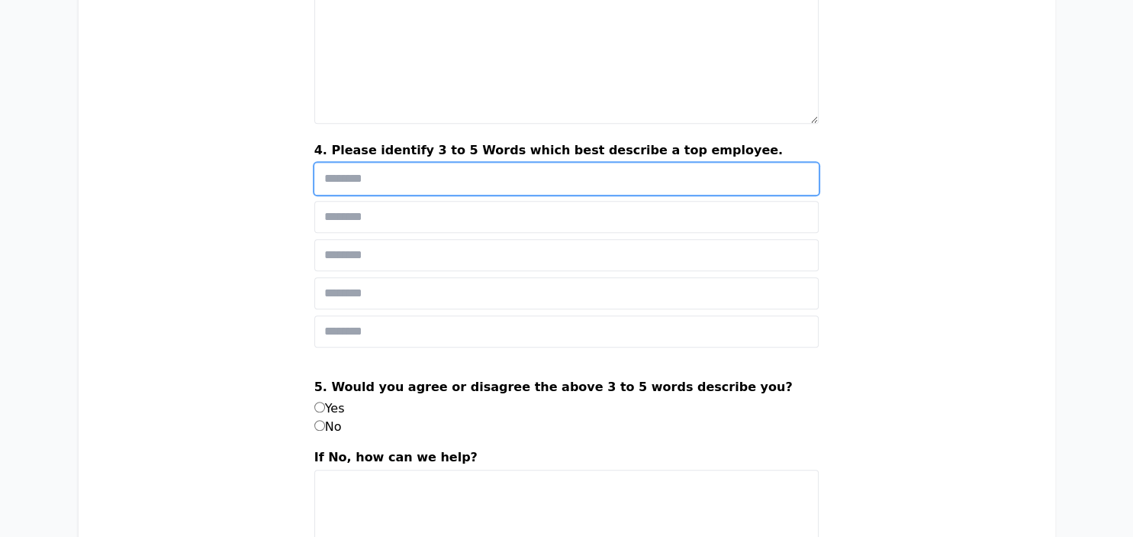
scroll to position [806, 0]
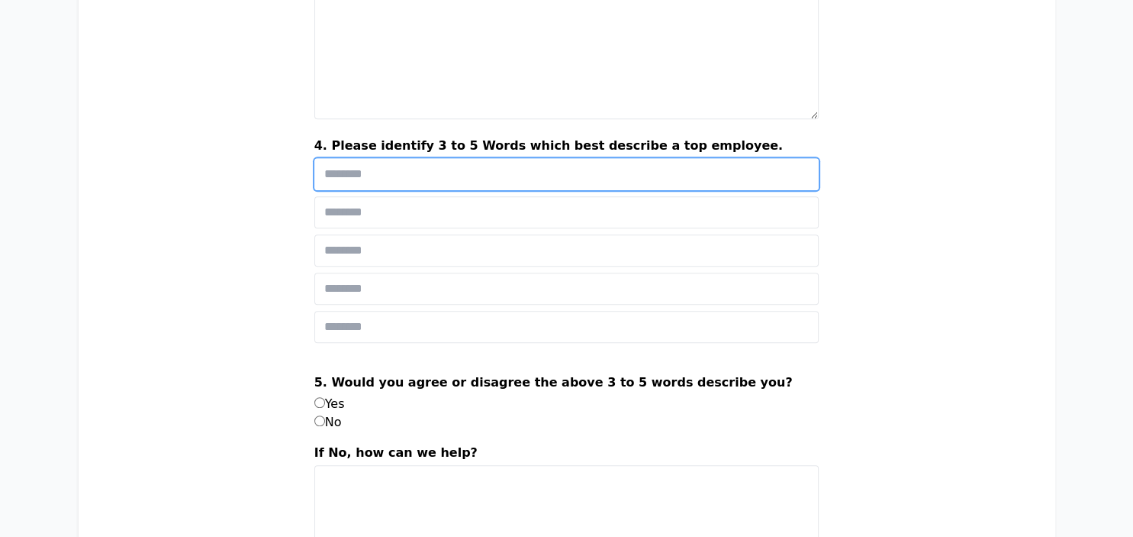
click at [386, 169] on input "text" at bounding box center [566, 174] width 505 height 32
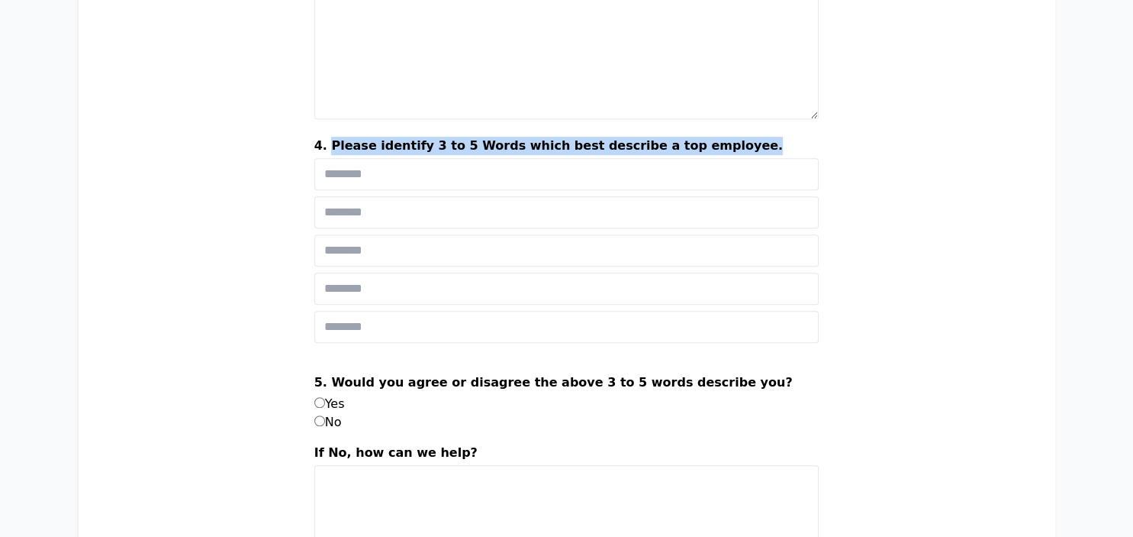
drag, startPoint x: 365, startPoint y: 139, endPoint x: 753, endPoint y: 137, distance: 387.7
click at [753, 137] on label "4. Please identify 3 to 5 Words which best describe a top employee." at bounding box center [566, 147] width 505 height 21
click at [424, 143] on label "4. Please identify 3 to 5 Words which best describe a top employee." at bounding box center [566, 147] width 505 height 21
click at [424, 119] on textarea "3. In 50 words or less, share an actual example in which you exhibited one of t…" at bounding box center [566, 39] width 505 height 160
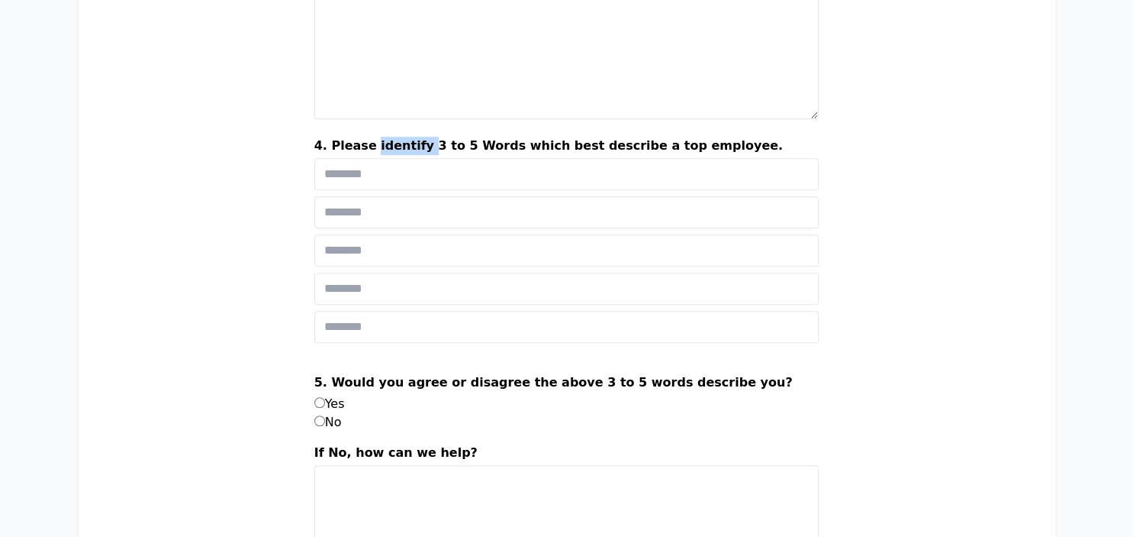
click at [424, 143] on label "4. Please identify 3 to 5 Words which best describe a top employee." at bounding box center [566, 147] width 505 height 21
click at [424, 119] on textarea "3. In 50 words or less, share an actual example in which you exhibited one of t…" at bounding box center [566, 39] width 505 height 160
click at [424, 143] on label "4. Please identify 3 to 5 Words which best describe a top employee." at bounding box center [566, 147] width 505 height 21
click at [424, 119] on textarea "3. In 50 words or less, share an actual example in which you exhibited one of t…" at bounding box center [566, 39] width 505 height 160
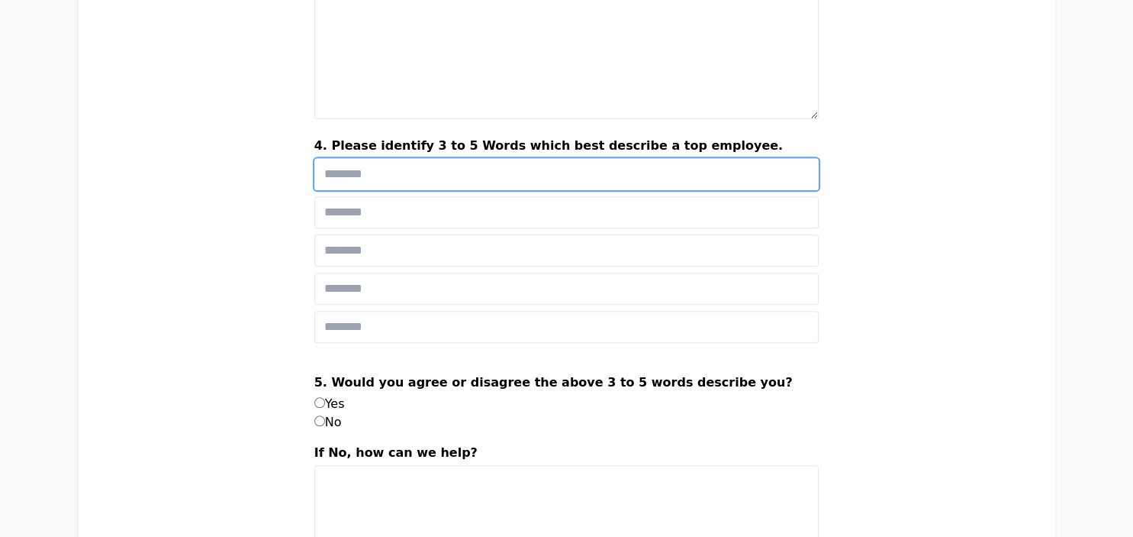
click at [391, 169] on input "text" at bounding box center [566, 174] width 505 height 32
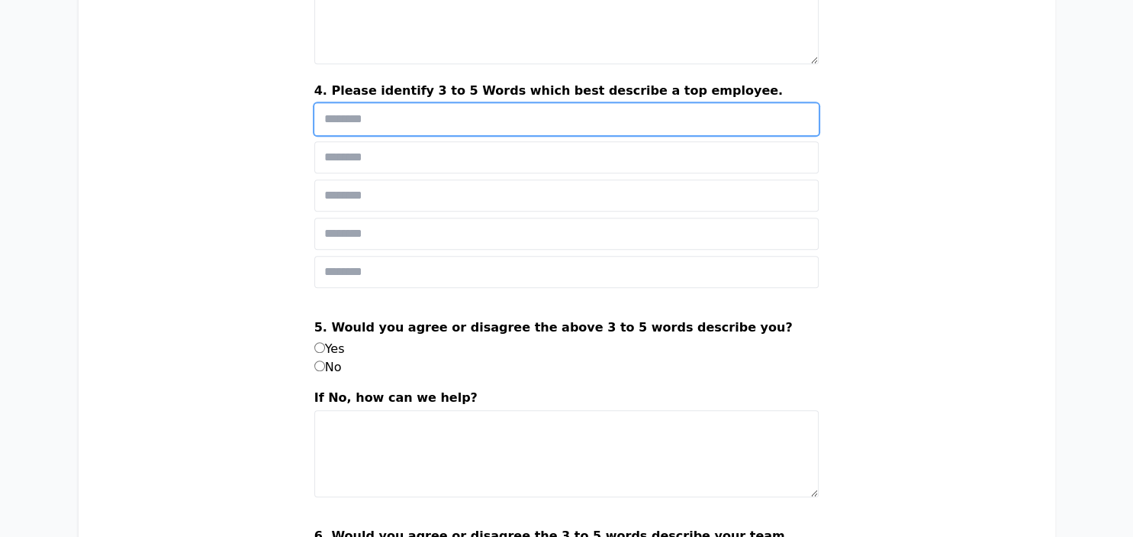
scroll to position [886, 0]
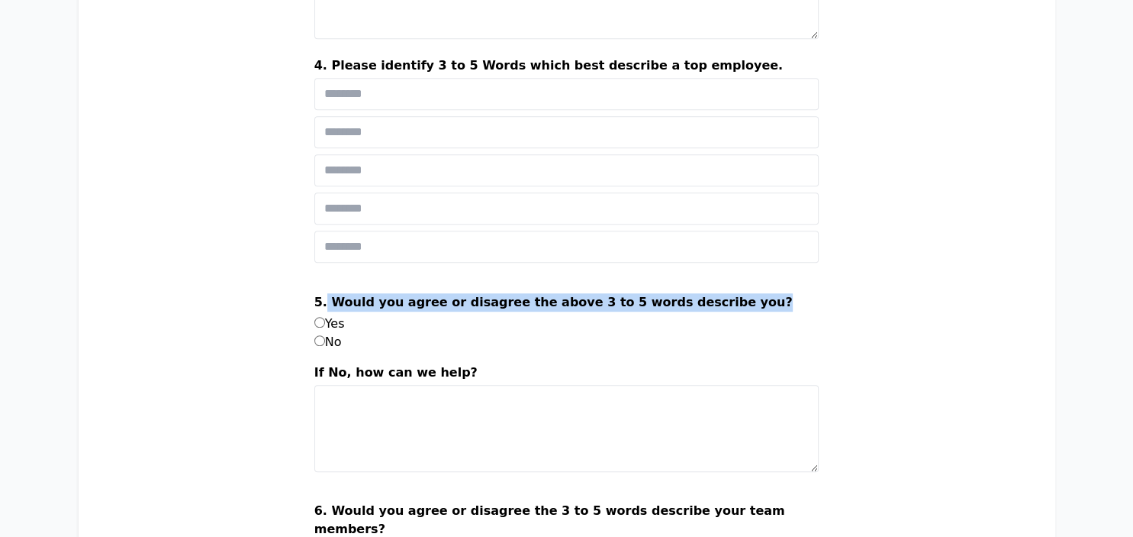
drag, startPoint x: 619, startPoint y: 293, endPoint x: 362, endPoint y: 301, distance: 257.3
click at [362, 301] on label "5. Would you agree or disagree the above 3 to 5 words describe you?" at bounding box center [566, 303] width 505 height 21
click at [447, 298] on label "5. Would you agree or disagree the above 3 to 5 words describe you?" at bounding box center [566, 303] width 505 height 21
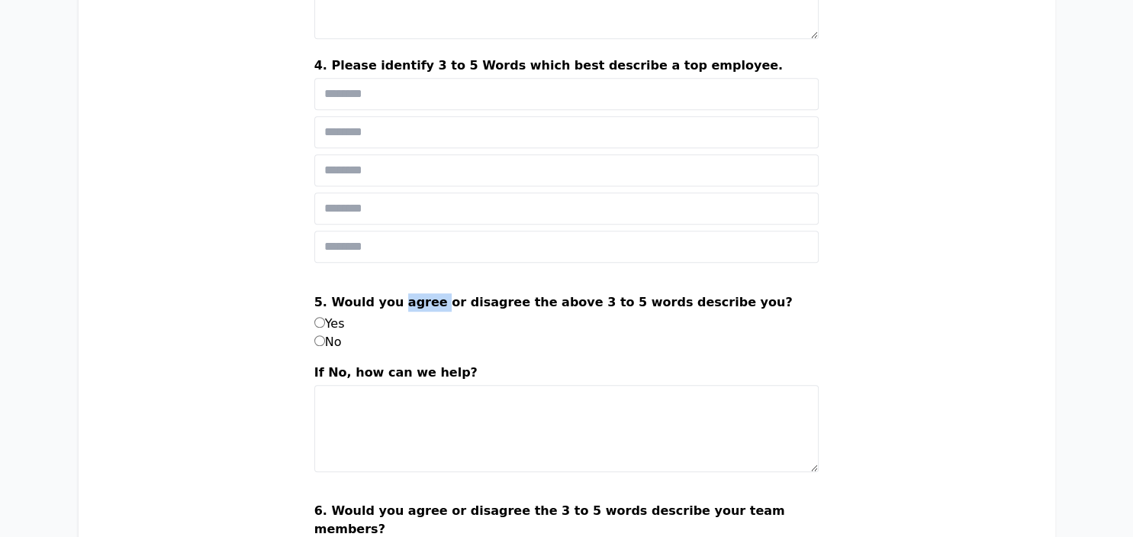
click at [447, 298] on label "5. Would you agree or disagree the above 3 to 5 words describe you?" at bounding box center [566, 303] width 505 height 21
click at [436, 367] on label "If No, how can we help?" at bounding box center [566, 373] width 505 height 21
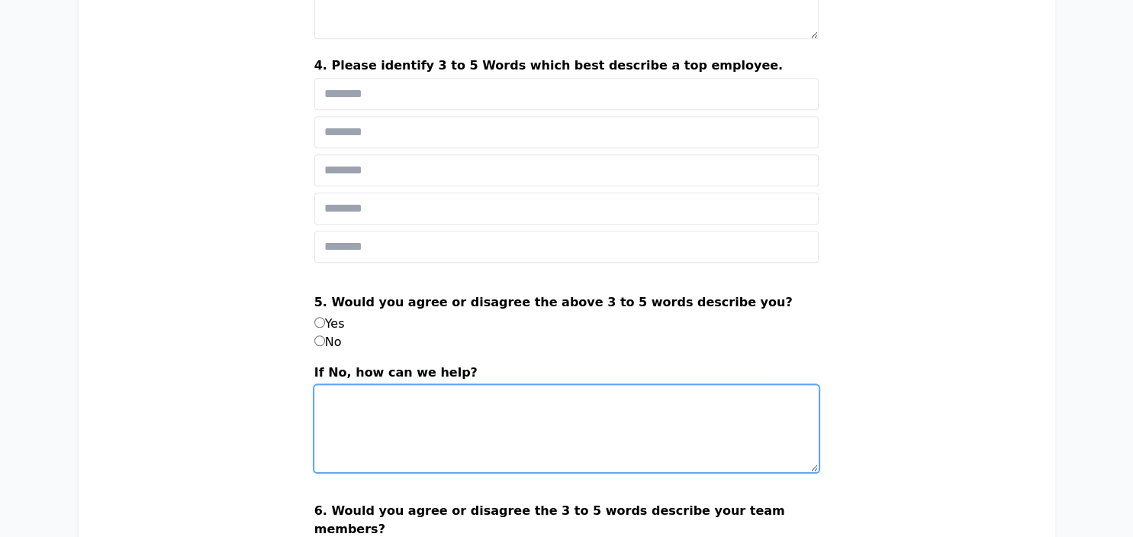
click at [436, 385] on textarea "If No, how can we help?" at bounding box center [566, 428] width 505 height 87
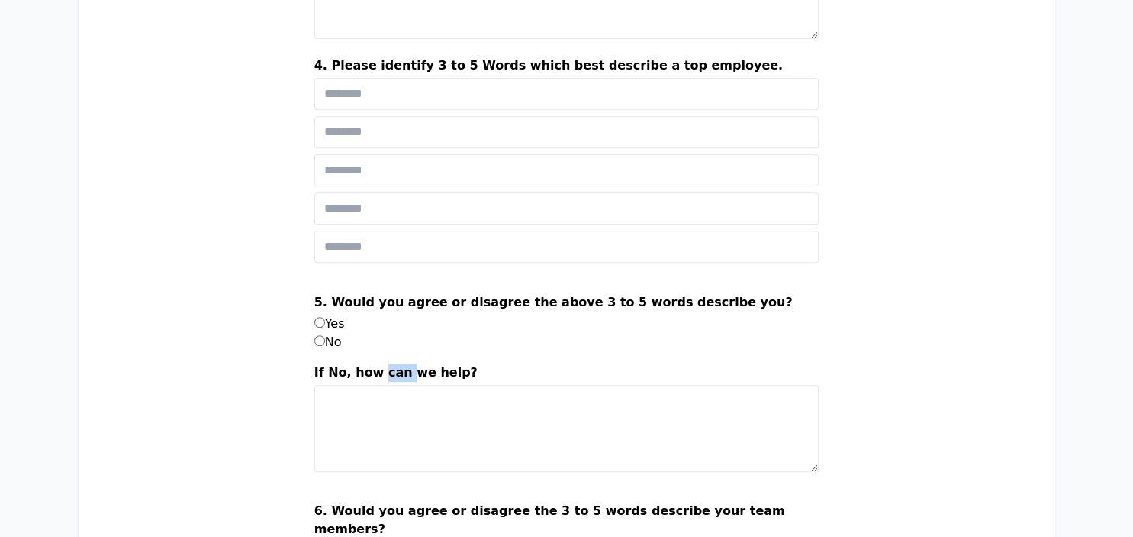
click at [436, 367] on label "If No, how can we help?" at bounding box center [566, 373] width 505 height 21
click at [436, 385] on textarea "If No, how can we help?" at bounding box center [566, 428] width 505 height 87
click at [436, 367] on label "If No, how can we help?" at bounding box center [566, 373] width 505 height 21
click at [436, 385] on textarea "If No, how can we help?" at bounding box center [566, 428] width 505 height 87
click at [580, 343] on div "No" at bounding box center [566, 342] width 505 height 18
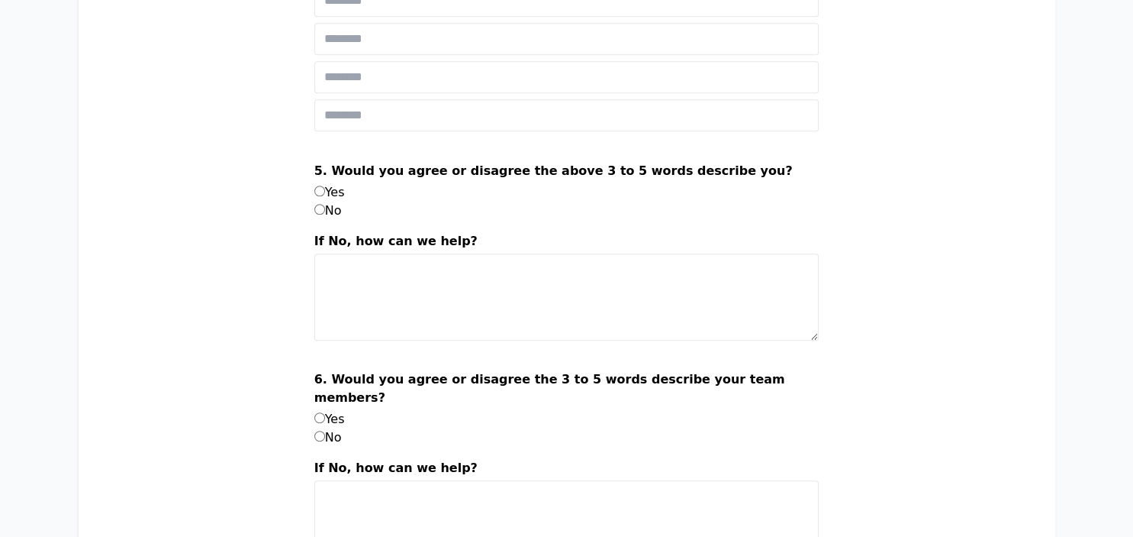
scroll to position [1047, 0]
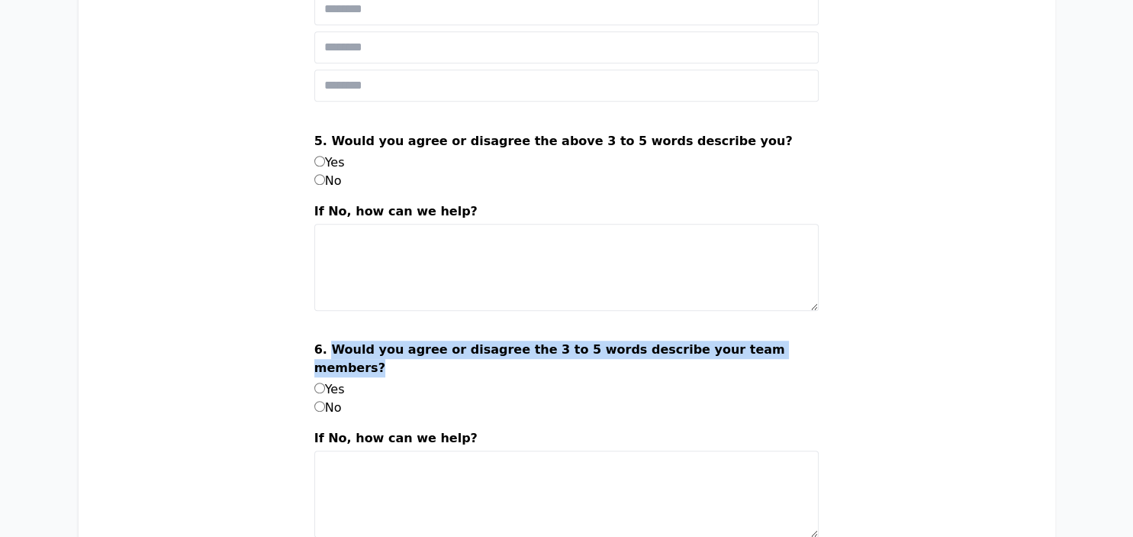
drag, startPoint x: 415, startPoint y: 354, endPoint x: 365, endPoint y: 340, distance: 52.4
click at [365, 340] on label "6. Would you agree or disagree the 3 to 5 words describe your team members?" at bounding box center [566, 360] width 505 height 40
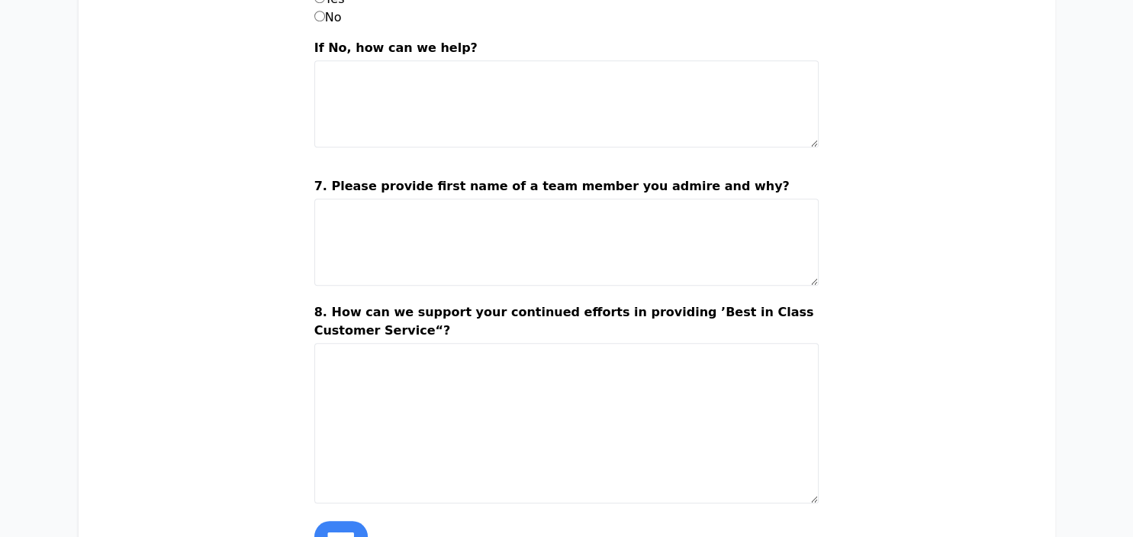
scroll to position [1289, 0]
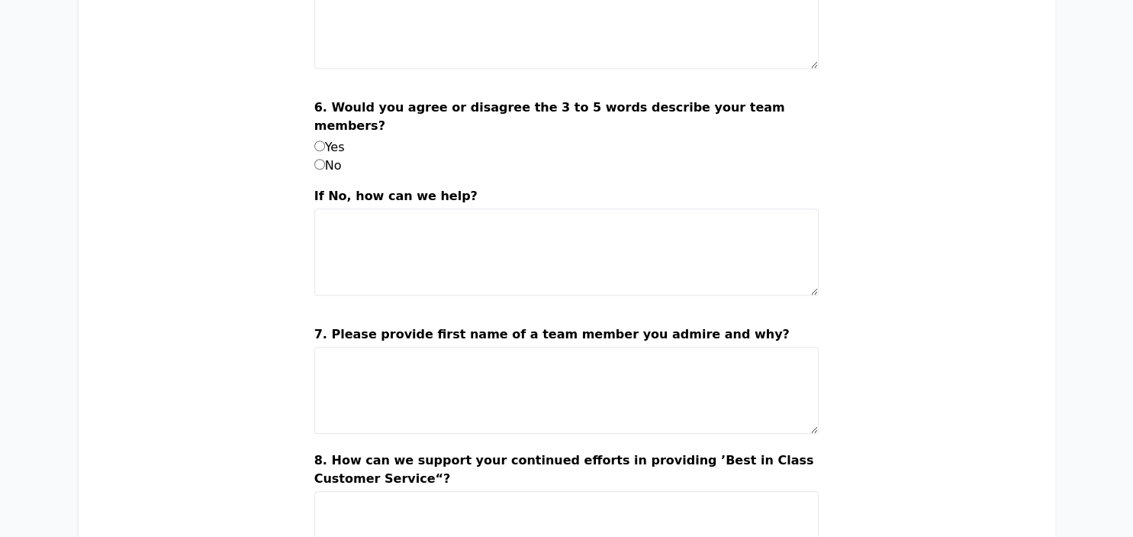
click at [435, 325] on label "7. Please provide first name of a team member you admire and why?" at bounding box center [566, 335] width 505 height 21
click at [435, 347] on textarea "7. Please provide first name of a team member you admire and why?" at bounding box center [566, 390] width 505 height 87
click at [435, 325] on label "7. Please provide first name of a team member you admire and why?" at bounding box center [566, 335] width 505 height 21
click at [435, 347] on textarea "7. Please provide first name of a team member you admire and why?" at bounding box center [566, 390] width 505 height 87
click at [435, 325] on label "7. Please provide first name of a team member you admire and why?" at bounding box center [566, 335] width 505 height 21
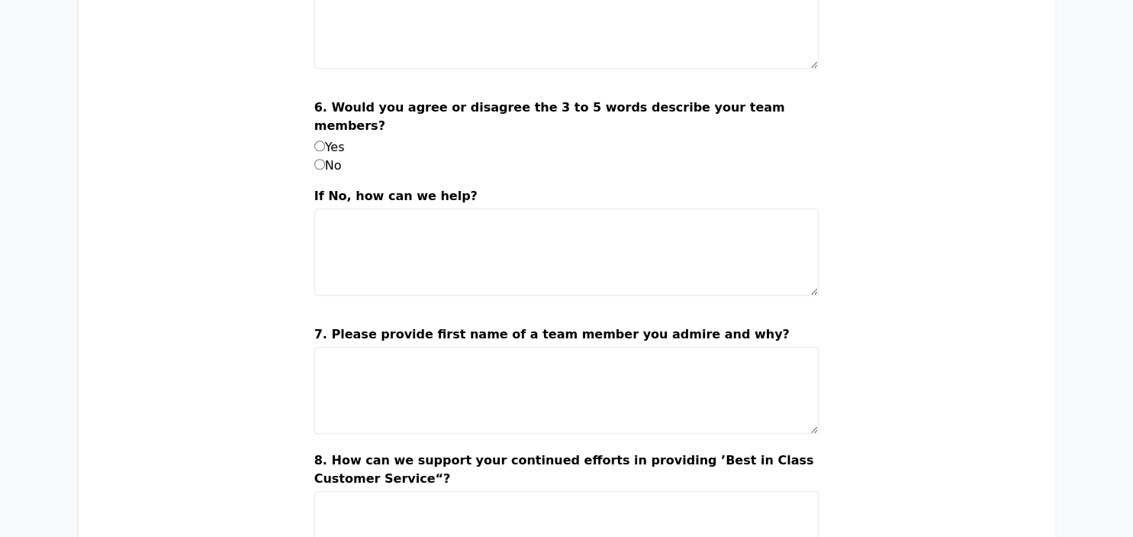
click at [435, 347] on textarea "7. Please provide first name of a team member you admire and why?" at bounding box center [566, 390] width 505 height 87
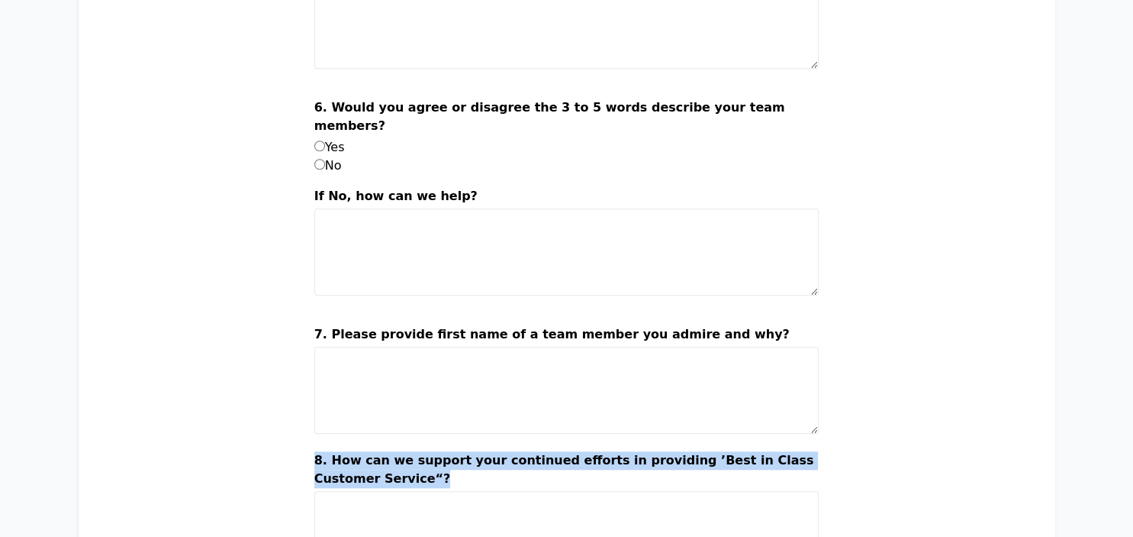
drag, startPoint x: 429, startPoint y: 448, endPoint x: 347, endPoint y: 435, distance: 83.4
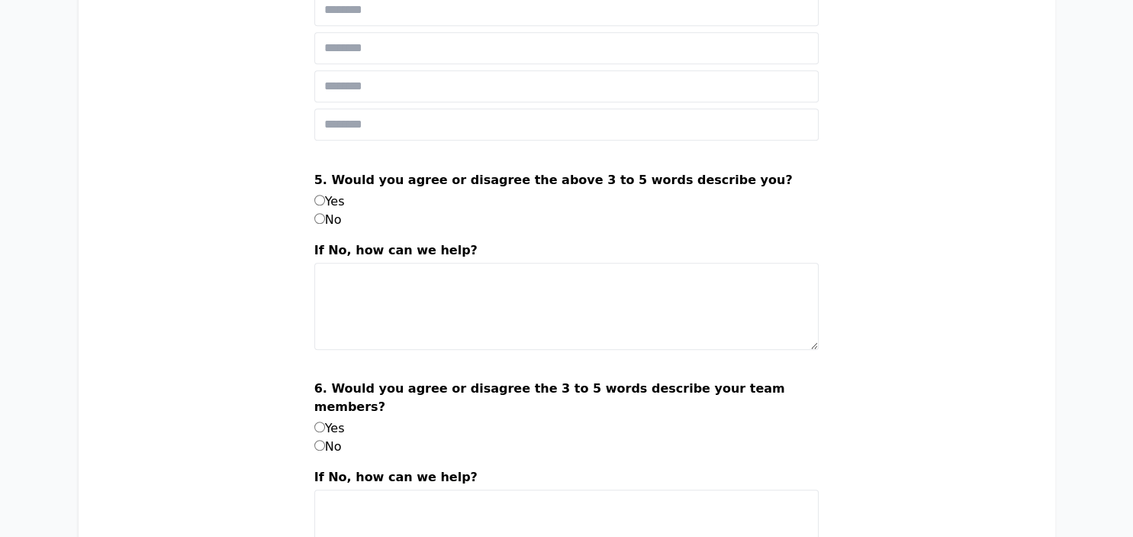
scroll to position [1047, 0]
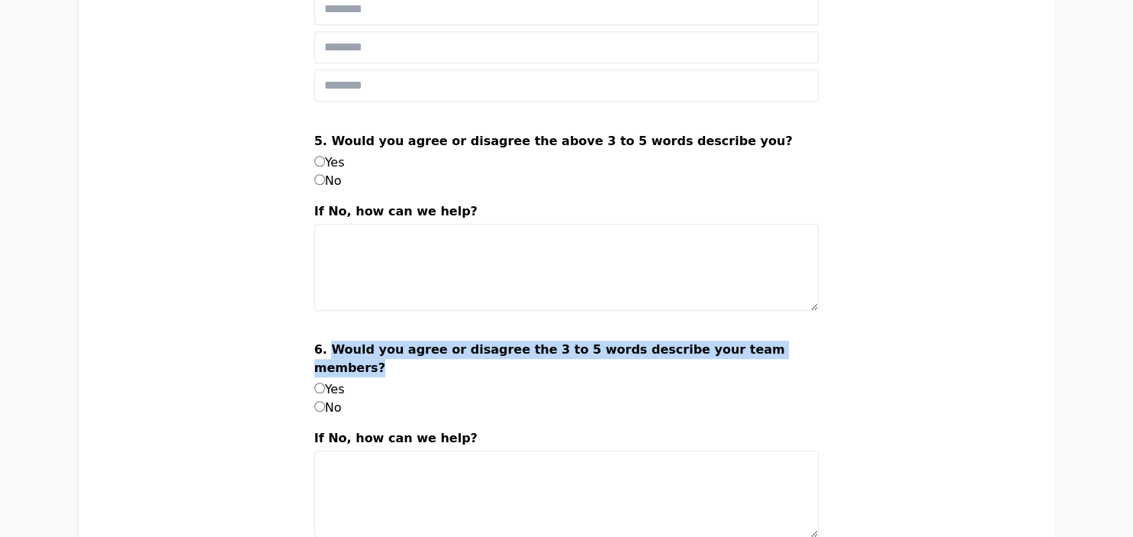
drag, startPoint x: 417, startPoint y: 350, endPoint x: 371, endPoint y: 338, distance: 47.9
click at [371, 340] on label "6. Would you agree or disagree the 3 to 5 words describe your team members?" at bounding box center [566, 360] width 505 height 40
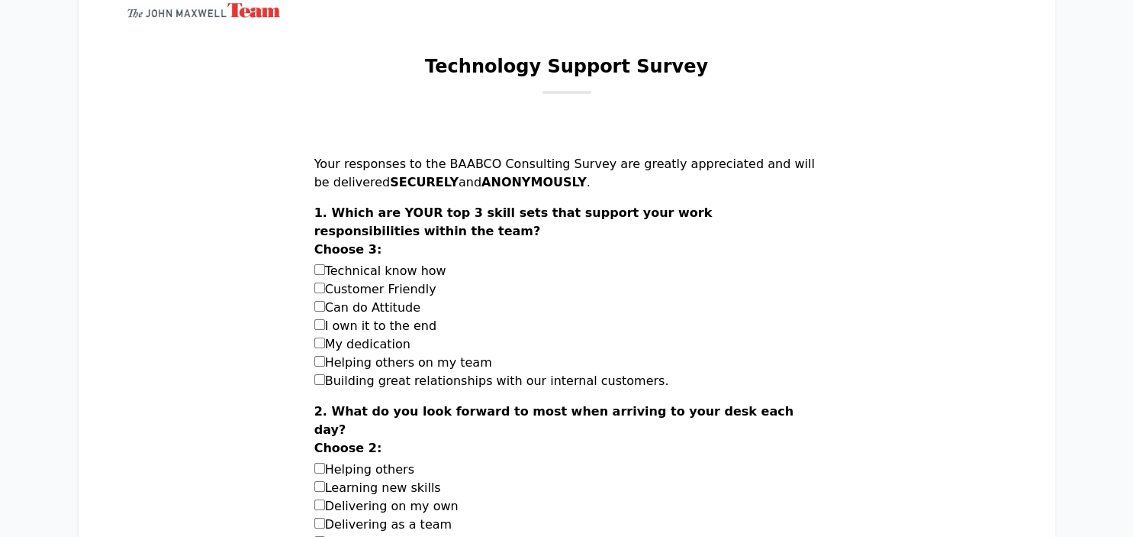
scroll to position [0, 0]
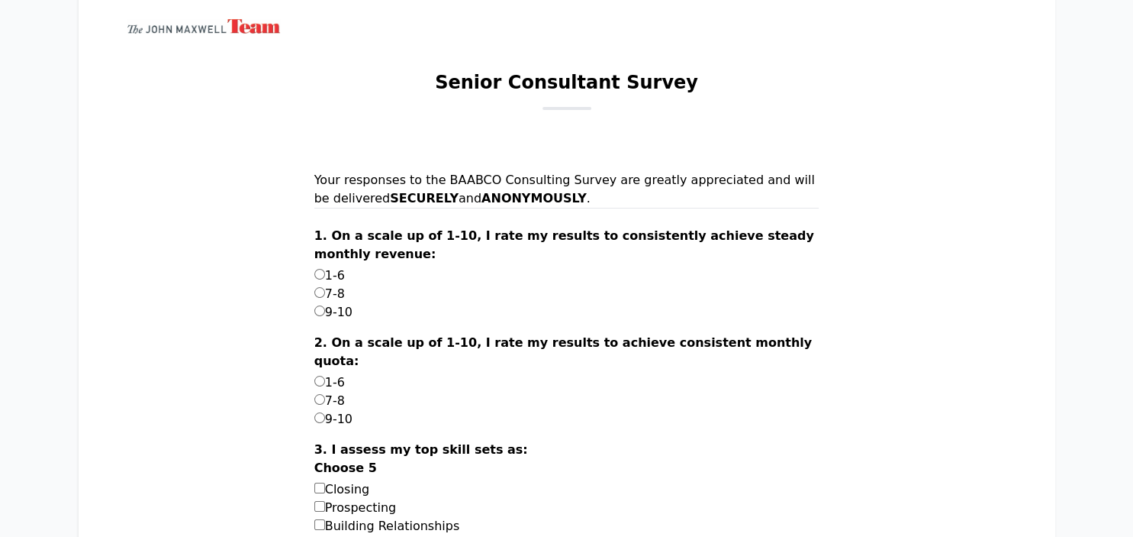
scroll to position [80, 0]
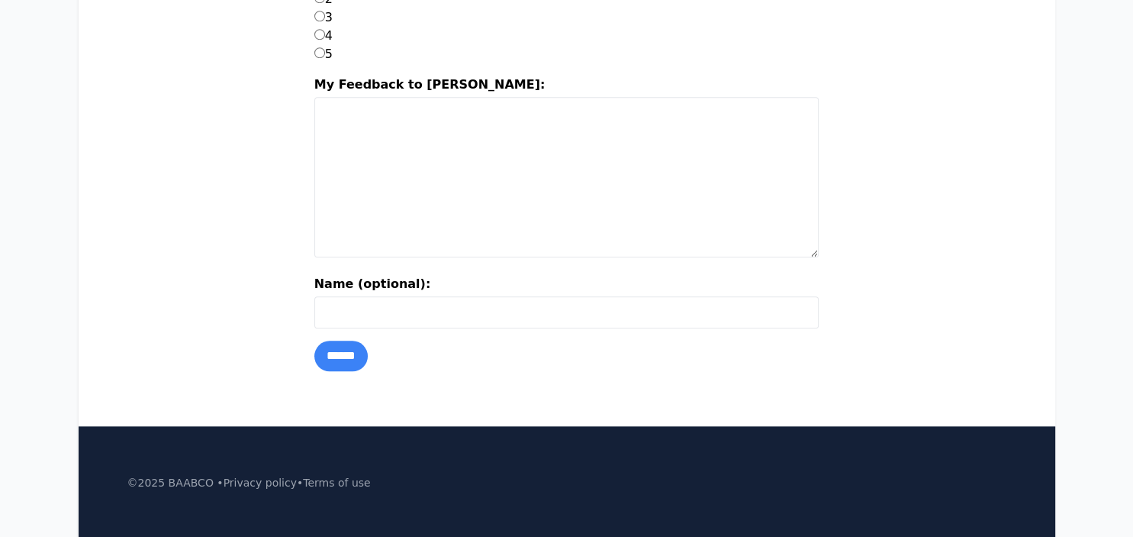
scroll to position [1434, 0]
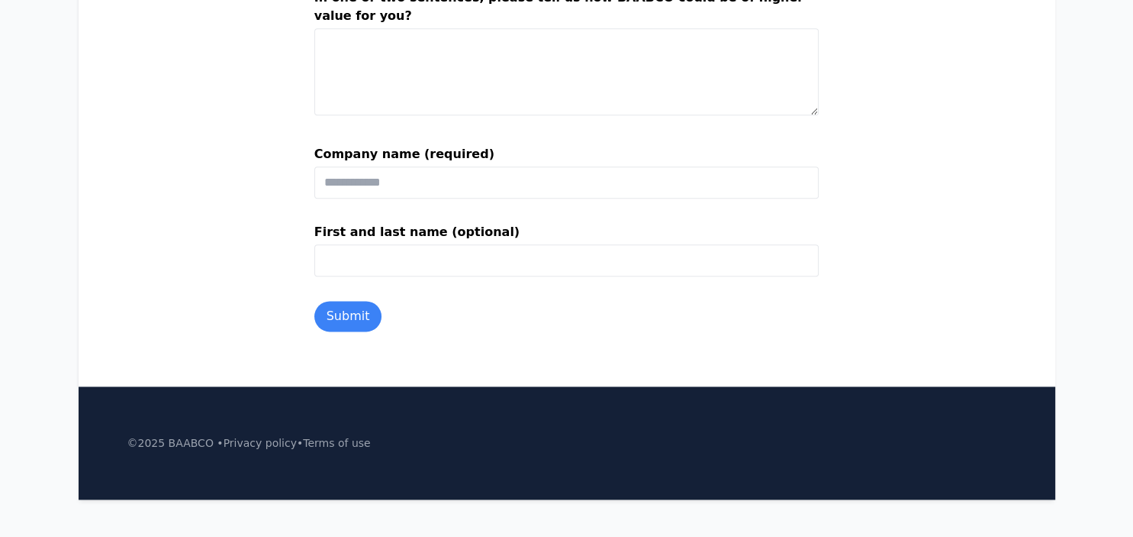
scroll to position [1438, 0]
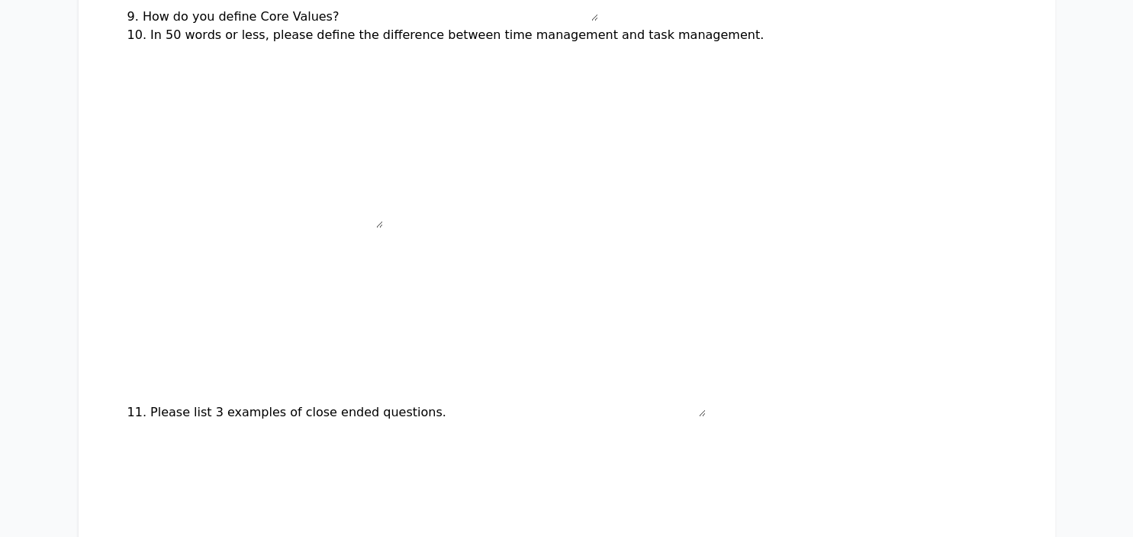
scroll to position [806, 0]
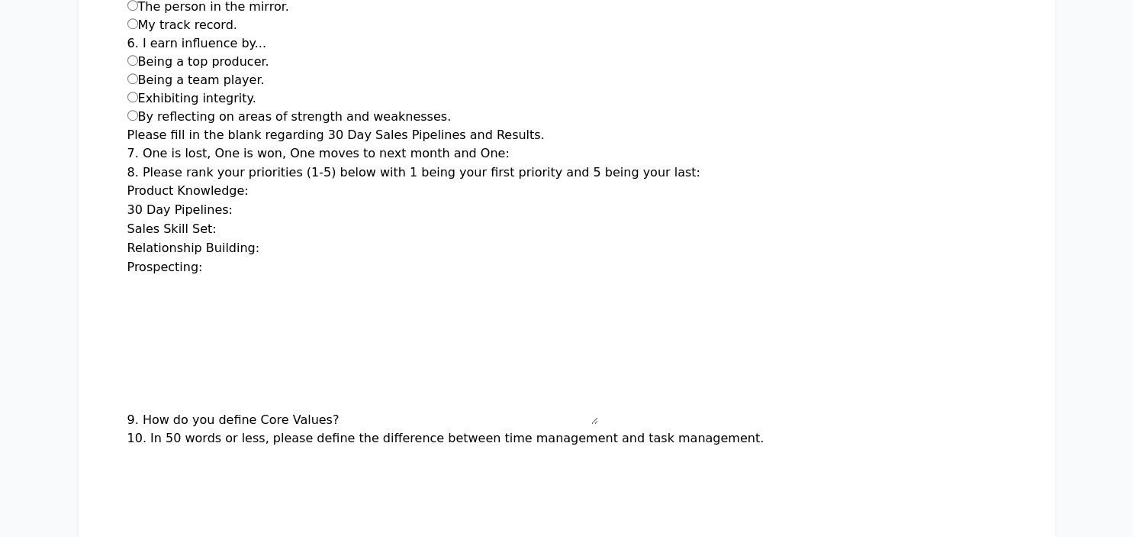
click at [279, 189] on input "Product Knowledge:" at bounding box center [314, 191] width 122 height 18
drag, startPoint x: 298, startPoint y: 185, endPoint x: 219, endPoint y: 198, distance: 80.3
click at [253, 198] on input "Product Knowledge:" at bounding box center [314, 191] width 122 height 18
click at [237, 213] on input "30 Day Pipelines:" at bounding box center [298, 210] width 122 height 18
click at [263, 240] on input "Relationship Building:" at bounding box center [324, 249] width 122 height 18
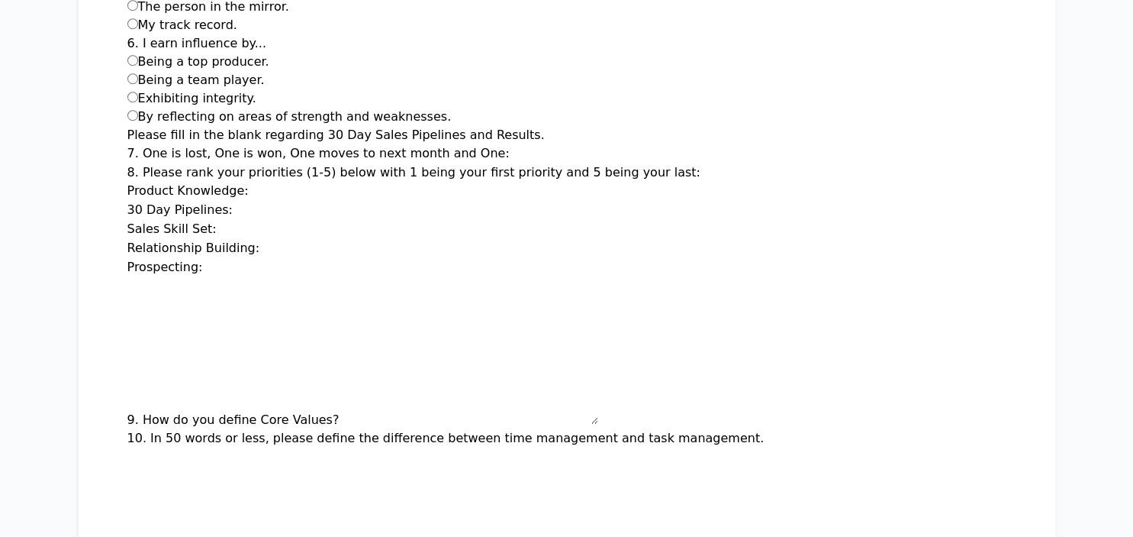
click at [246, 225] on input "Sales Skill Set:" at bounding box center [282, 230] width 122 height 18
click at [235, 221] on input "Sales Skill Set:" at bounding box center [282, 230] width 122 height 18
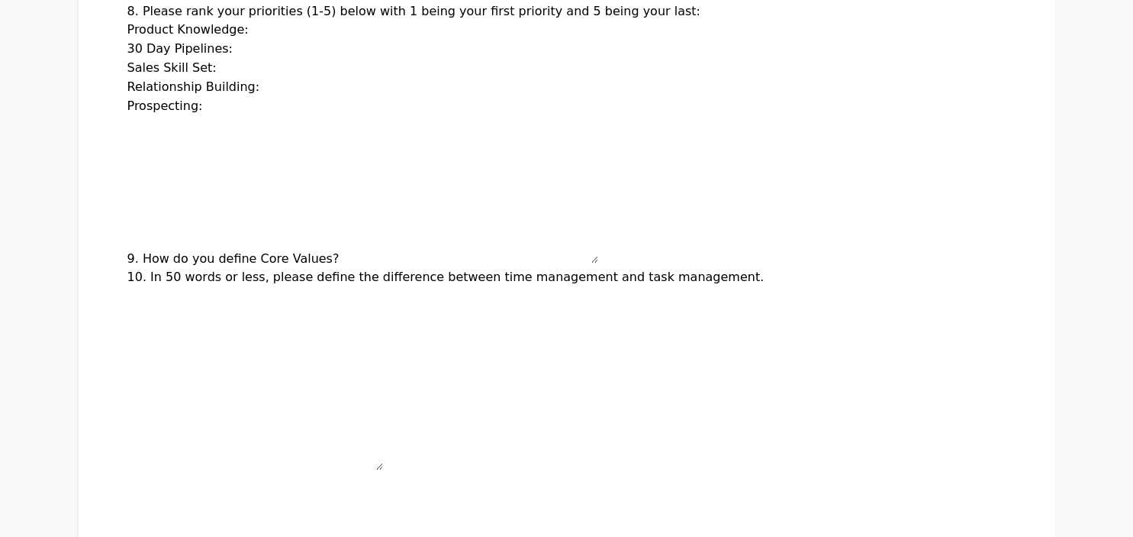
scroll to position [886, 0]
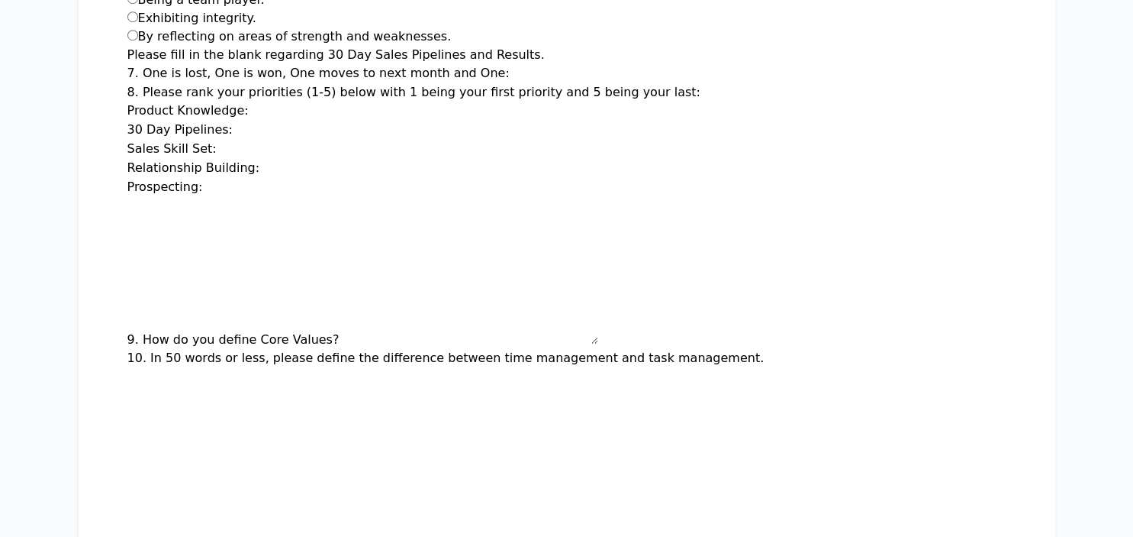
click at [336, 140] on input "Sales Skill Set:" at bounding box center [282, 149] width 122 height 18
click at [381, 160] on input "Relationship Building:" at bounding box center [324, 169] width 122 height 18
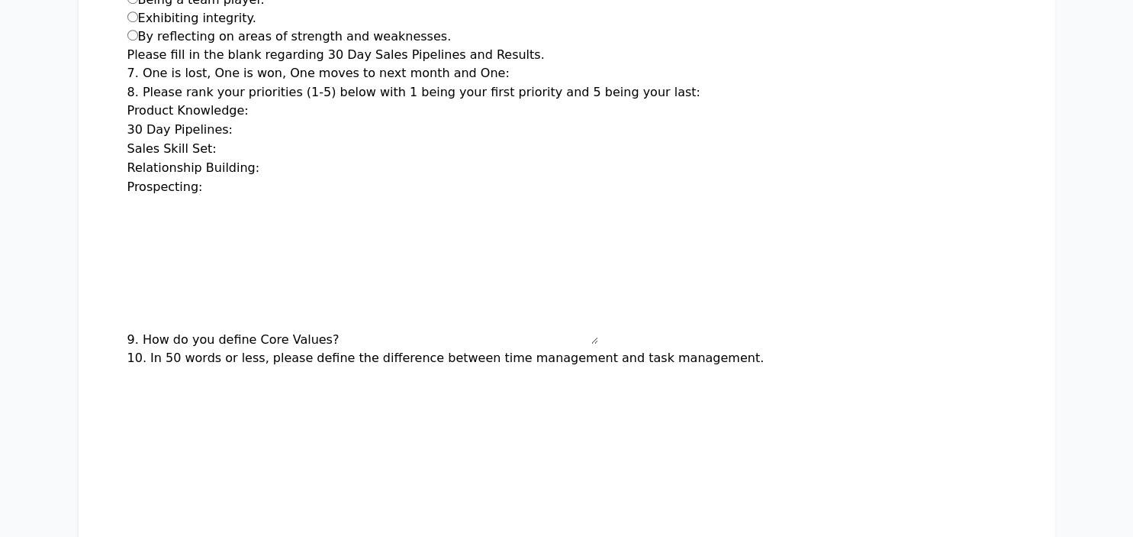
click at [381, 160] on input "Relationship Building:" at bounding box center [324, 169] width 122 height 18
click at [329, 180] on input "*" at bounding box center [268, 188] width 122 height 18
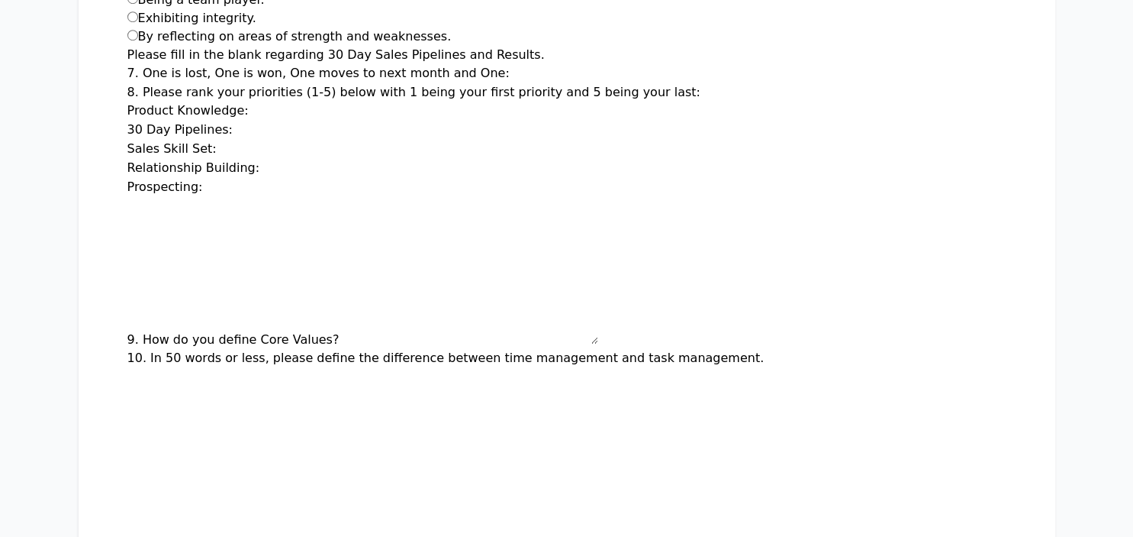
click at [329, 180] on input "*" at bounding box center [268, 188] width 122 height 18
type input "*"
click at [329, 180] on input "*" at bounding box center [268, 188] width 122 height 18
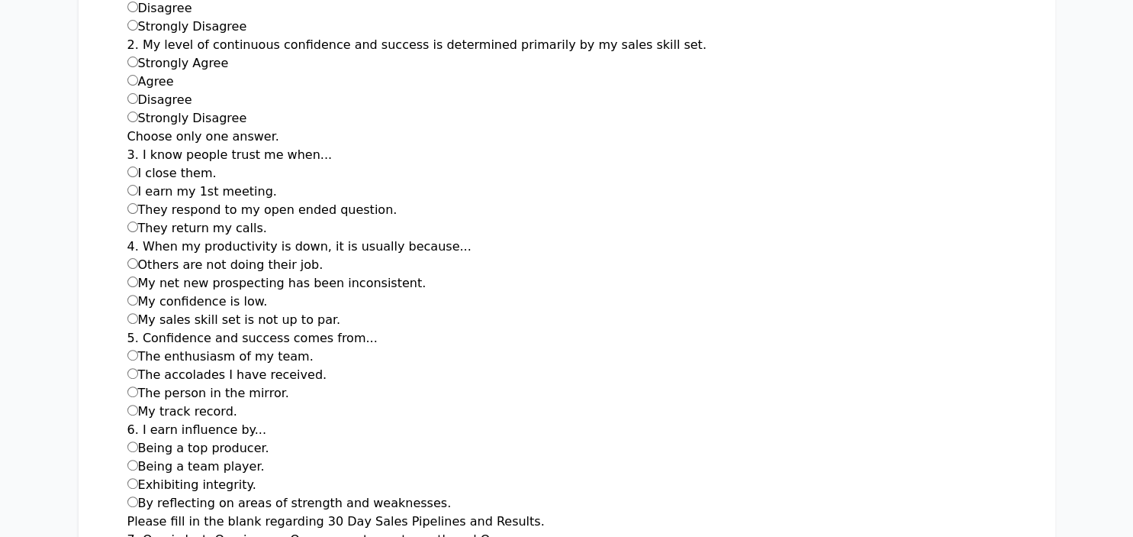
scroll to position [403, 0]
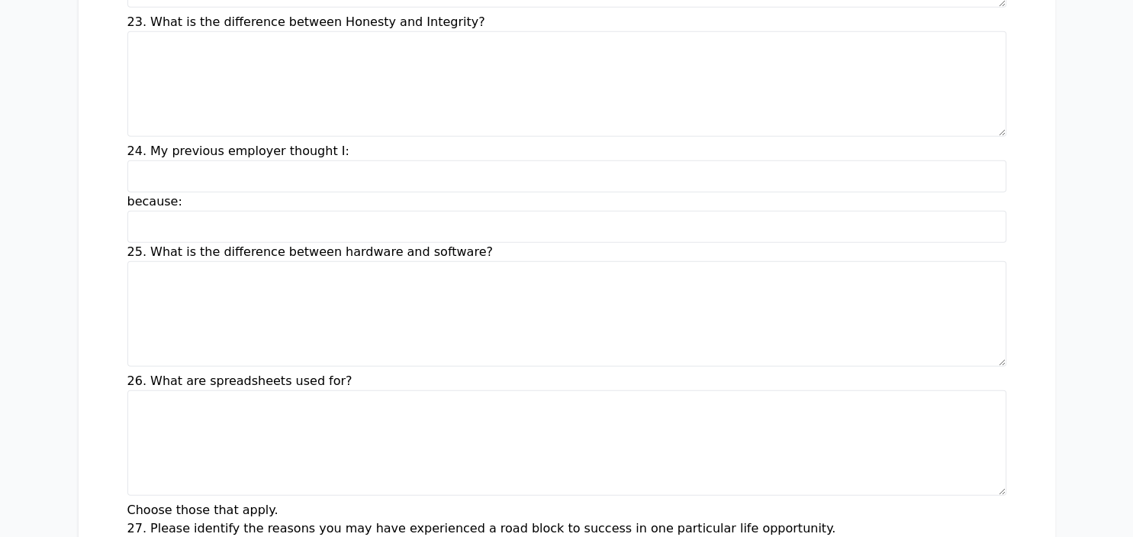
scroll to position [4030, 0]
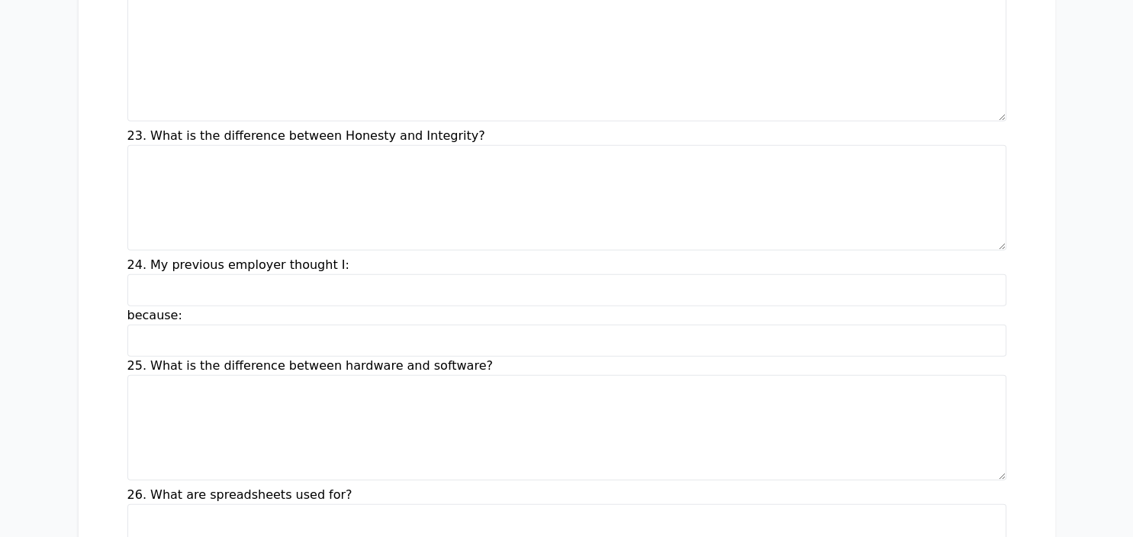
click at [205, 306] on div "because:" at bounding box center [566, 331] width 879 height 50
click at [209, 306] on div "because:" at bounding box center [566, 331] width 879 height 50
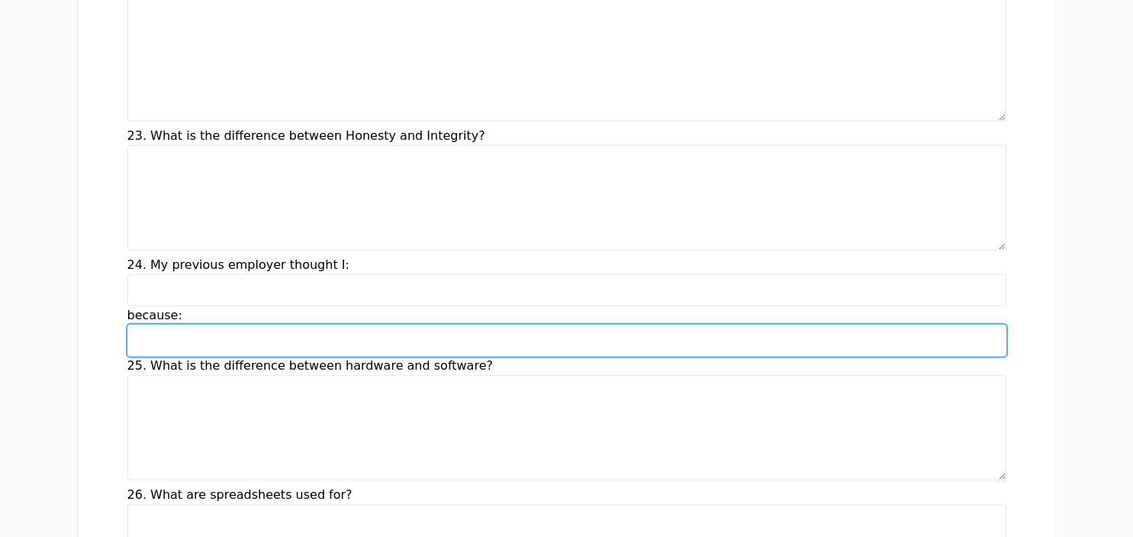
click at [196, 324] on input "because:" at bounding box center [566, 340] width 879 height 32
click at [914, 324] on input "because:" at bounding box center [566, 340] width 879 height 32
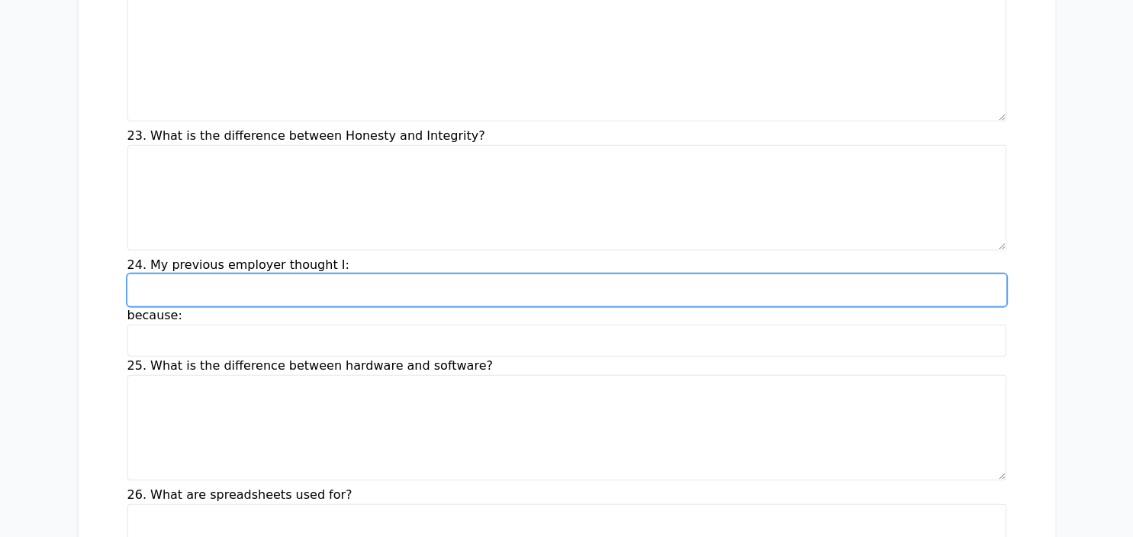
click at [348, 274] on input "24. My previous employer thought I:" at bounding box center [566, 290] width 879 height 32
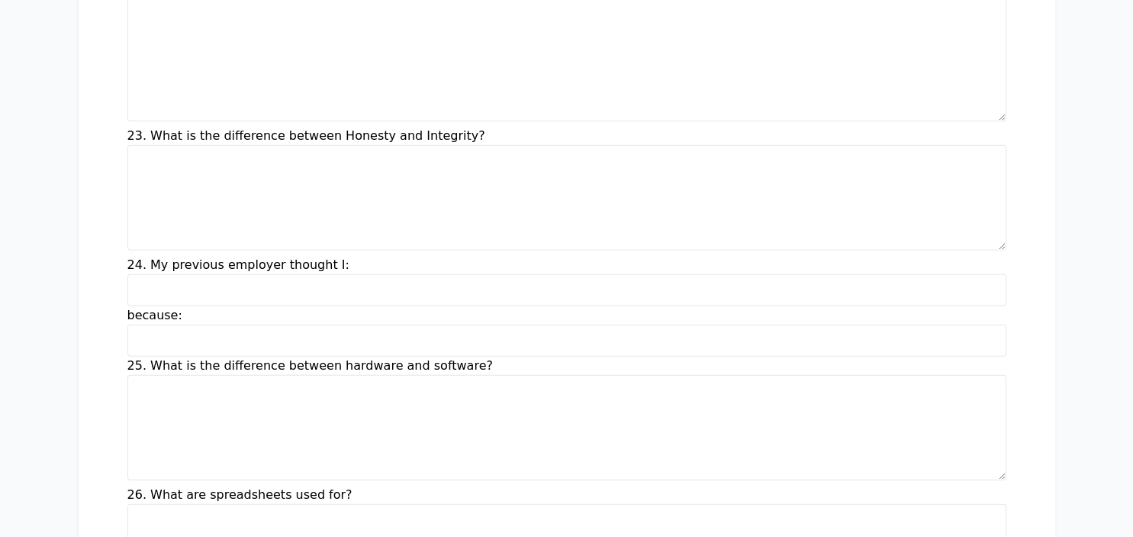
click at [215, 257] on label "24. My previous employer thought I:" at bounding box center [238, 264] width 222 height 15
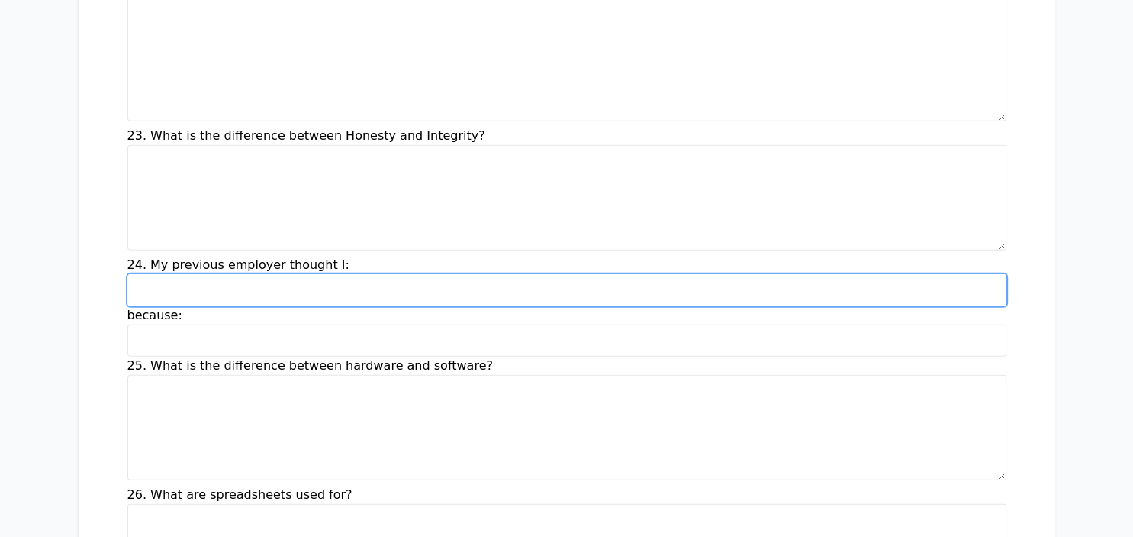
click at [215, 274] on input "24. My previous employer thought I:" at bounding box center [566, 290] width 879 height 32
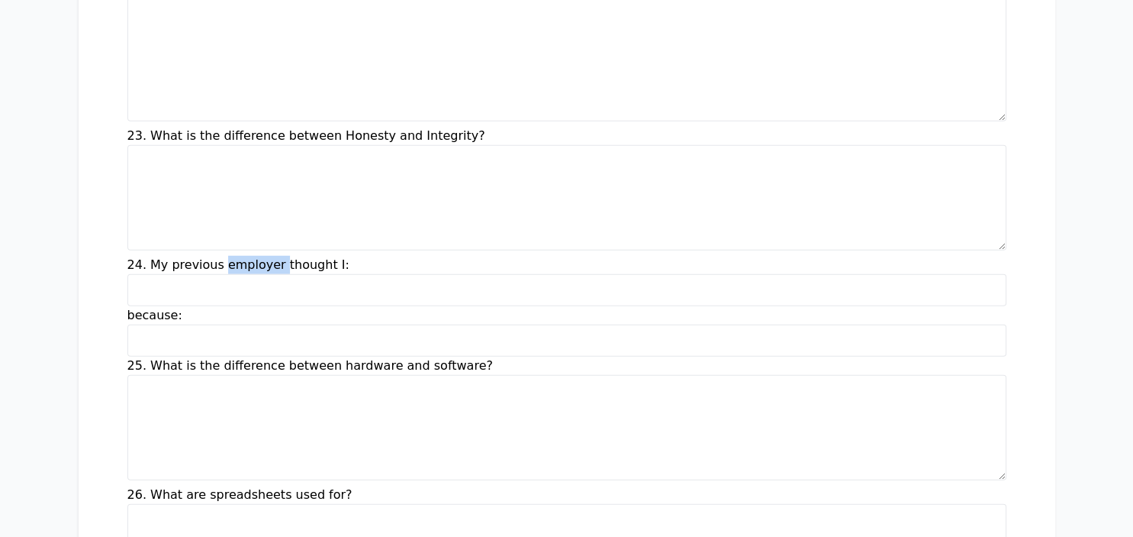
click at [215, 257] on label "24. My previous employer thought I:" at bounding box center [238, 264] width 222 height 15
click at [215, 274] on input "24. My previous employer thought I:" at bounding box center [566, 290] width 879 height 32
click at [215, 257] on label "24. My previous employer thought I:" at bounding box center [238, 264] width 222 height 15
click at [215, 274] on input "24. My previous employer thought I:" at bounding box center [566, 290] width 879 height 32
copy div "24. My previous employer thought I:"
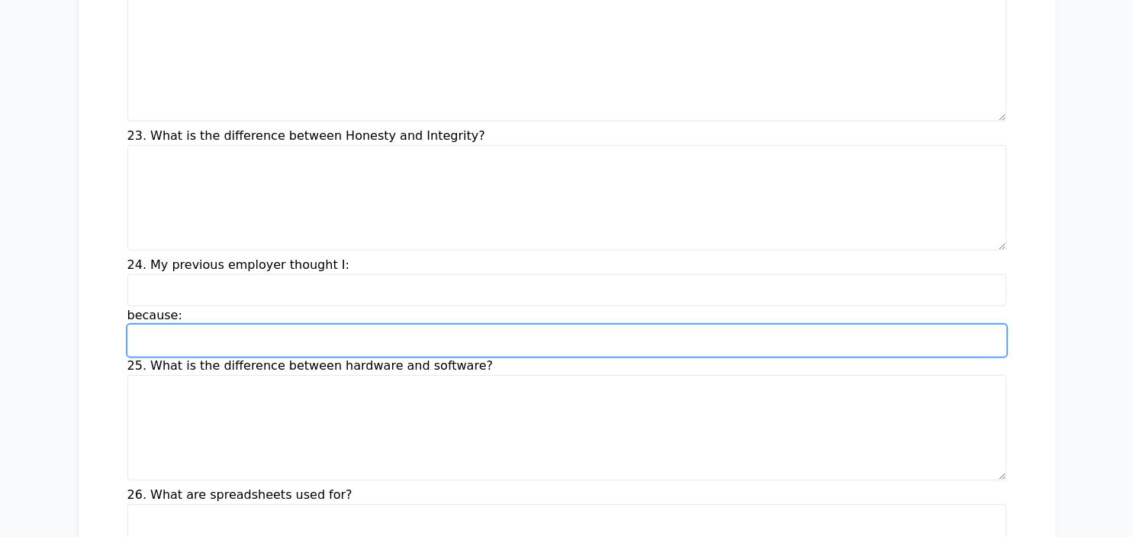
click at [642, 324] on input "because:" at bounding box center [566, 340] width 879 height 32
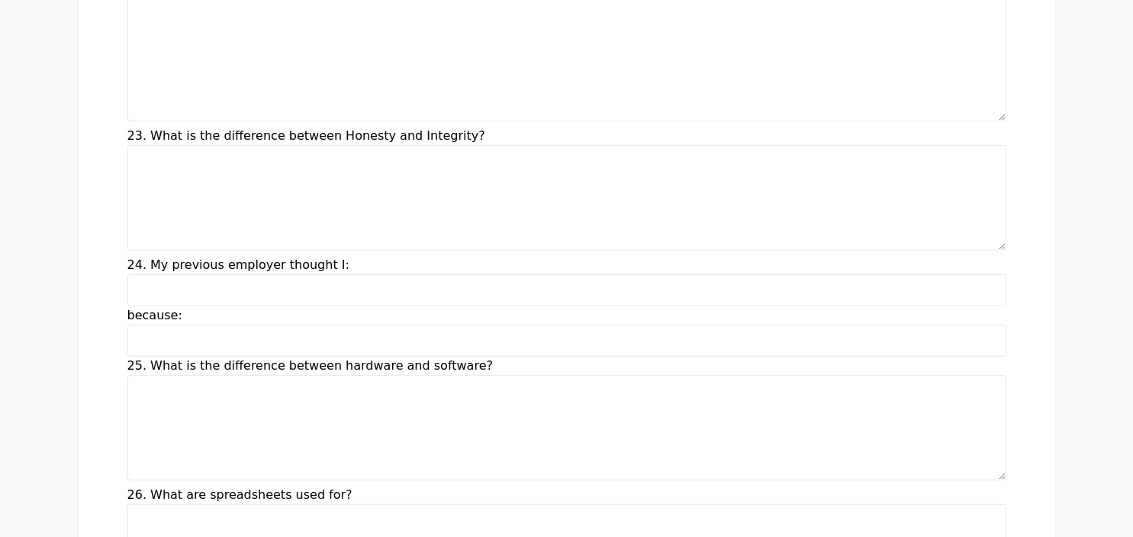
click at [148, 308] on label "because:" at bounding box center [154, 315] width 55 height 15
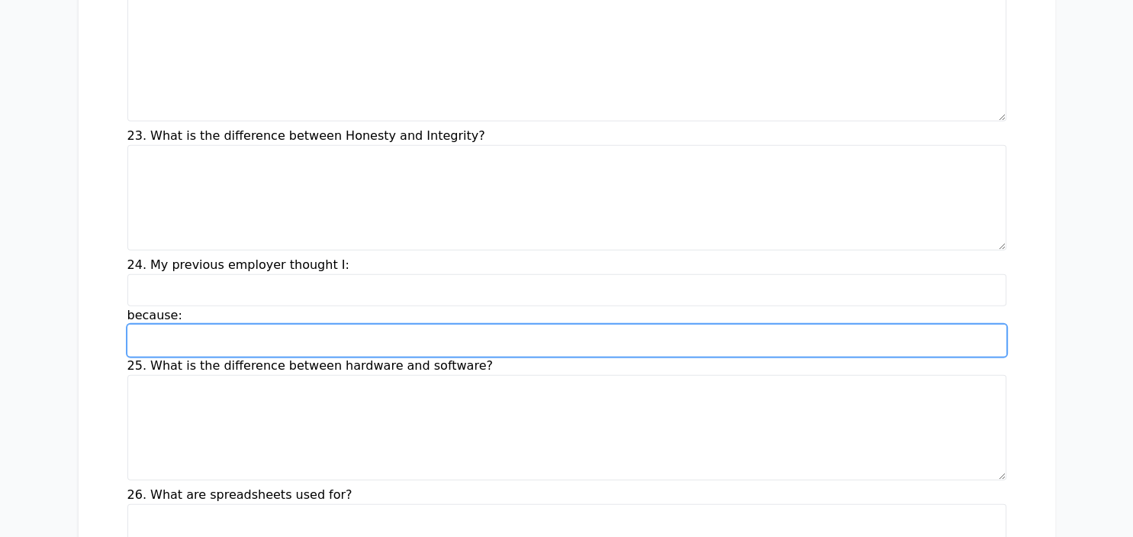
click at [148, 324] on input "because:" at bounding box center [566, 340] width 879 height 32
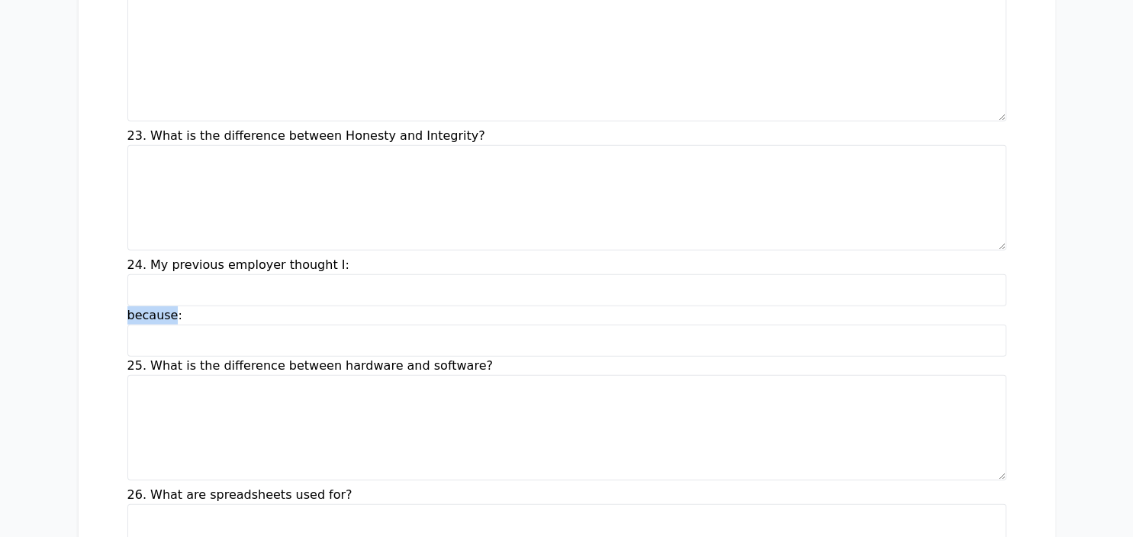
click at [148, 308] on label "because:" at bounding box center [154, 315] width 55 height 15
click at [148, 324] on input "because:" at bounding box center [566, 340] width 879 height 32
copy label "because"
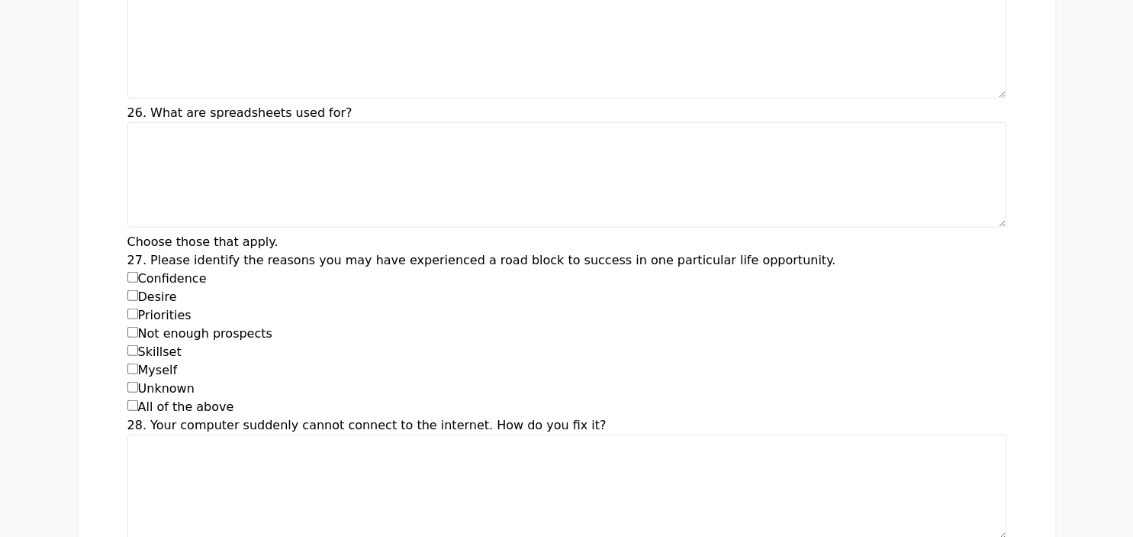
scroll to position [4433, 0]
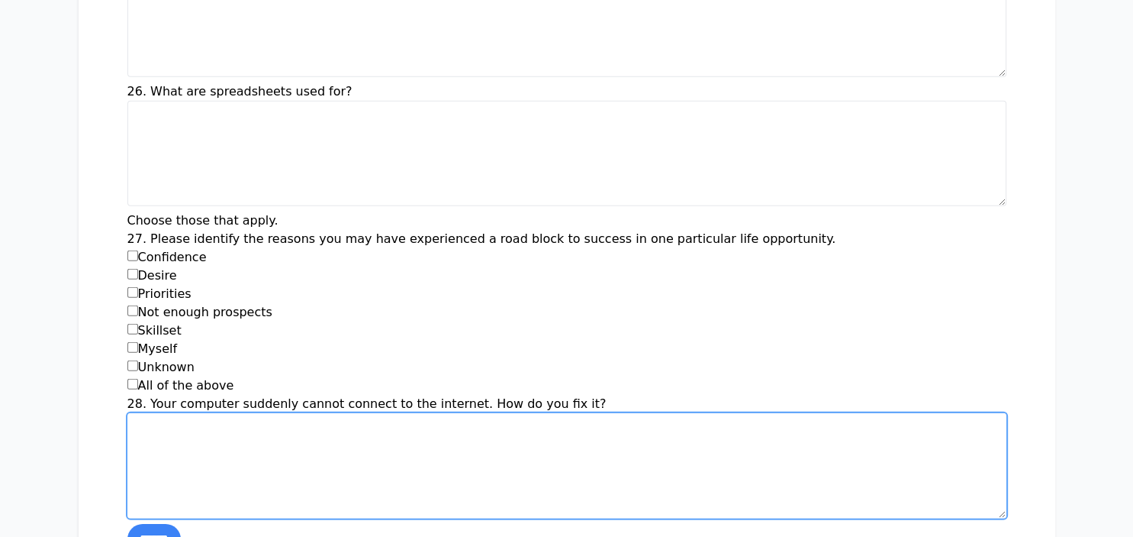
click at [347, 413] on textarea "28. Your computer suddenly cannot connect to the internet. How do you fix it?" at bounding box center [566, 465] width 879 height 105
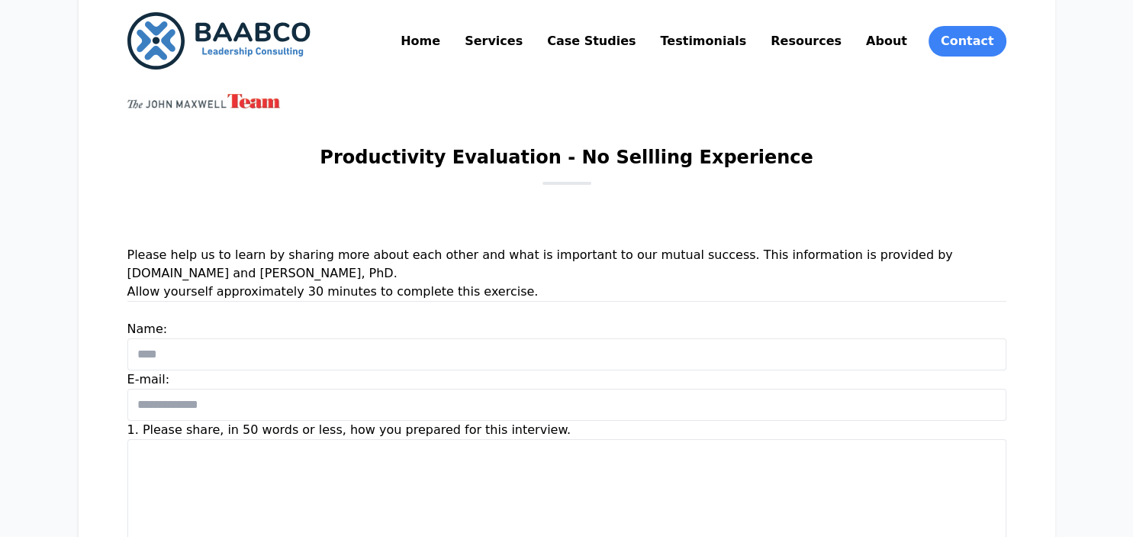
scroll to position [161, 0]
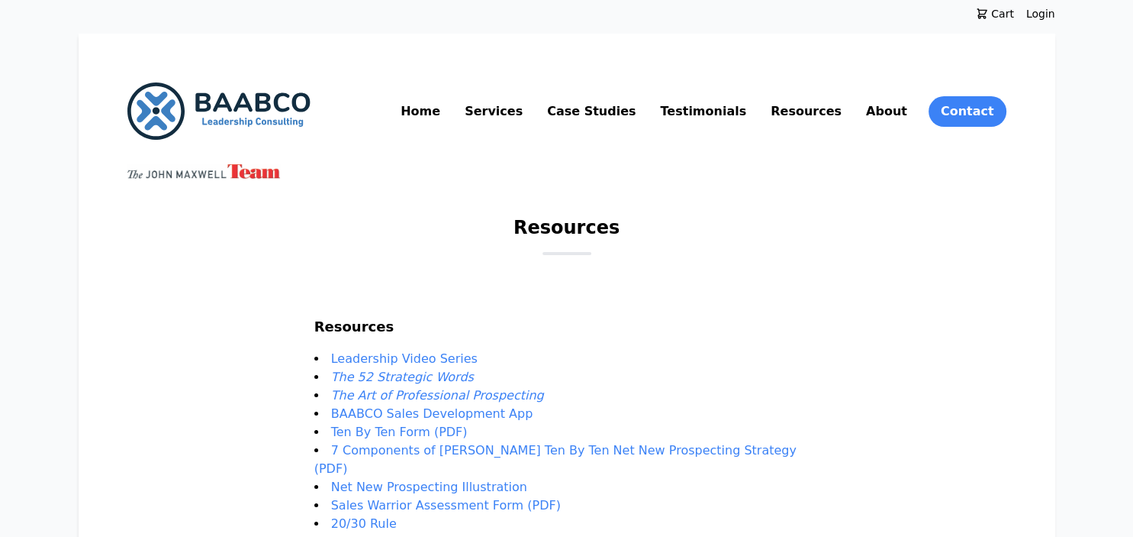
click at [526, 111] on link "Services" at bounding box center [494, 111] width 64 height 24
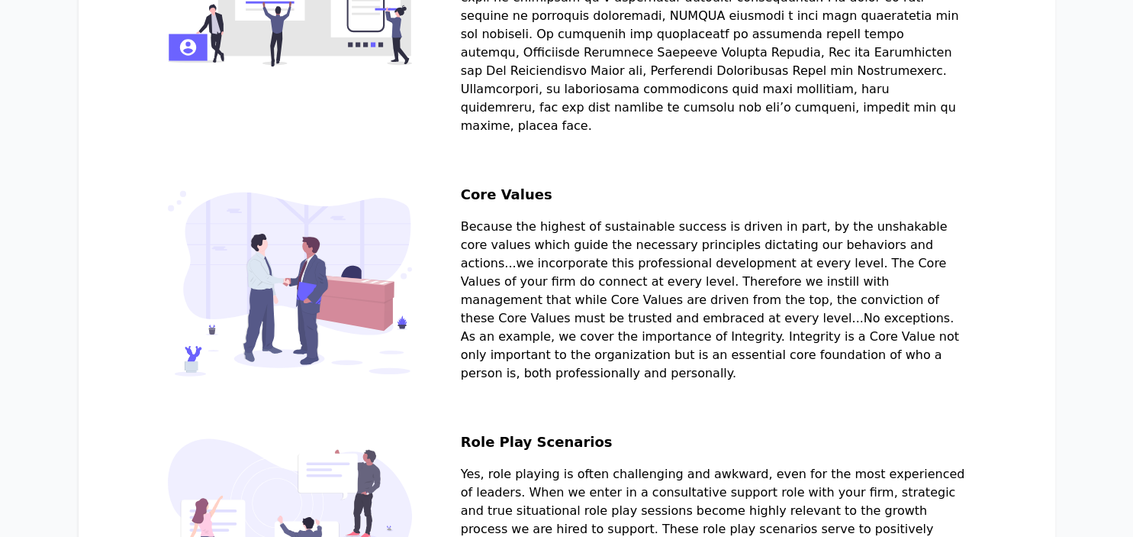
scroll to position [1370, 0]
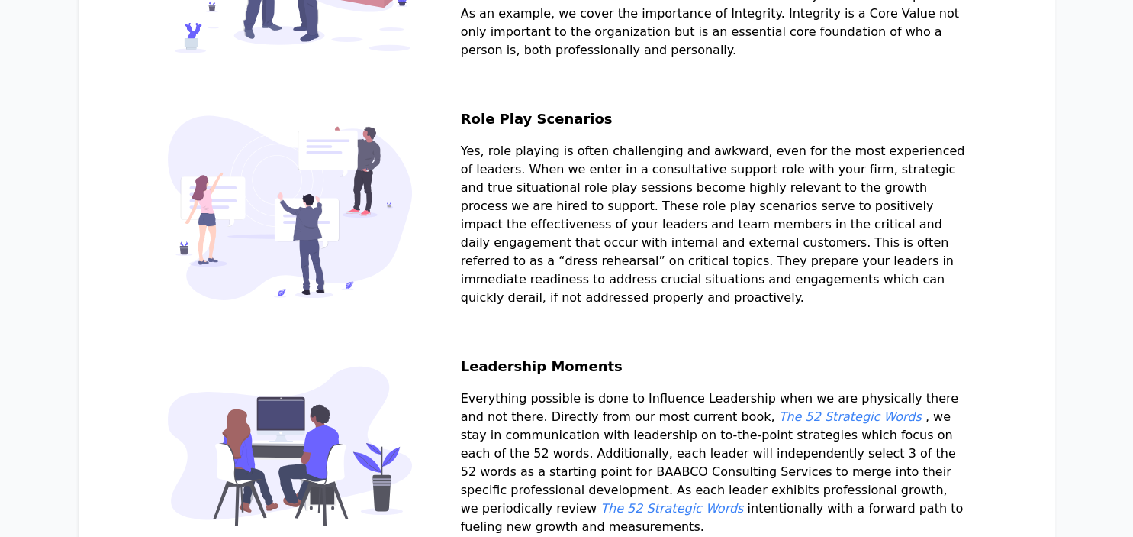
click at [842, 424] on em "The 52 Strategic Words" at bounding box center [850, 416] width 143 height 15
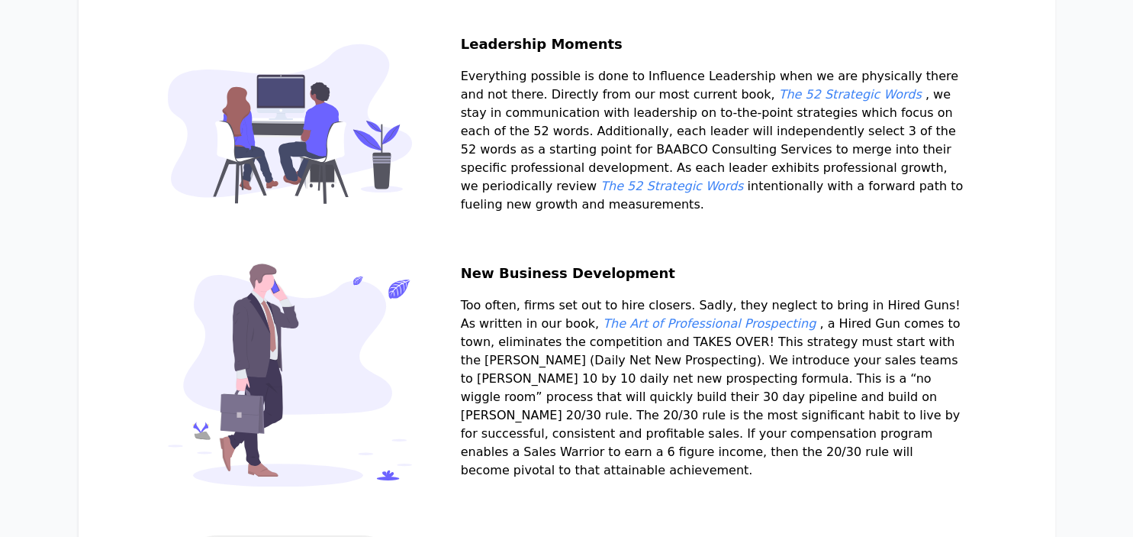
click at [766, 330] on em "The Art of Professional Prospecting" at bounding box center [709, 323] width 213 height 15
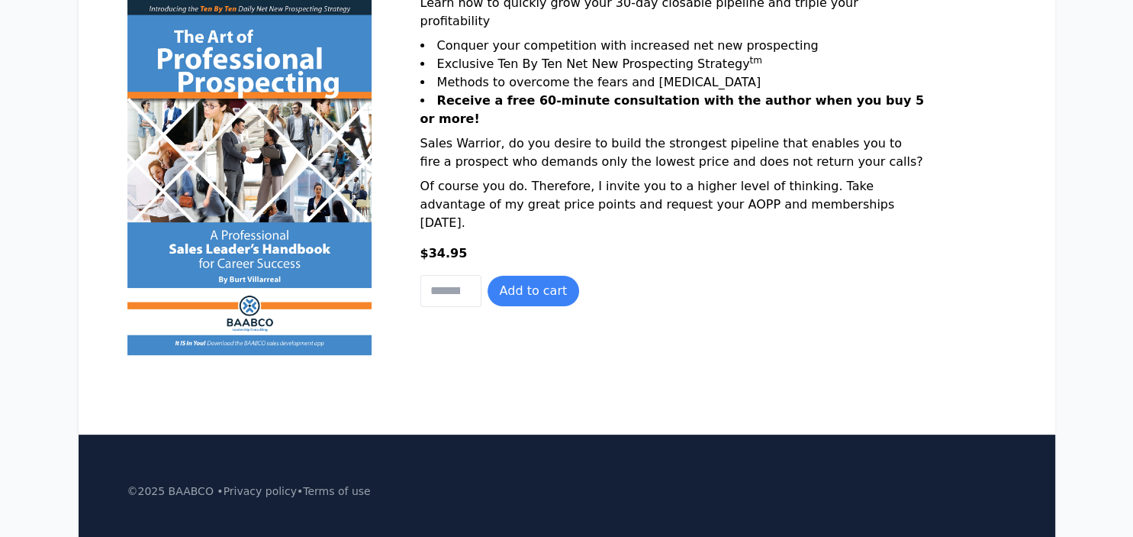
scroll to position [382, 0]
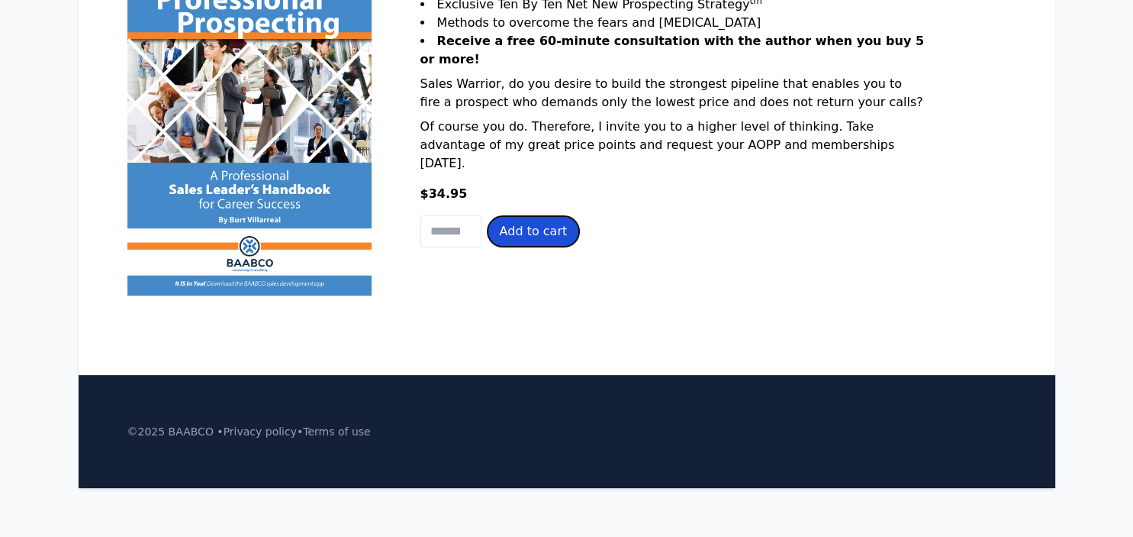
click at [521, 247] on button "Add to cart" at bounding box center [534, 231] width 92 height 31
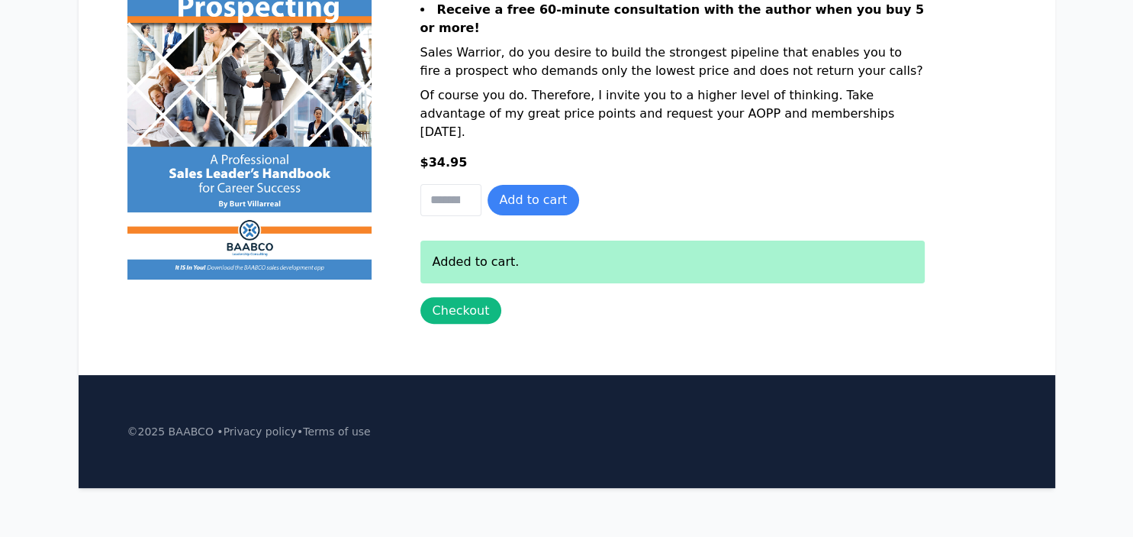
scroll to position [433, 0]
click at [459, 307] on link "Checkout" at bounding box center [462, 310] width 82 height 27
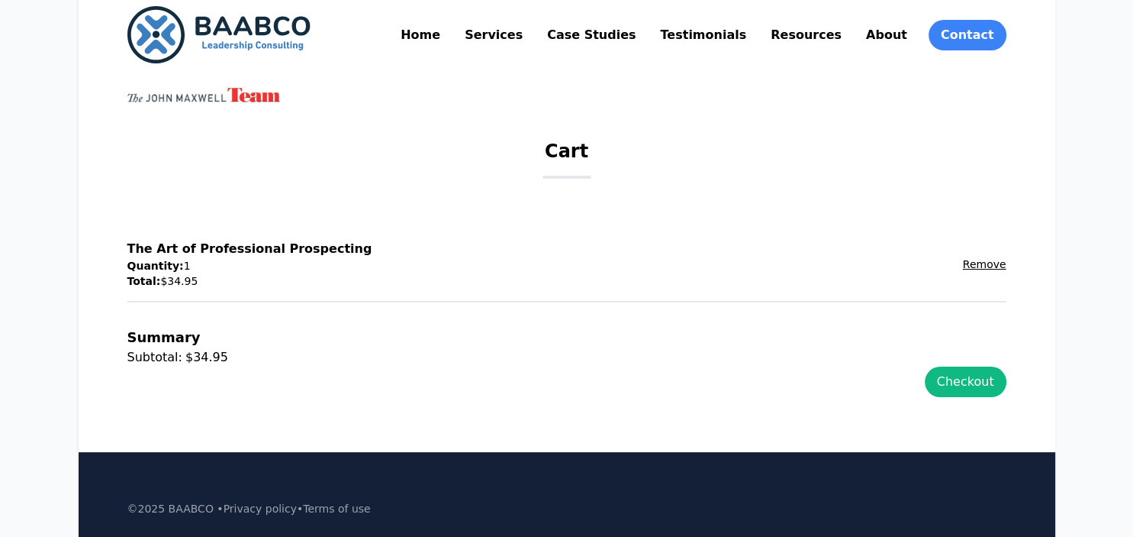
scroll to position [153, 0]
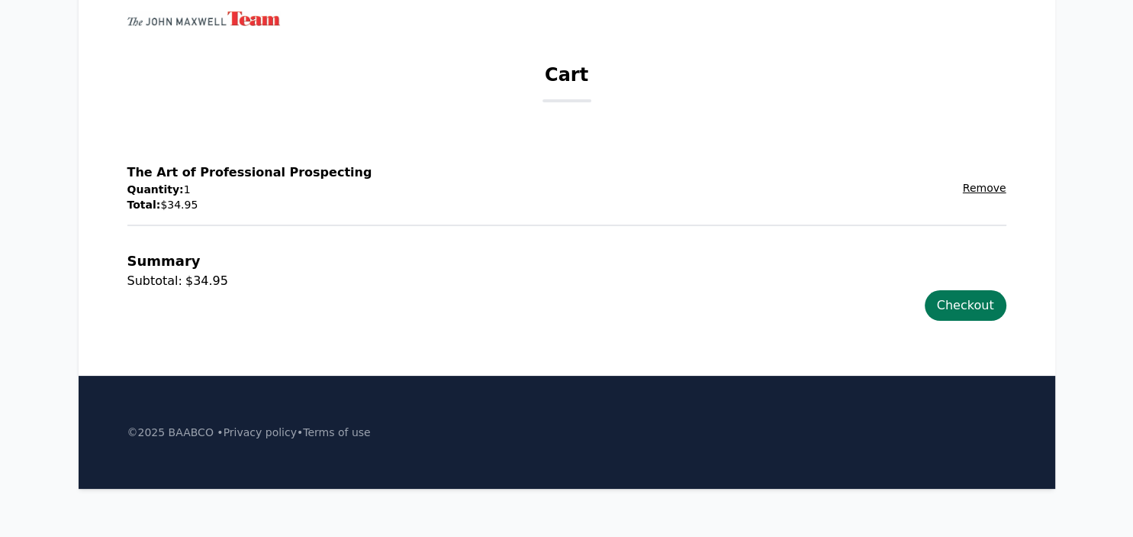
click at [963, 301] on link "Checkout" at bounding box center [966, 305] width 82 height 31
